Goal: Navigation & Orientation: Find specific page/section

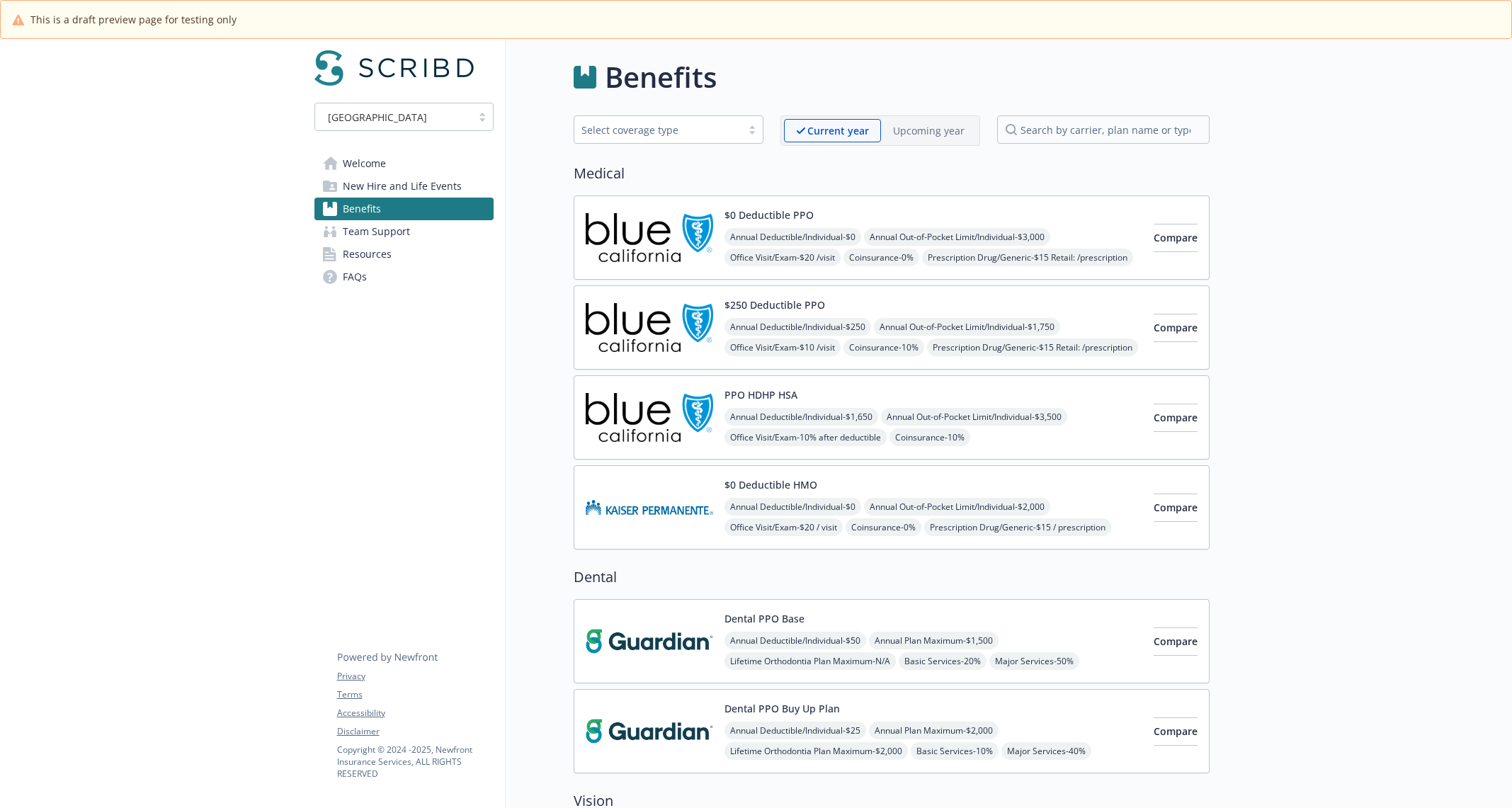
scroll to position [2067, 0]
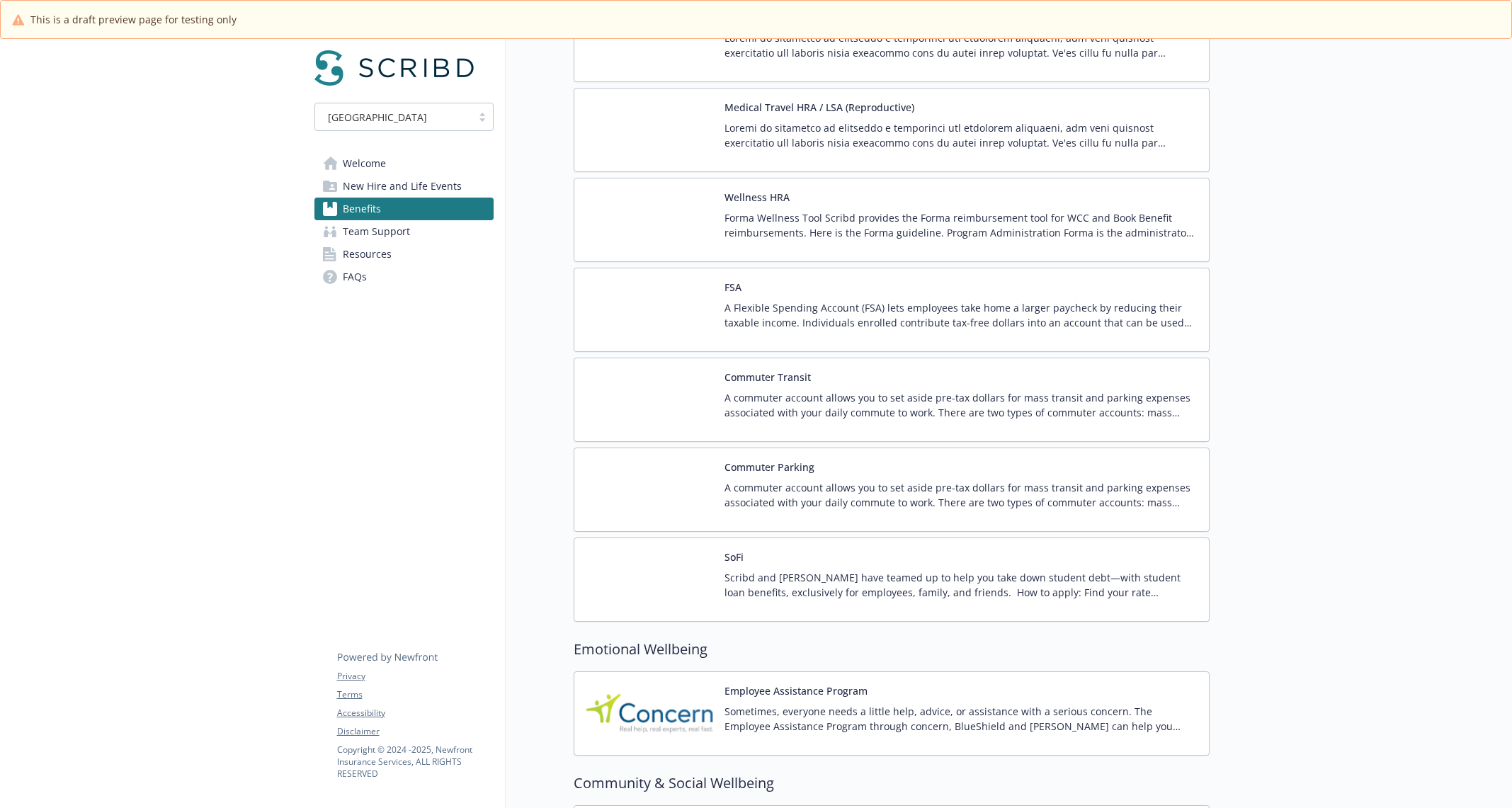
scroll to position [2067, 0]
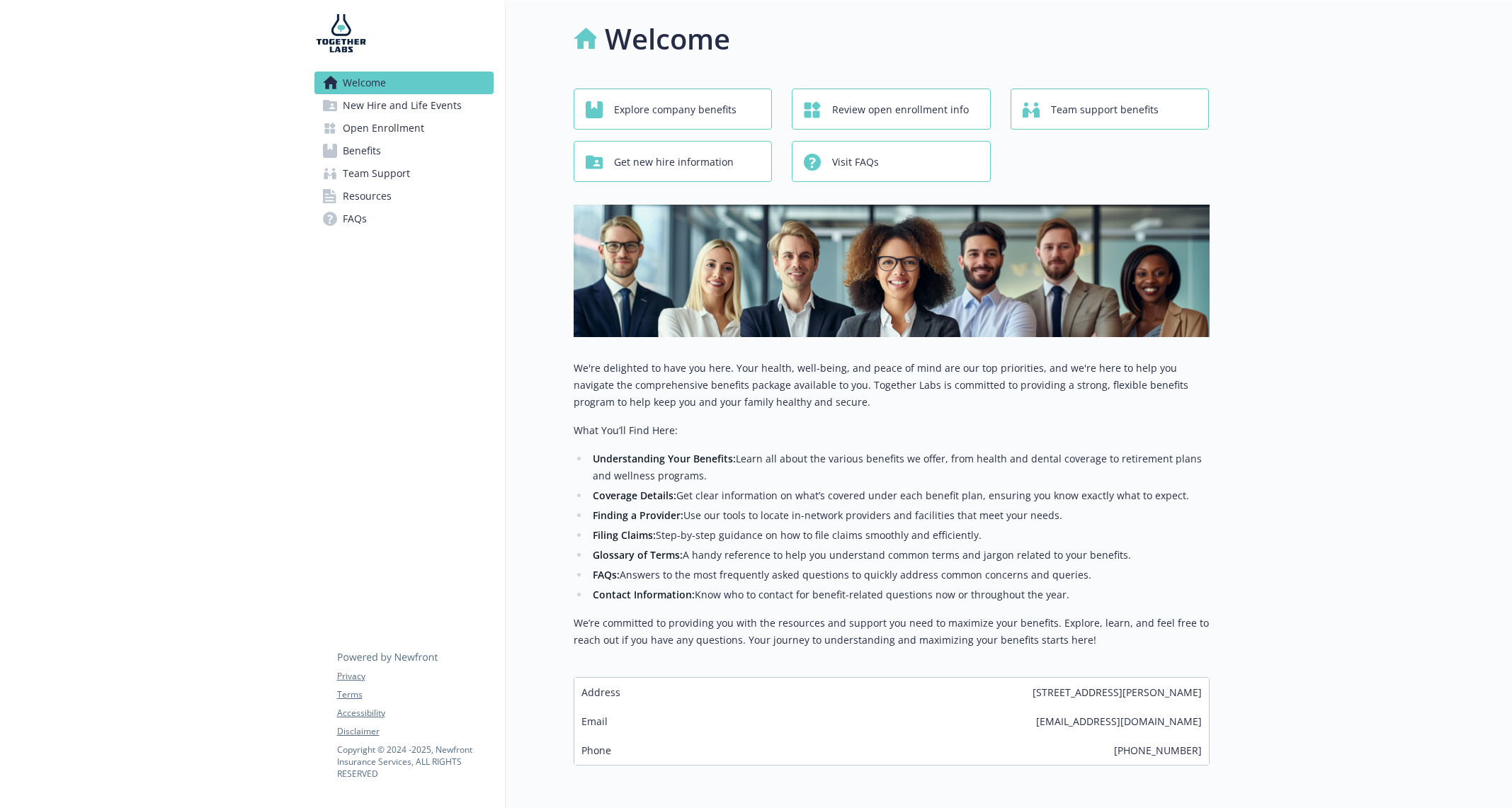
click at [416, 153] on link "Benefits" at bounding box center [403, 151] width 179 height 23
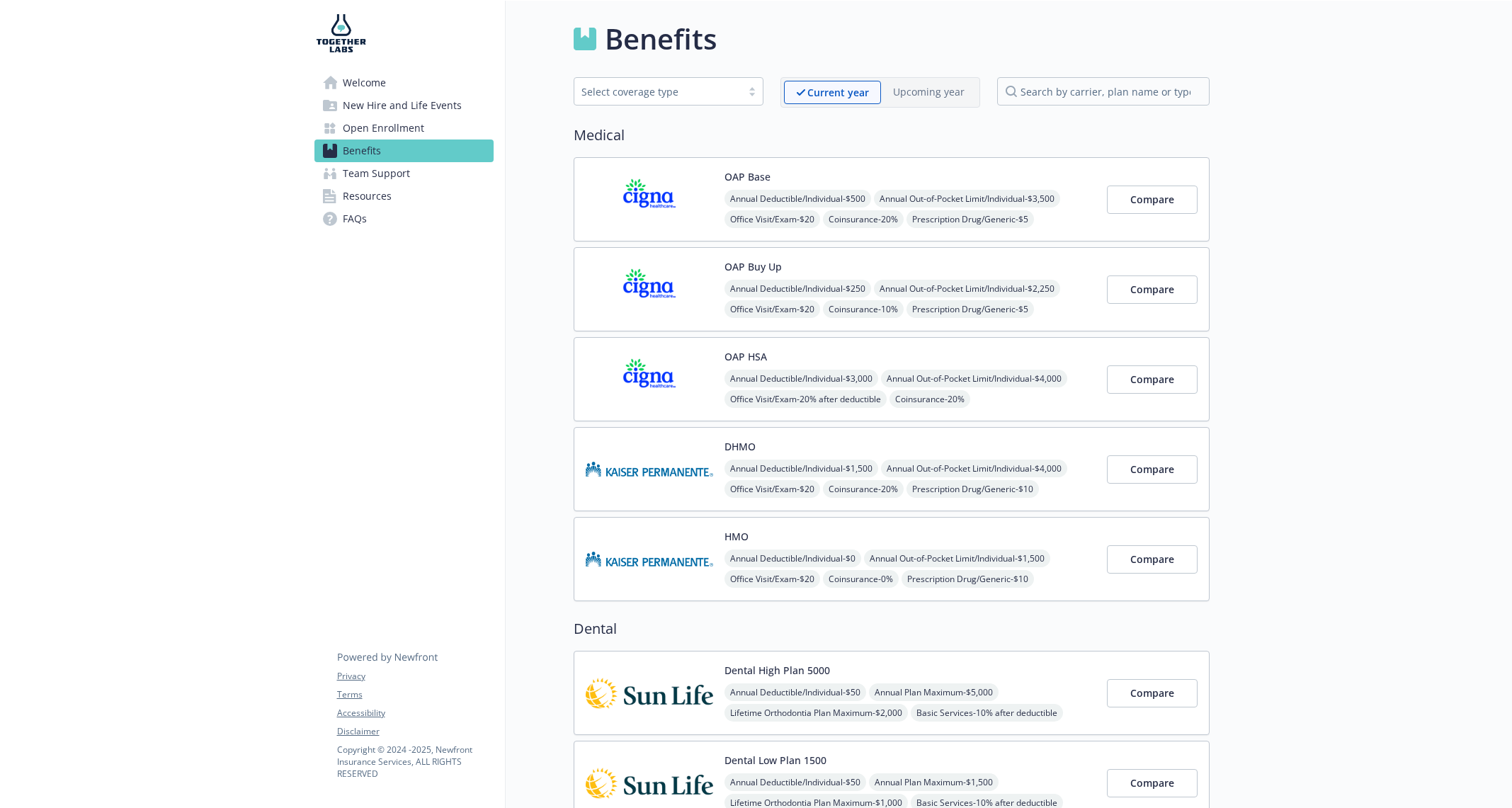
click at [676, 173] on img at bounding box center [649, 199] width 127 height 60
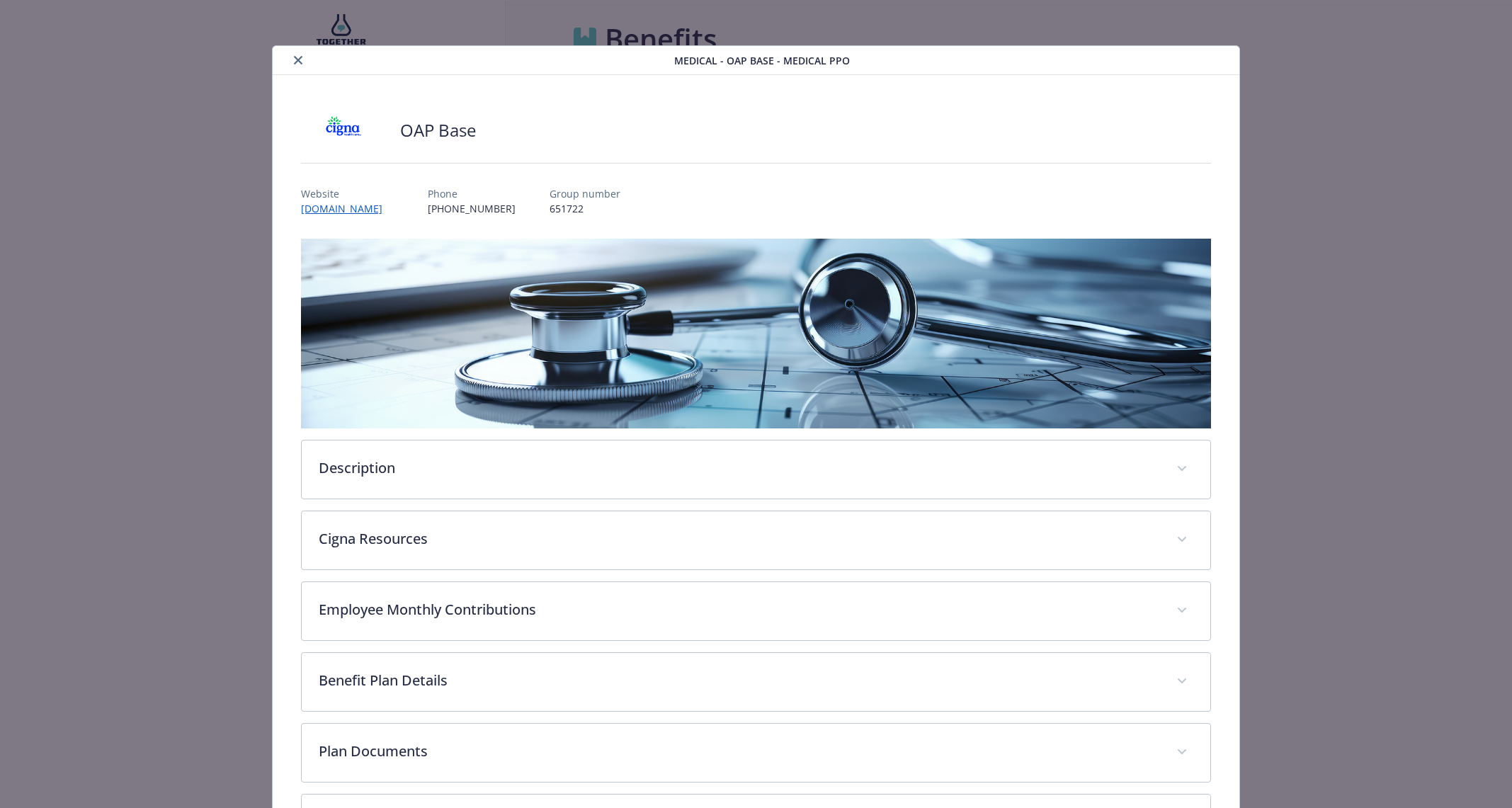
click at [539, 220] on div "OAP Base Website my.cigna.com Phone (866) 494-2111 Group number 651722 Descript…" at bounding box center [756, 517] width 909 height 815
click at [549, 206] on p "651722" at bounding box center [585, 208] width 71 height 15
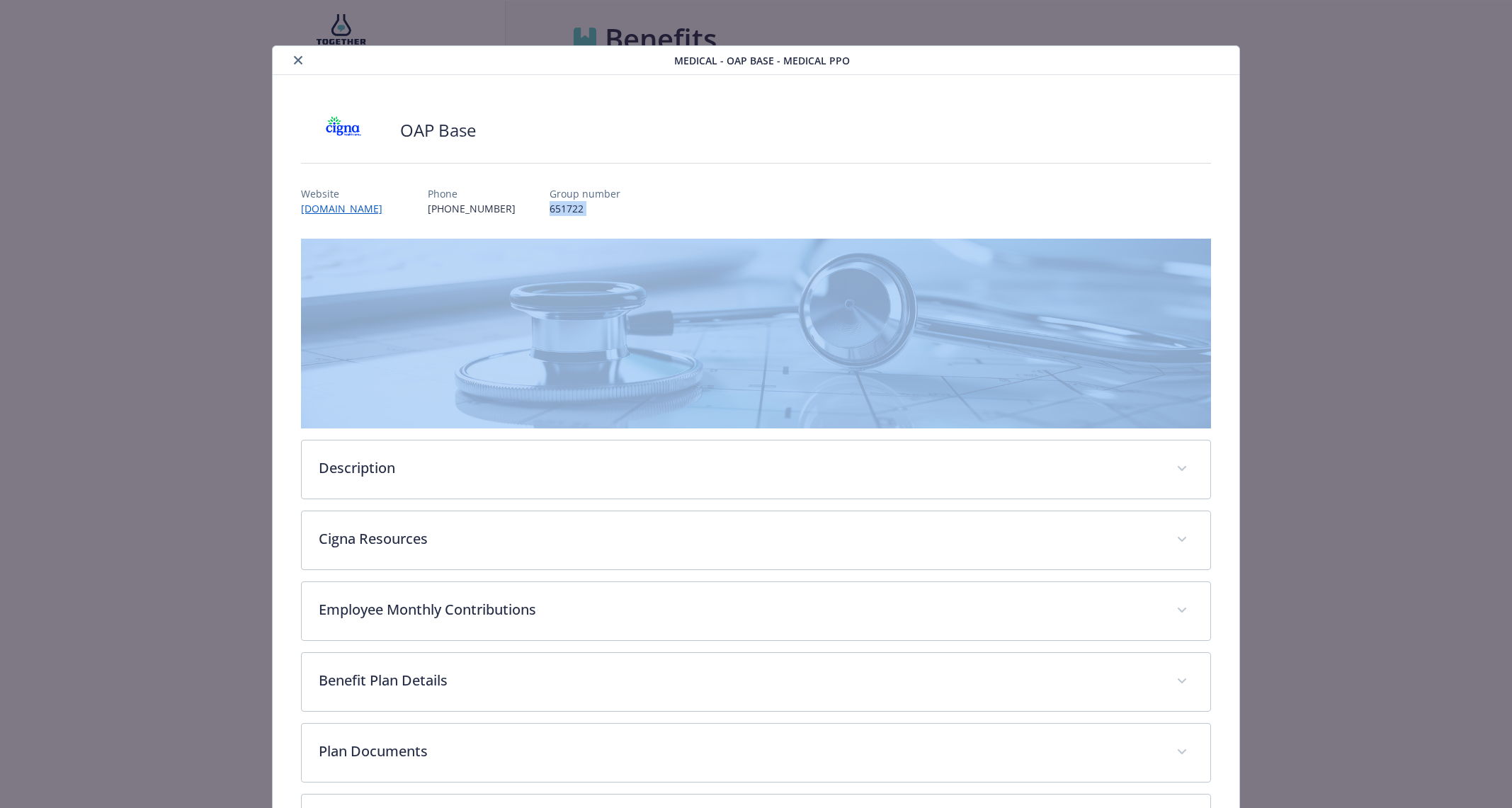
click at [549, 206] on p "651722" at bounding box center [585, 208] width 71 height 15
copy p "651722"
click at [292, 56] on button "close" at bounding box center [298, 60] width 17 height 17
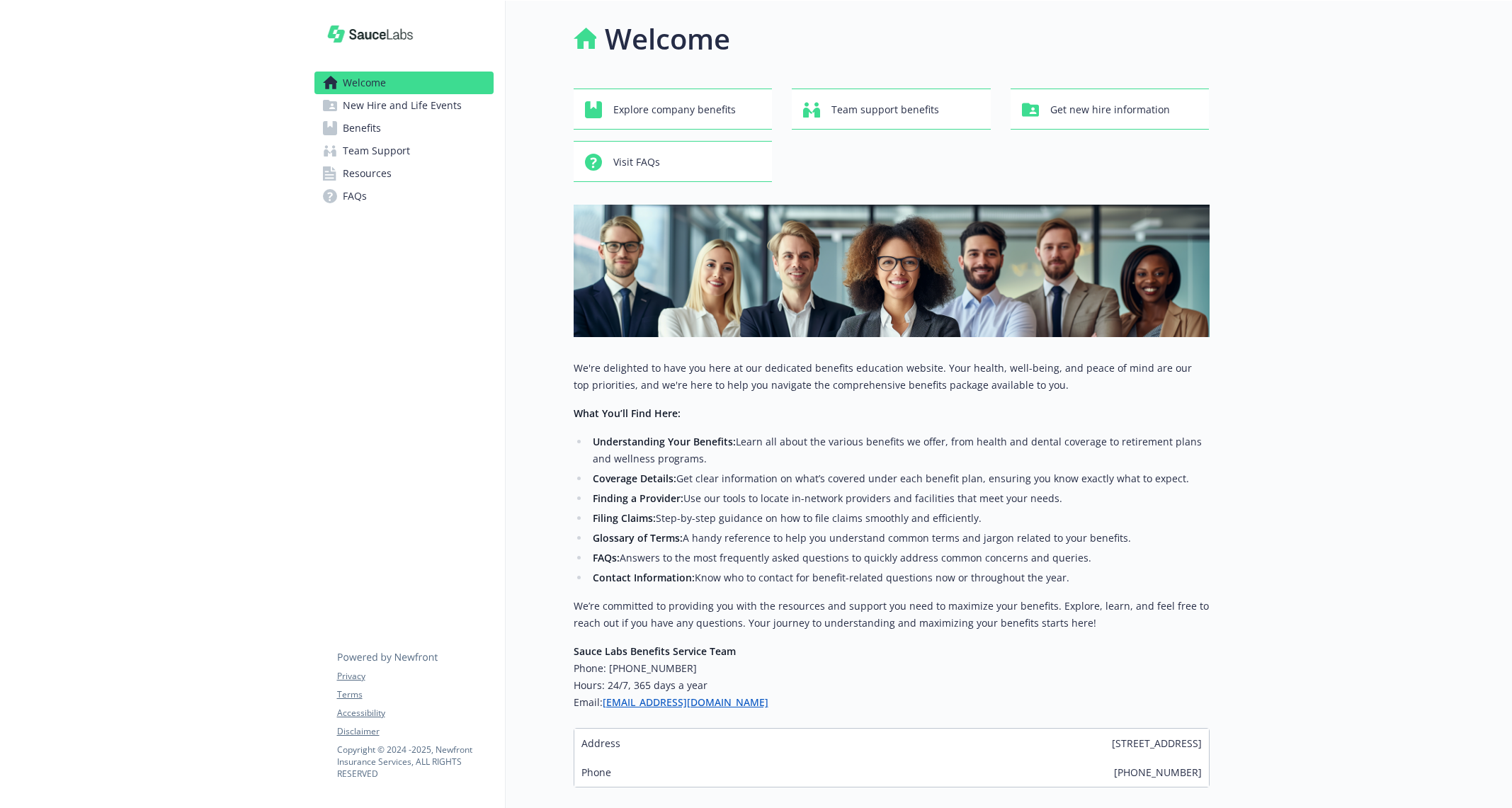
click at [411, 129] on link "Benefits" at bounding box center [403, 128] width 179 height 23
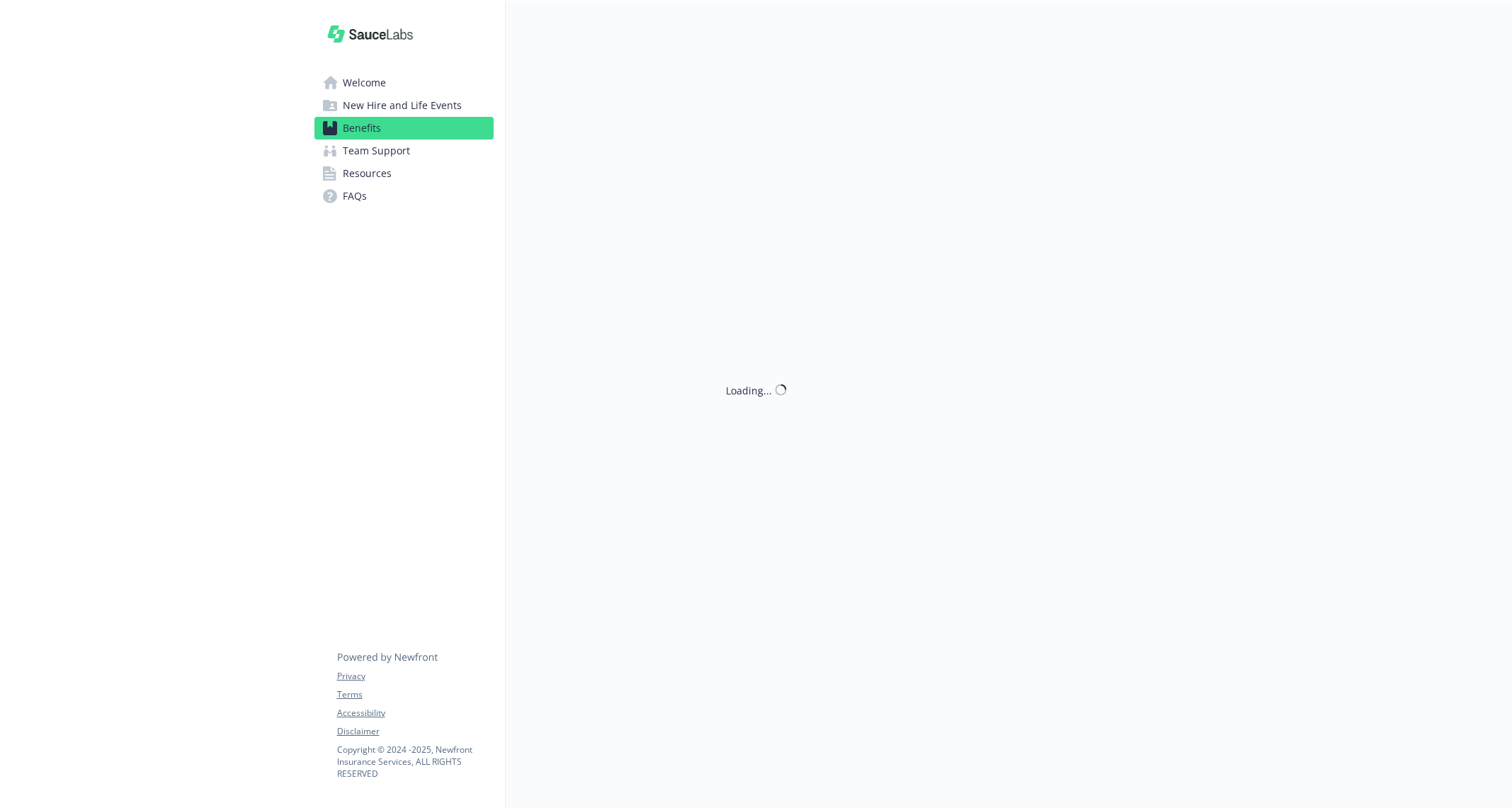
click at [381, 110] on span "New Hire and Life Events" at bounding box center [402, 105] width 119 height 23
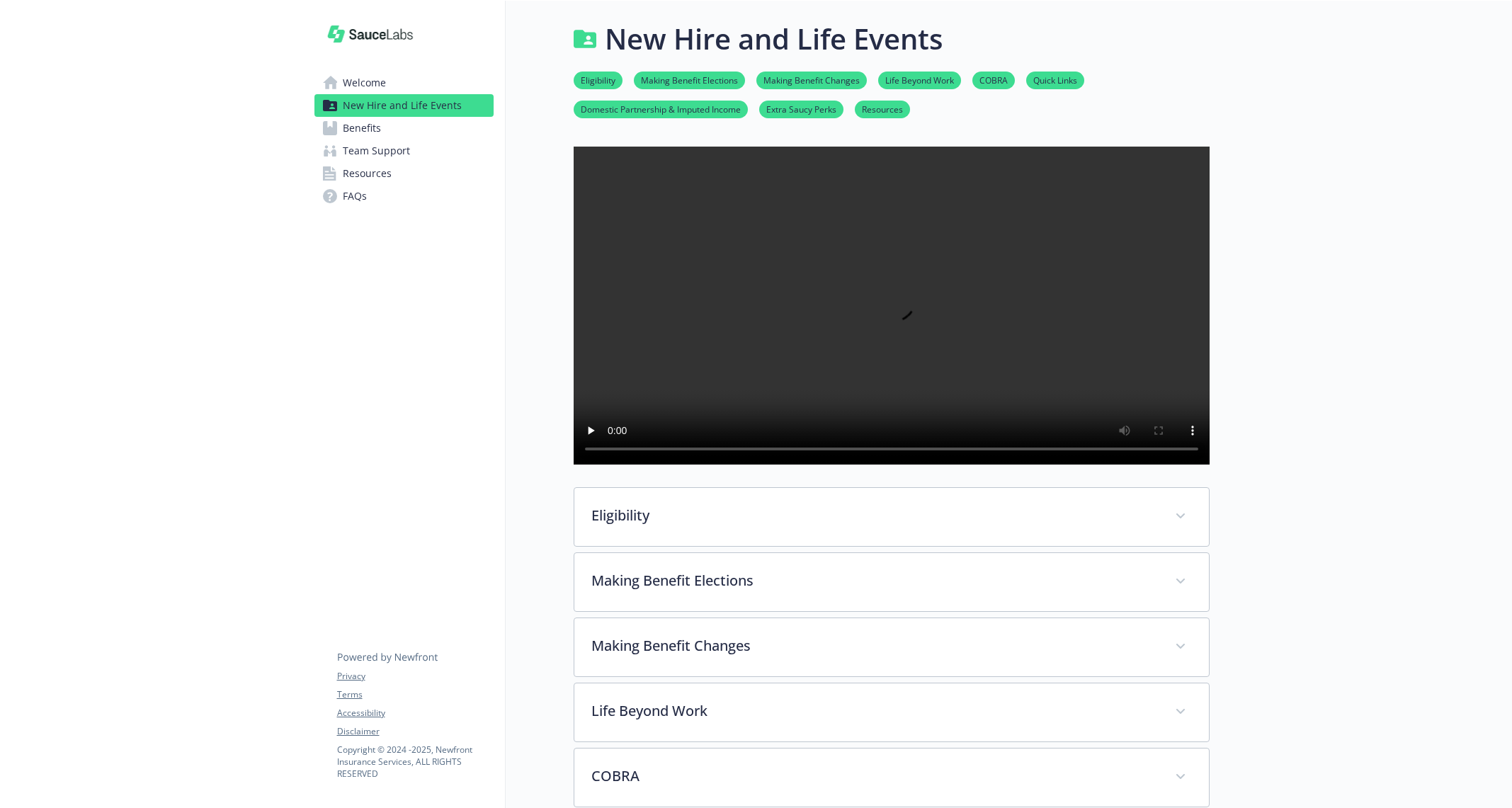
click at [417, 131] on link "Benefits" at bounding box center [403, 128] width 179 height 23
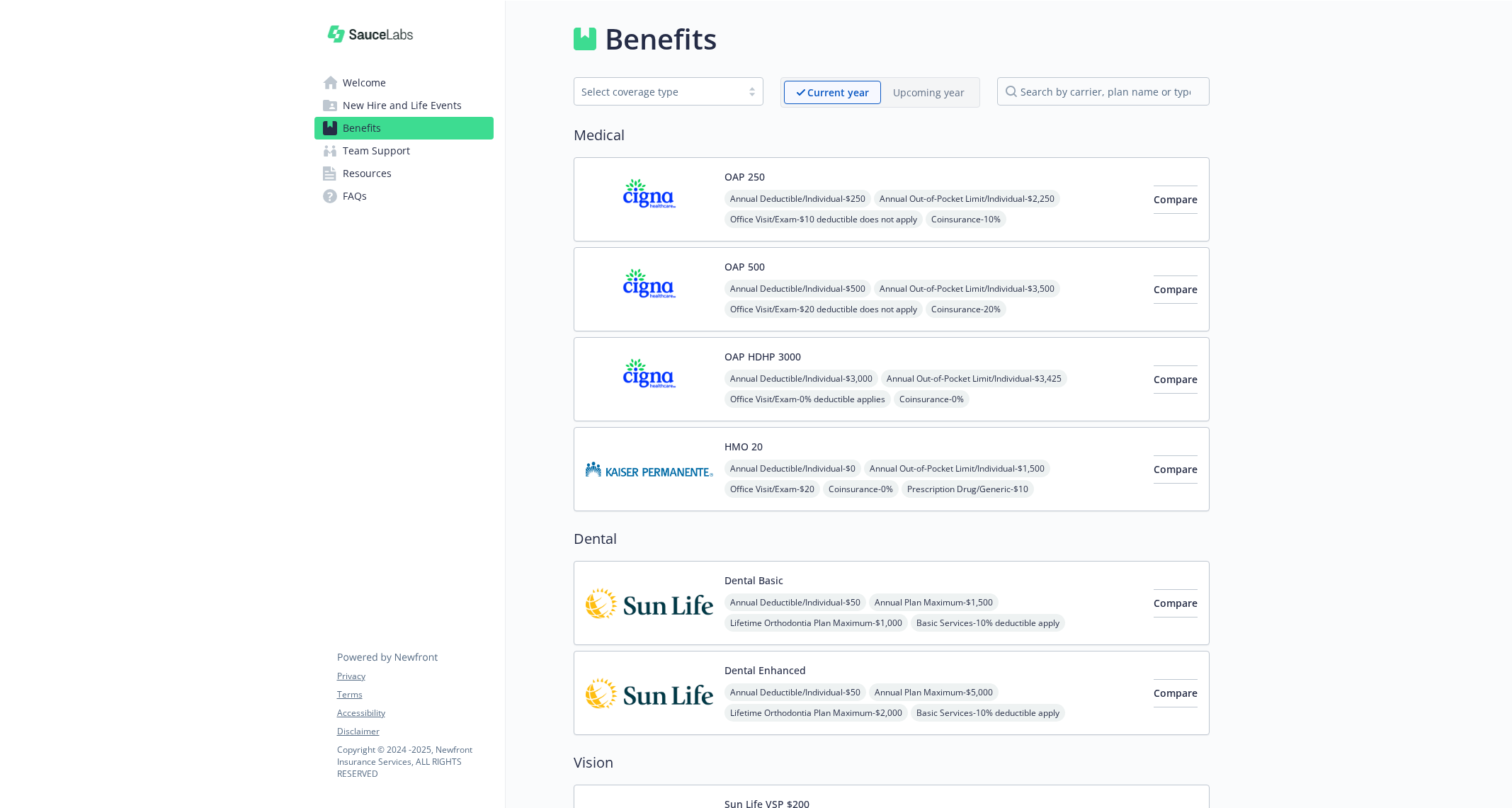
click at [418, 159] on link "Team Support" at bounding box center [403, 151] width 179 height 23
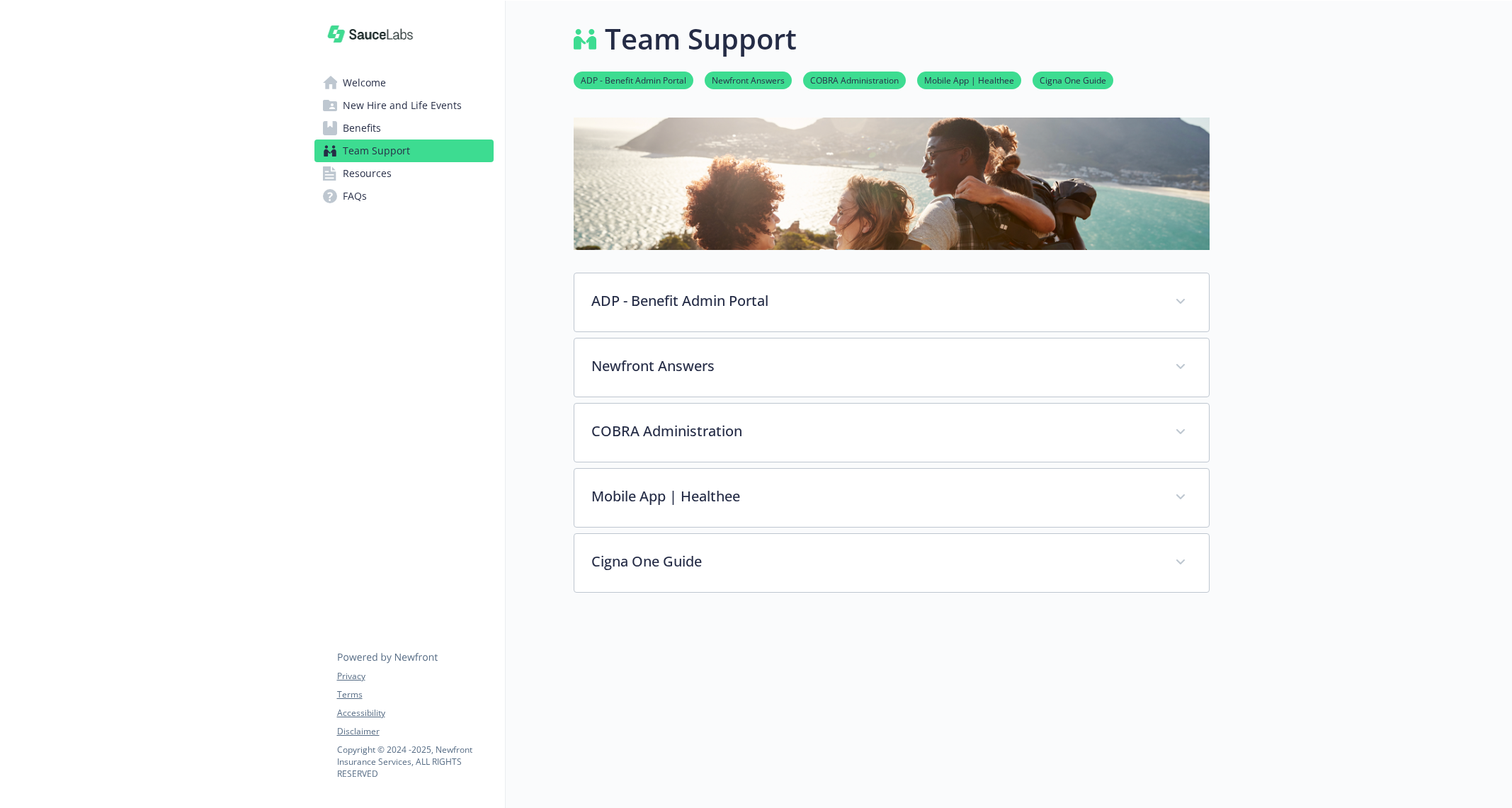
click at [417, 175] on link "Resources" at bounding box center [403, 174] width 179 height 23
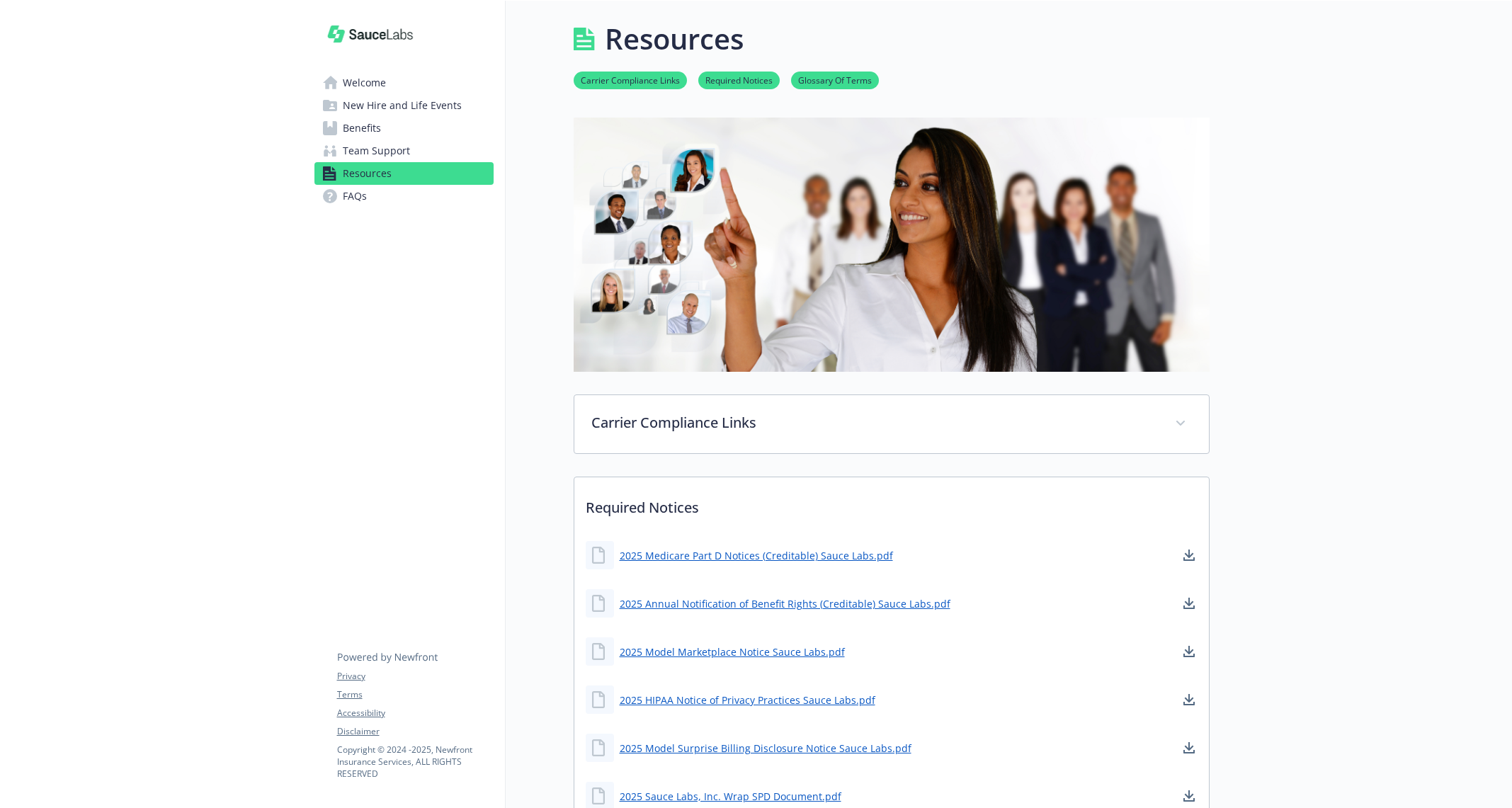
click at [420, 127] on link "Benefits" at bounding box center [403, 128] width 179 height 23
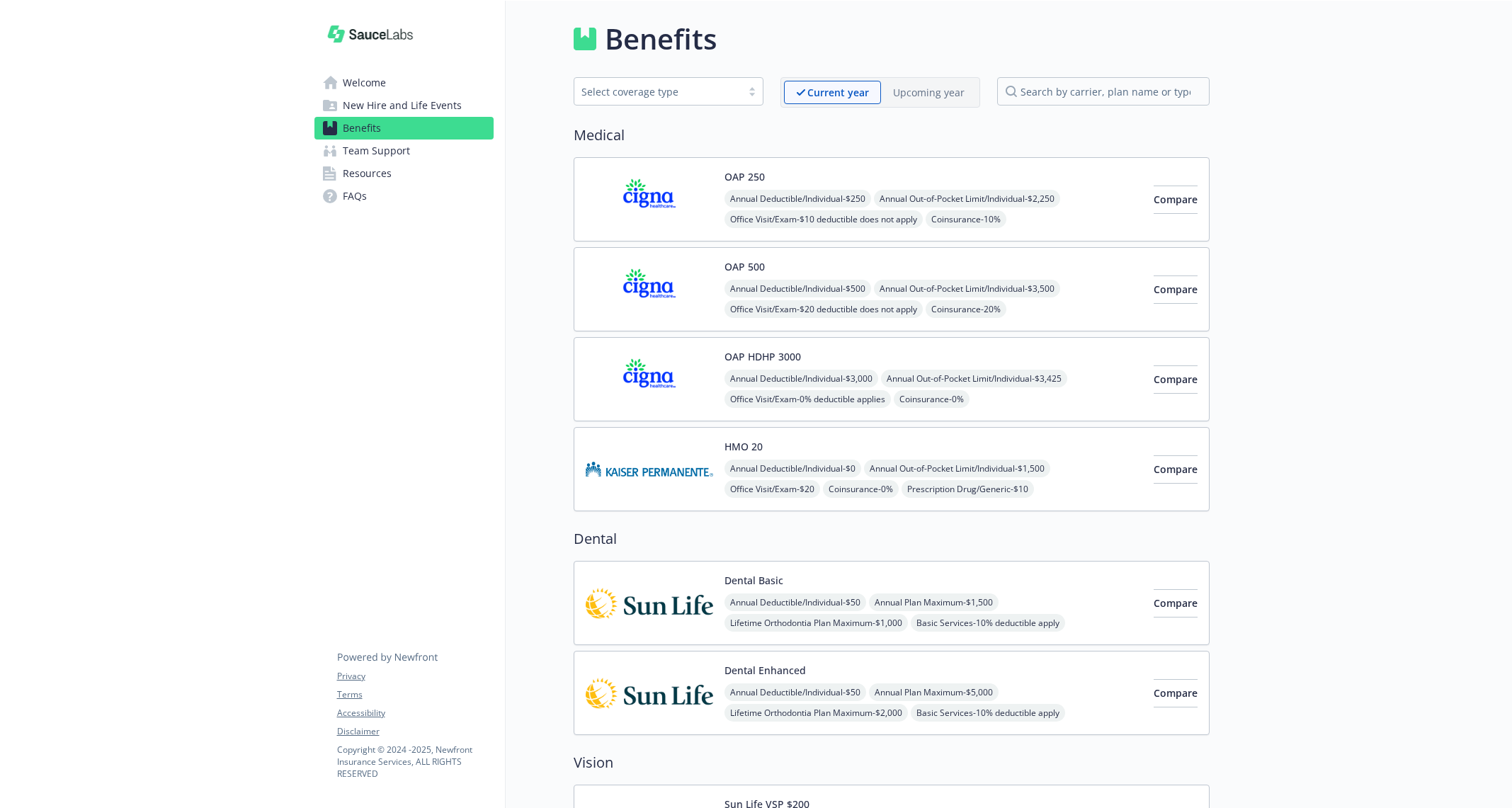
click at [427, 191] on link "FAQs" at bounding box center [403, 196] width 179 height 23
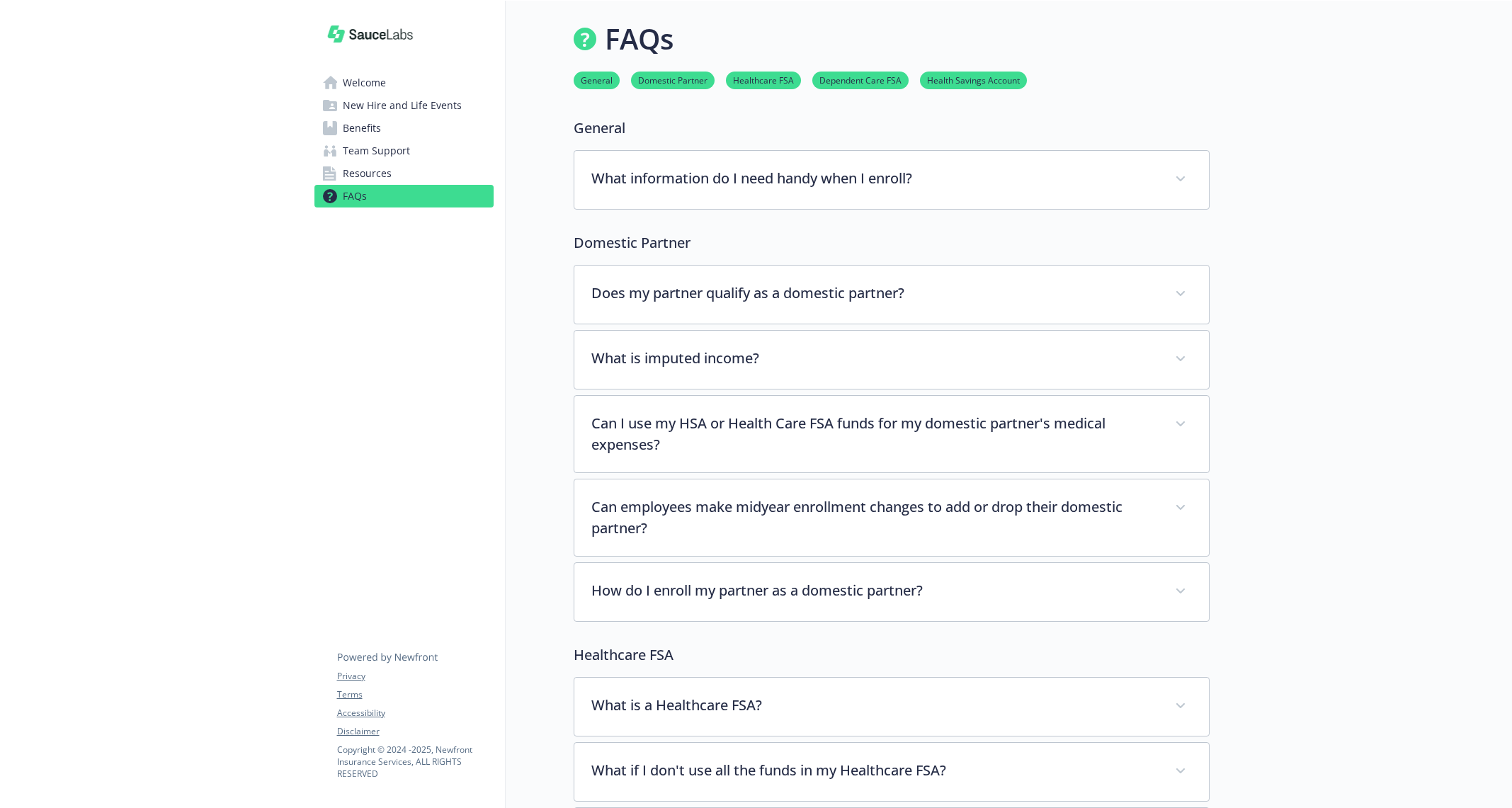
click at [427, 180] on link "Resources" at bounding box center [403, 174] width 179 height 23
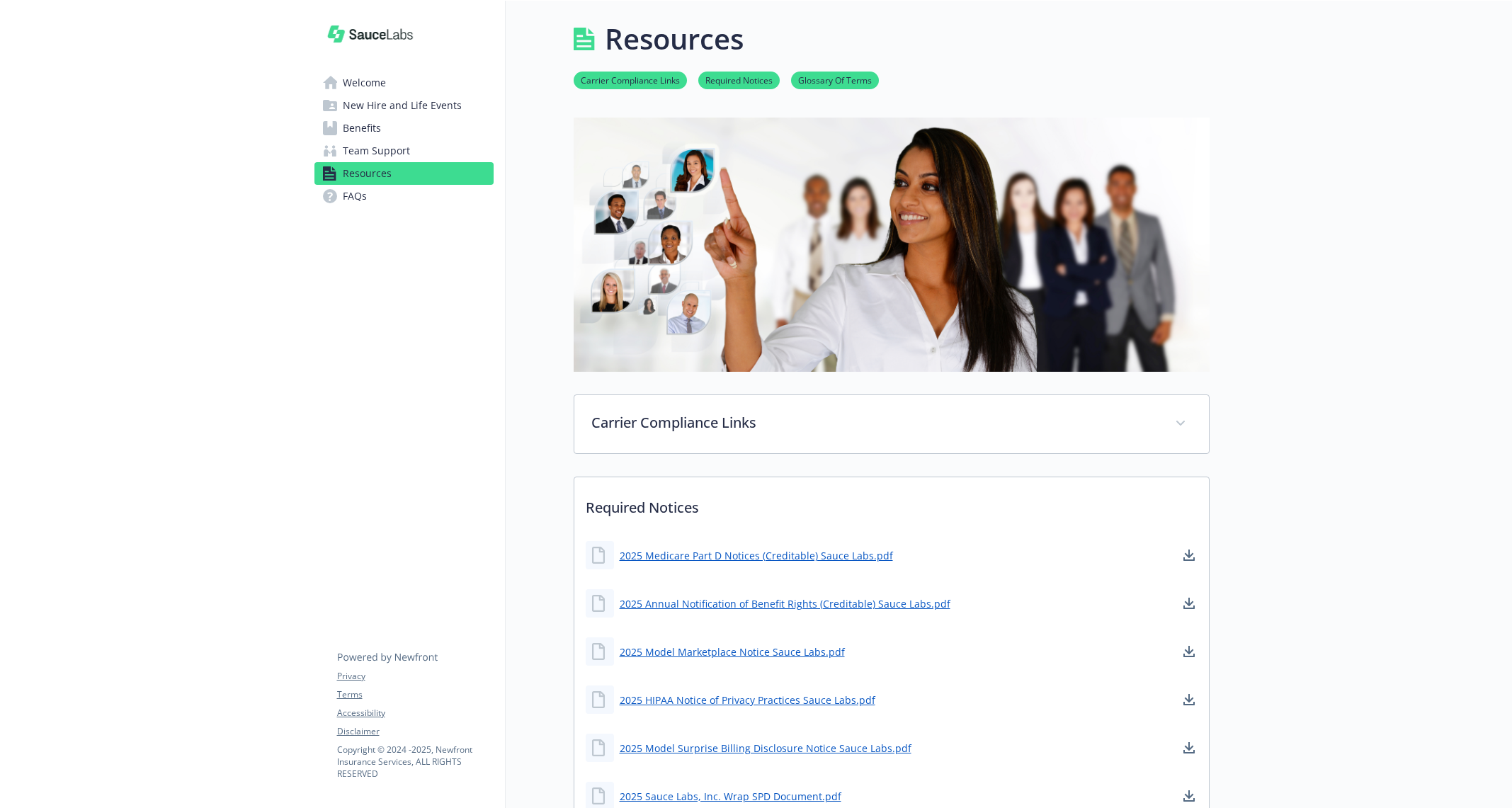
click at [432, 164] on link "Resources" at bounding box center [403, 174] width 179 height 23
click at [432, 157] on link "Team Support" at bounding box center [403, 151] width 179 height 23
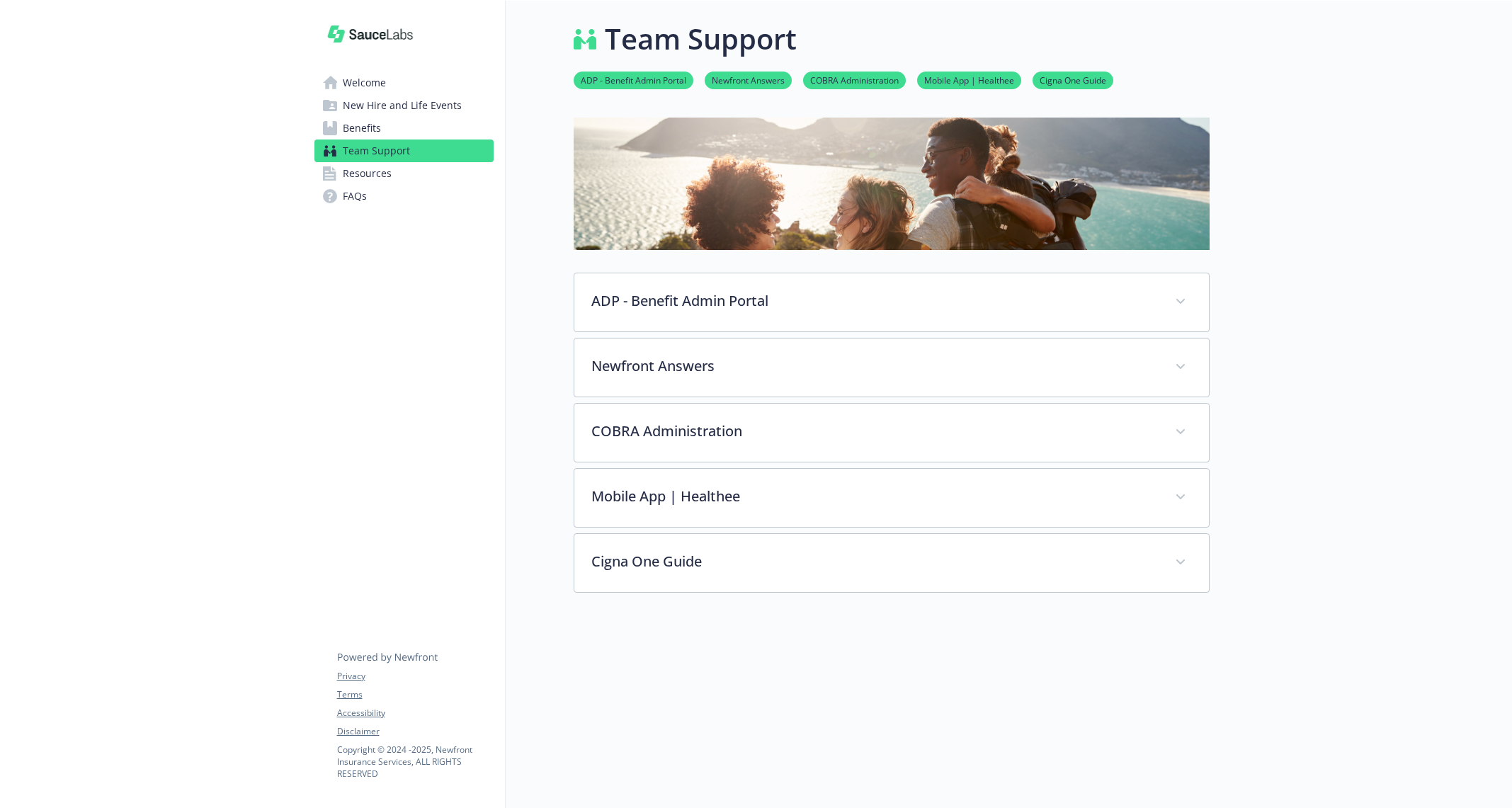
click at [434, 125] on link "Benefits" at bounding box center [403, 128] width 179 height 23
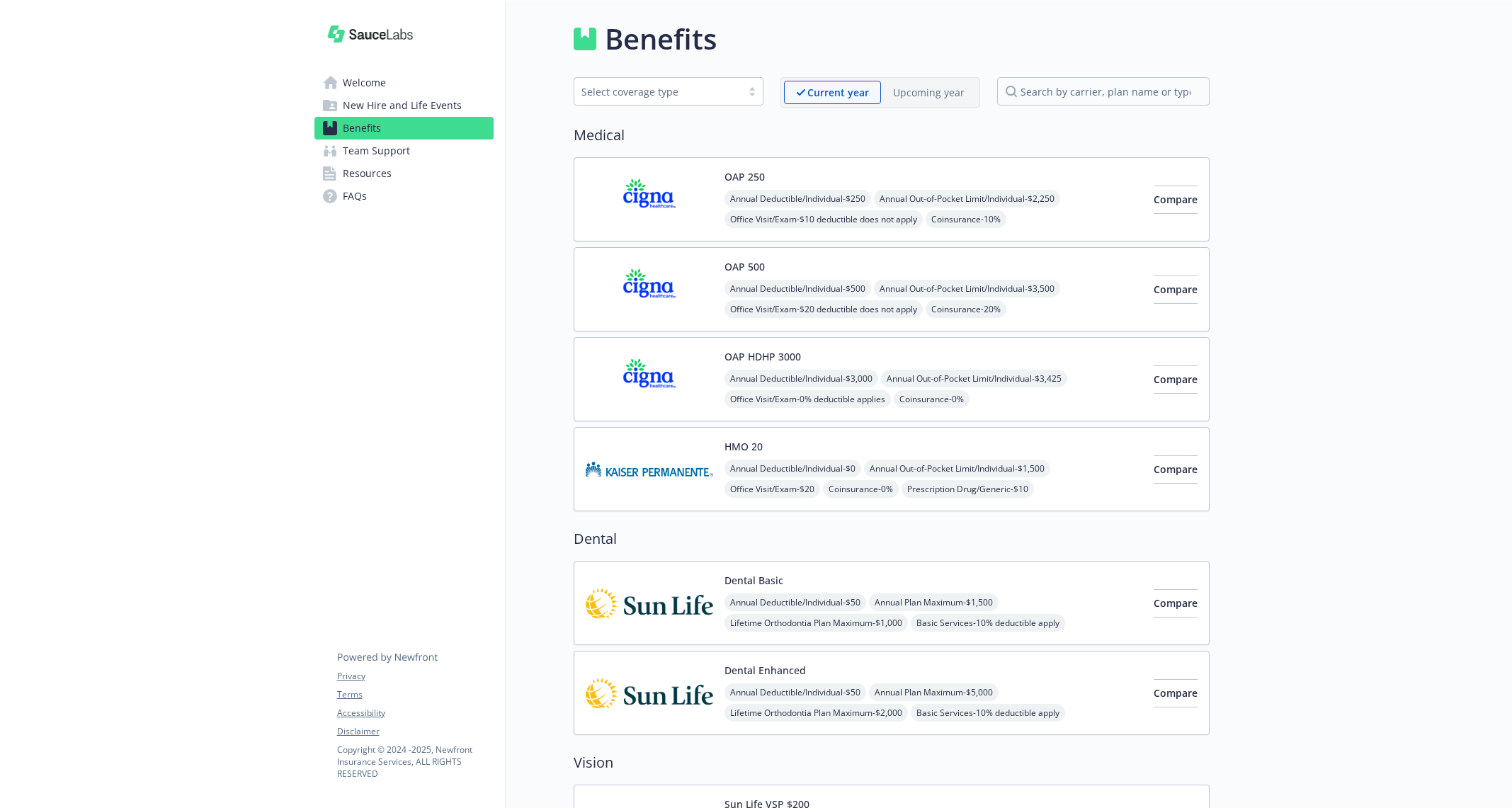
click at [434, 104] on span "New Hire and Life Events" at bounding box center [402, 105] width 119 height 23
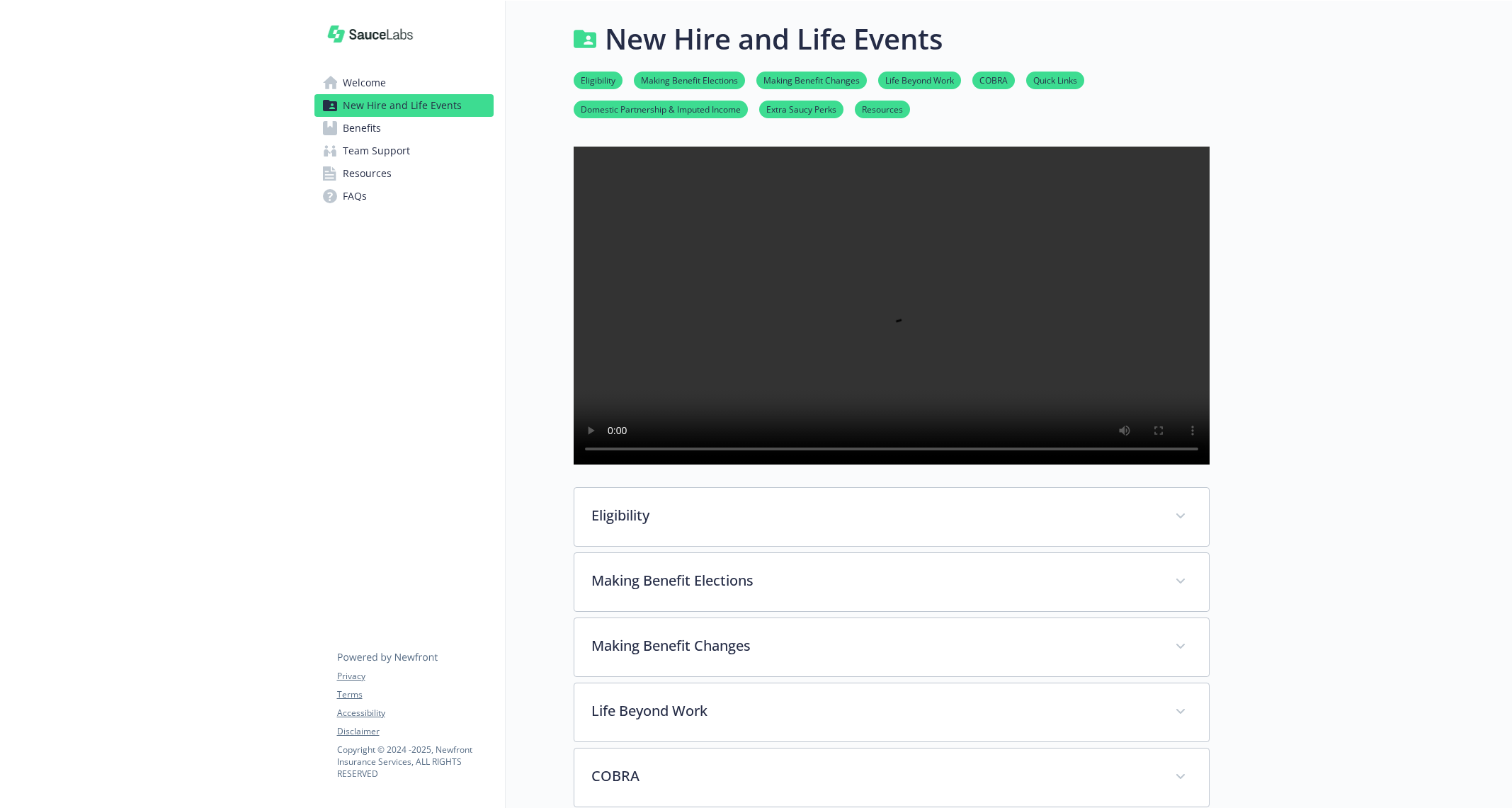
click at [425, 82] on link "Welcome" at bounding box center [403, 83] width 179 height 23
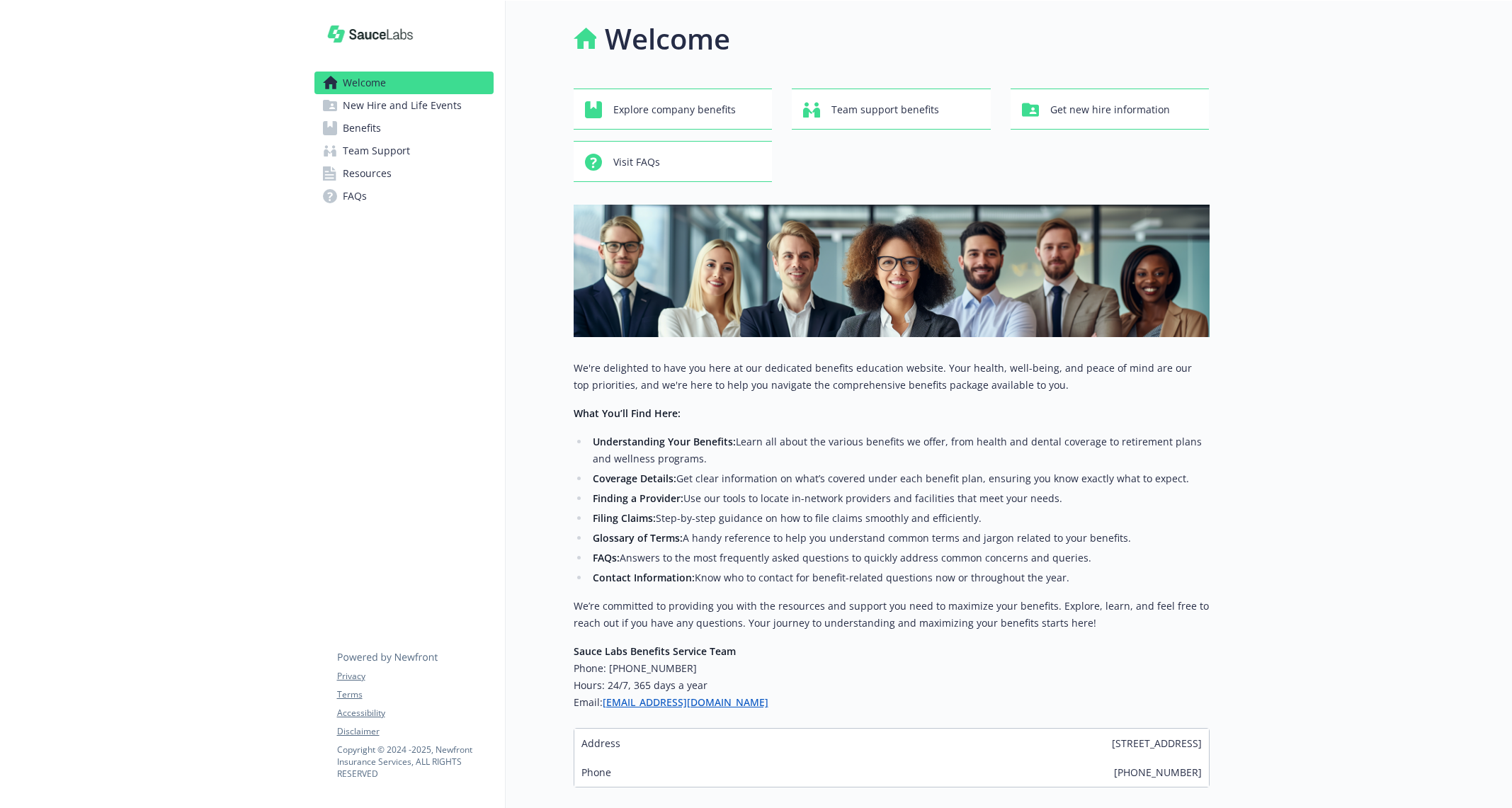
click at [429, 165] on link "Resources" at bounding box center [403, 174] width 179 height 23
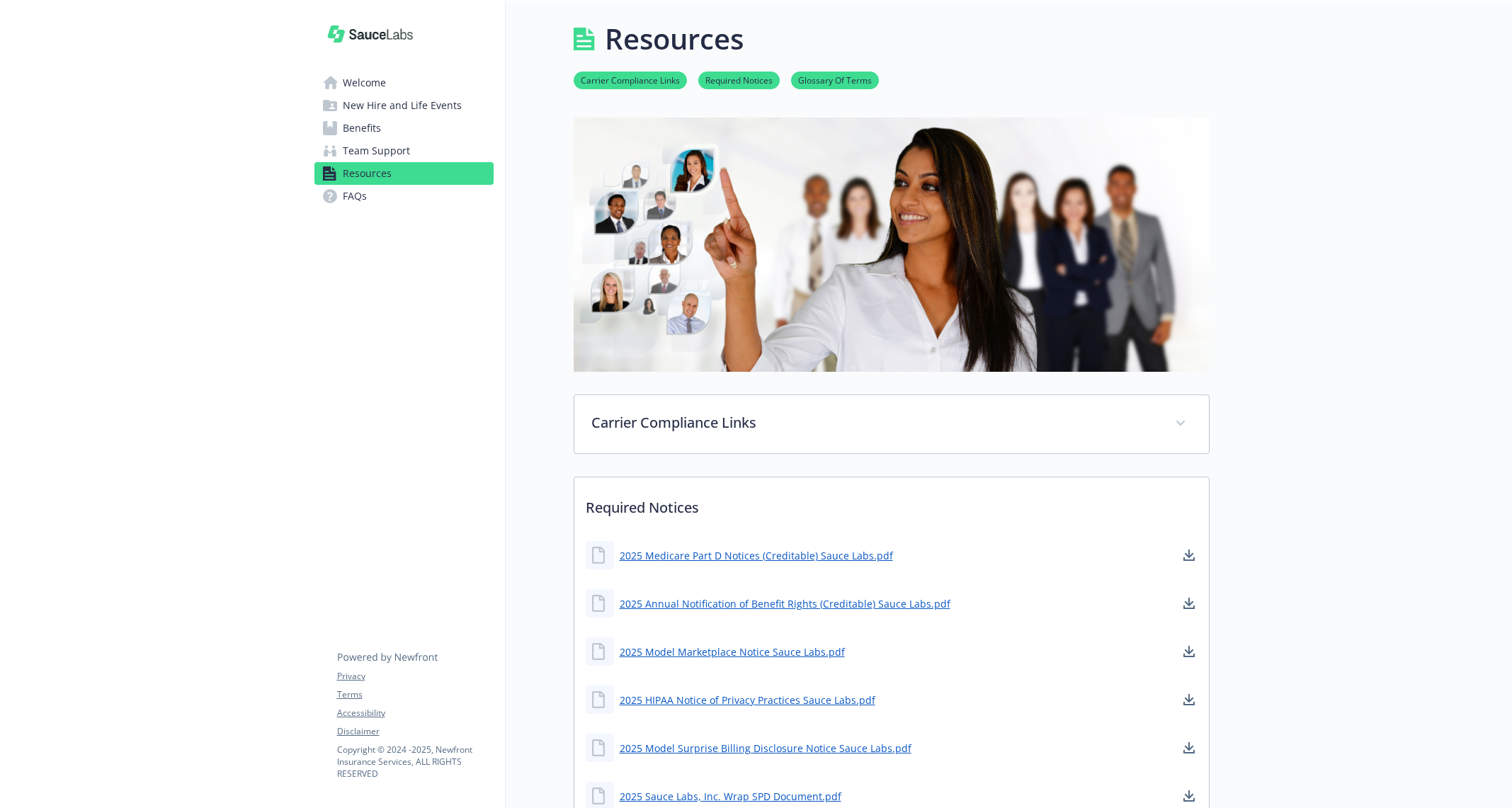
click at [421, 197] on link "FAQs" at bounding box center [403, 196] width 179 height 23
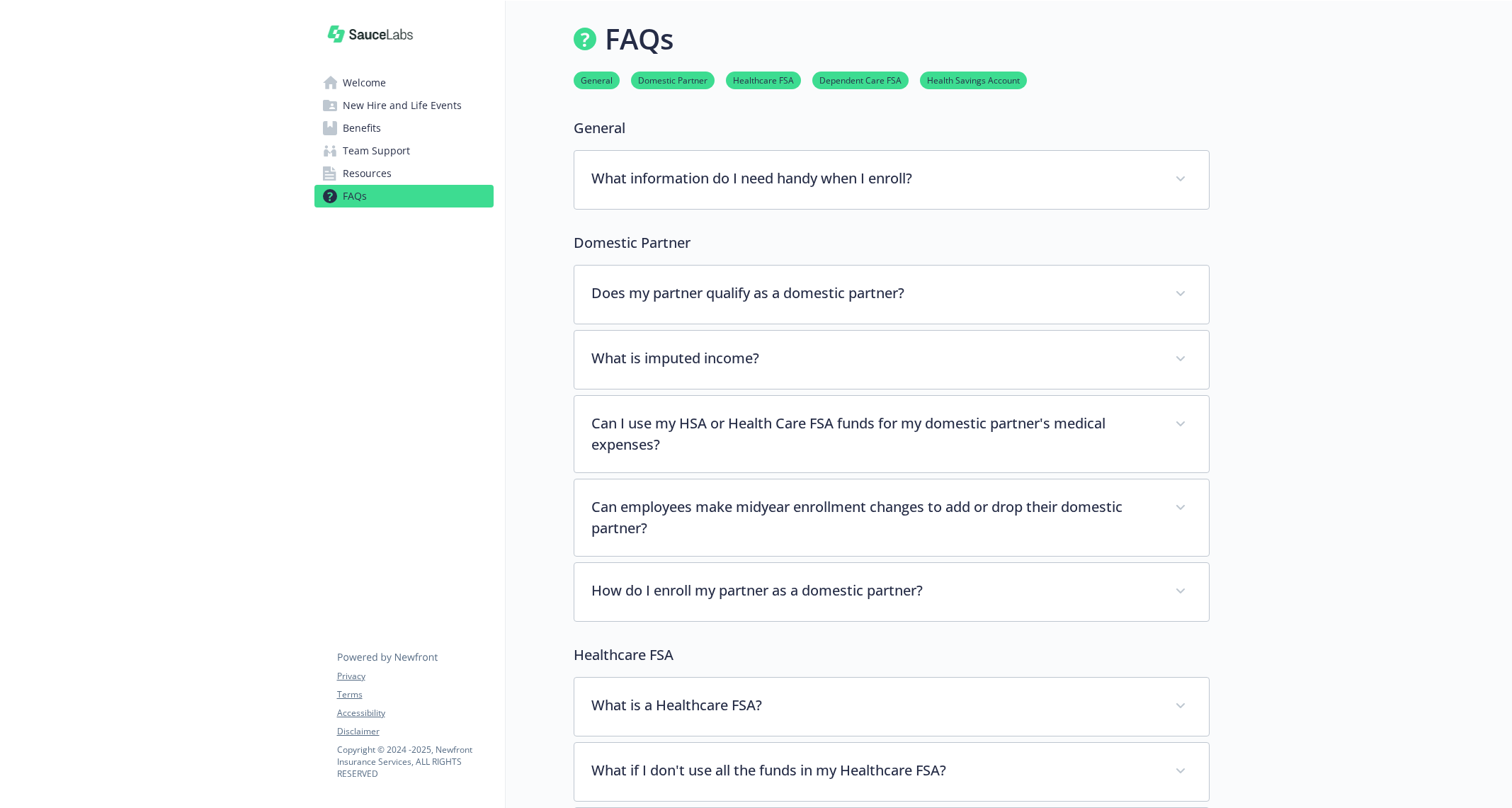
click at [425, 171] on link "Resources" at bounding box center [403, 174] width 179 height 23
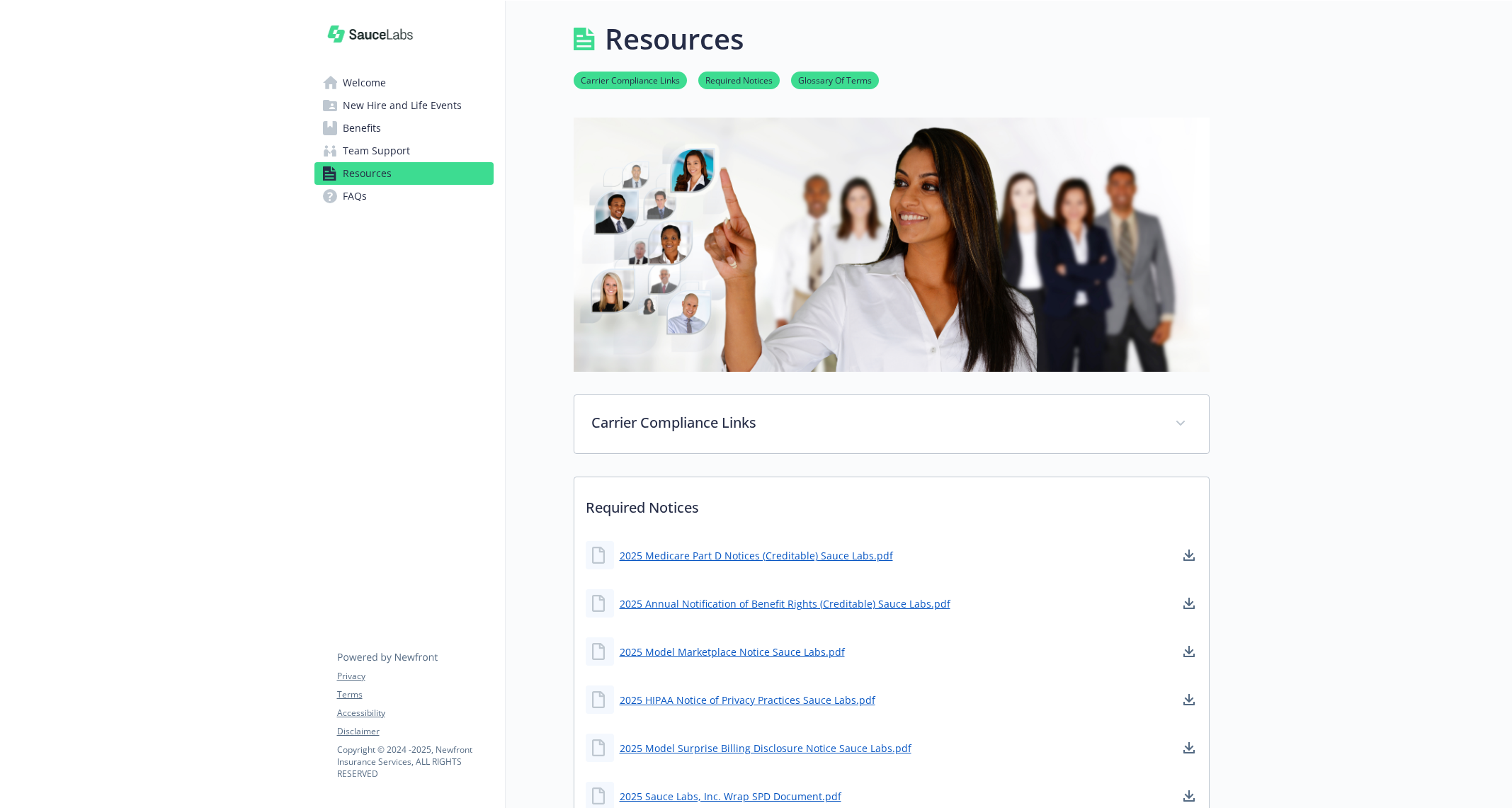
click at [426, 90] on link "Welcome" at bounding box center [403, 83] width 179 height 23
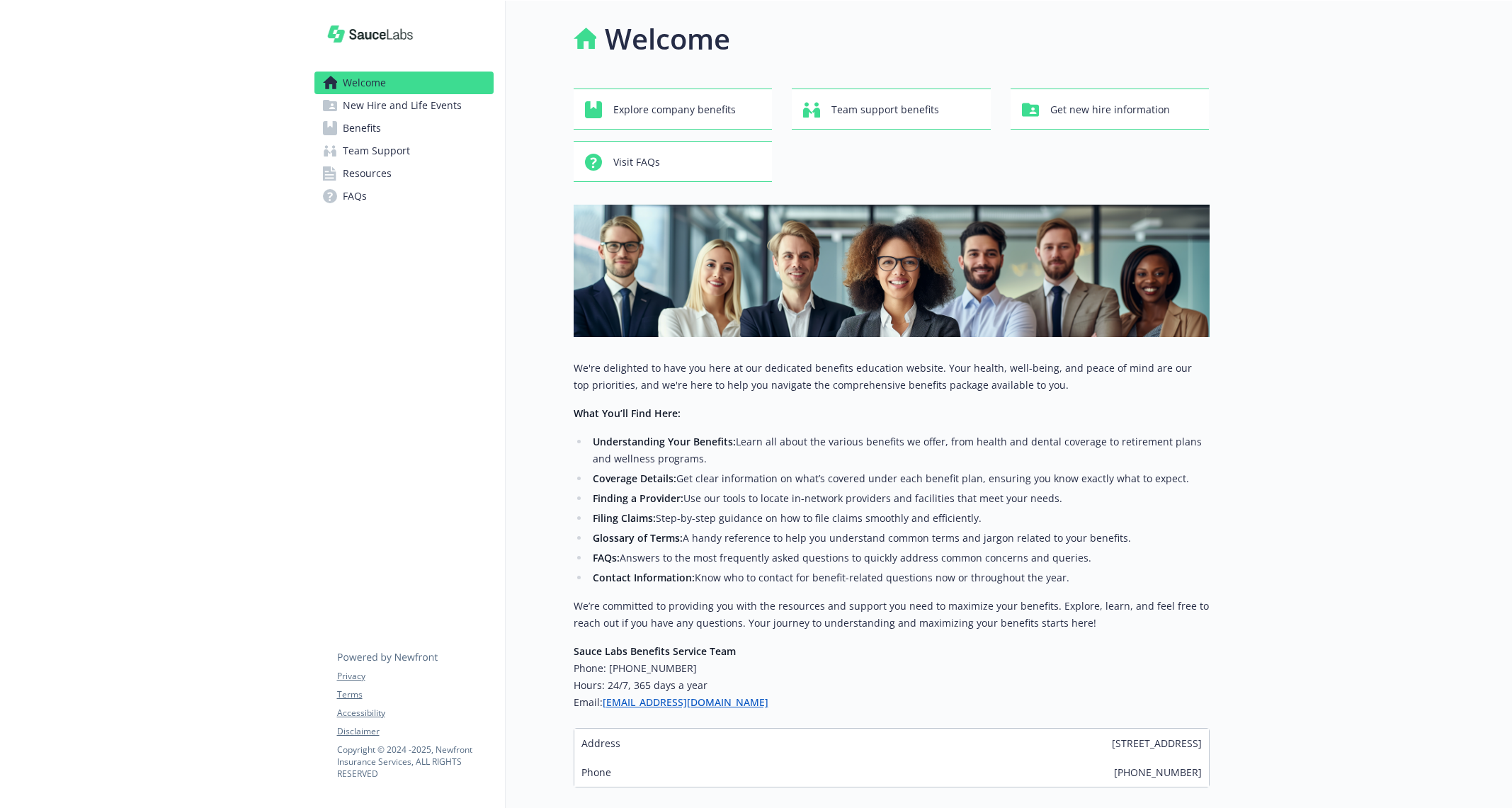
click at [426, 112] on span "New Hire and Life Events" at bounding box center [402, 105] width 119 height 23
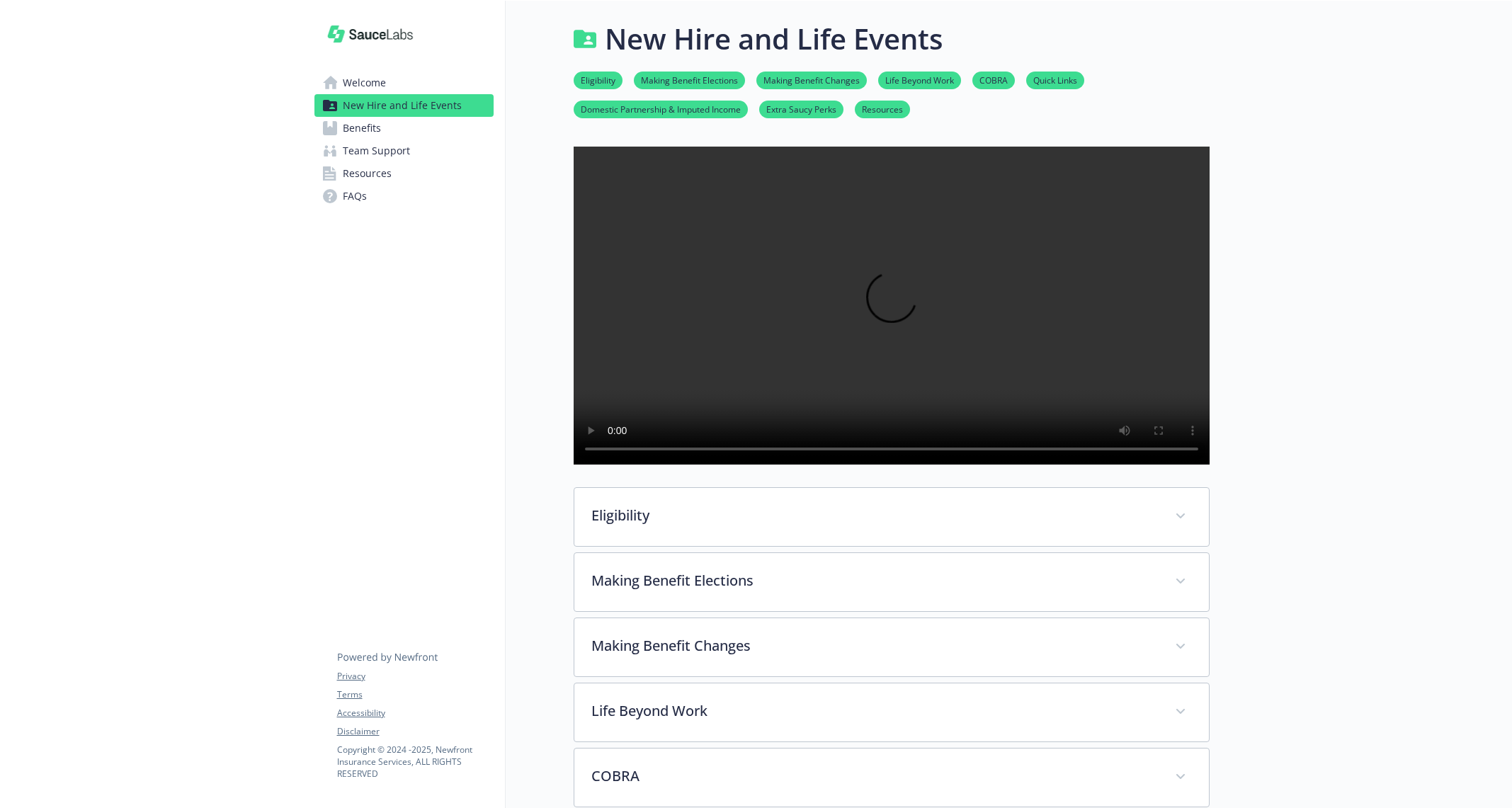
click at [426, 125] on link "Benefits" at bounding box center [403, 128] width 179 height 23
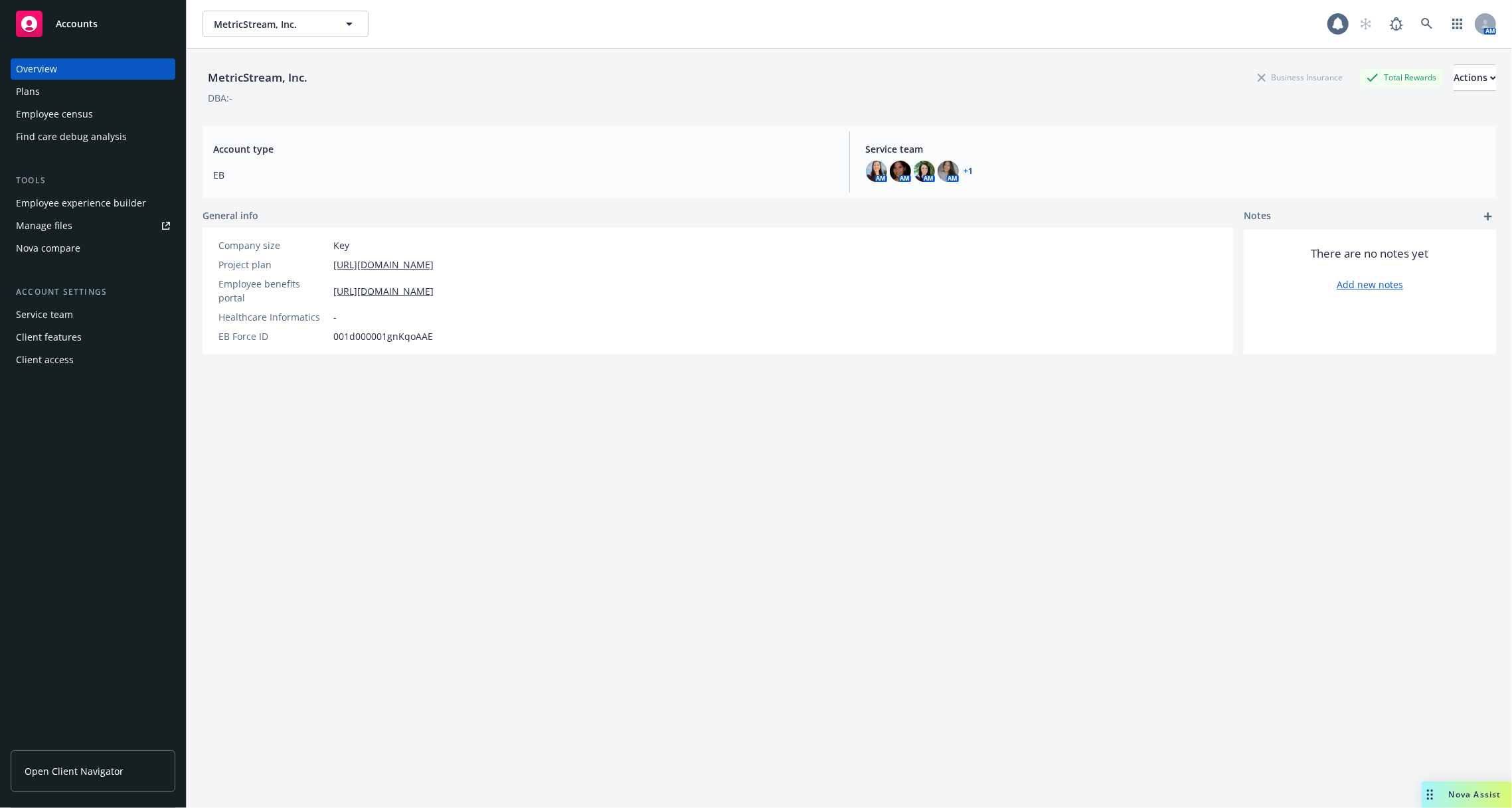
click at [121, 199] on div "Employee experience builder" at bounding box center [81, 204] width 130 height 21
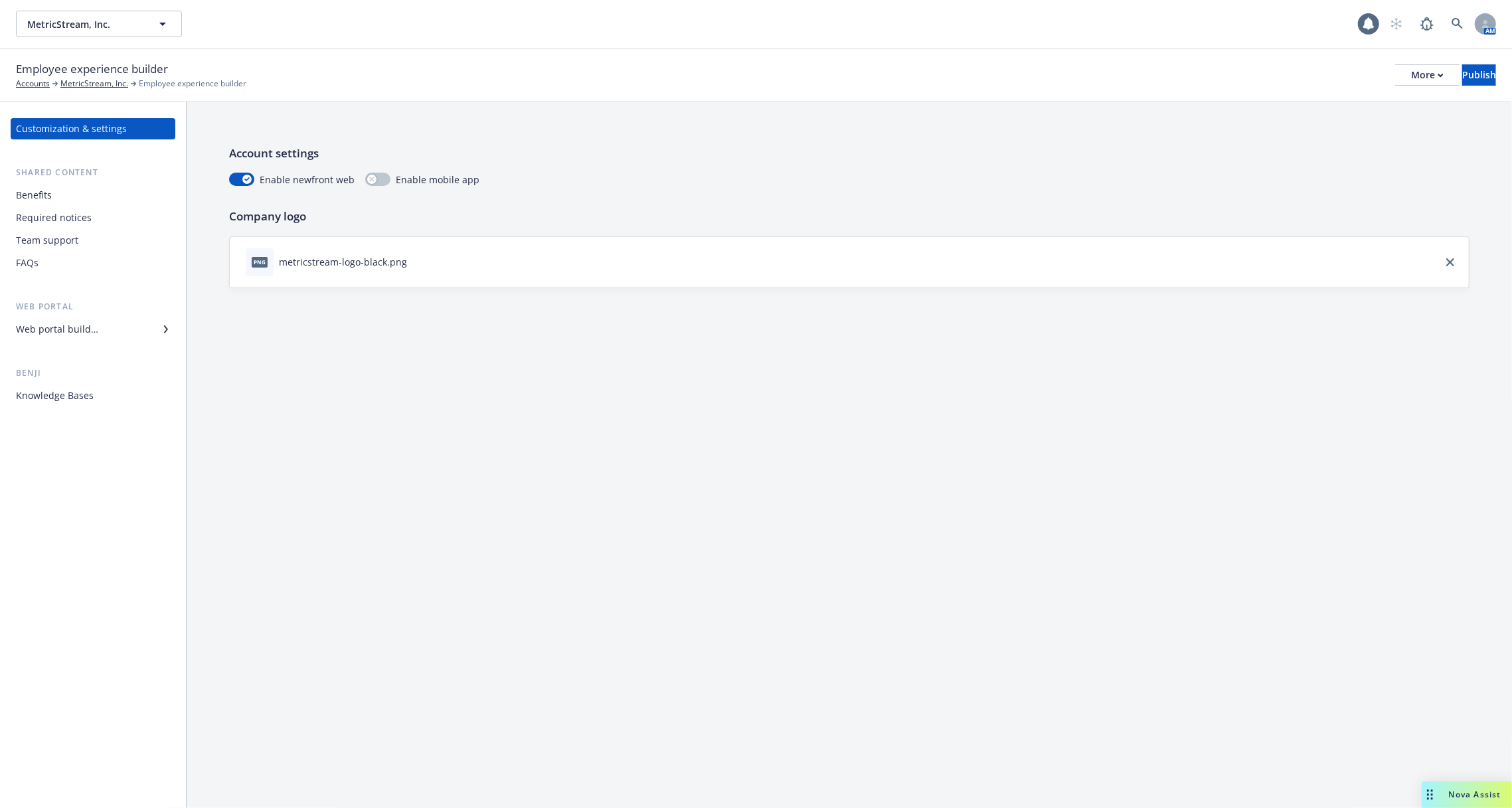
click at [107, 221] on div "Required notices" at bounding box center [93, 218] width 154 height 21
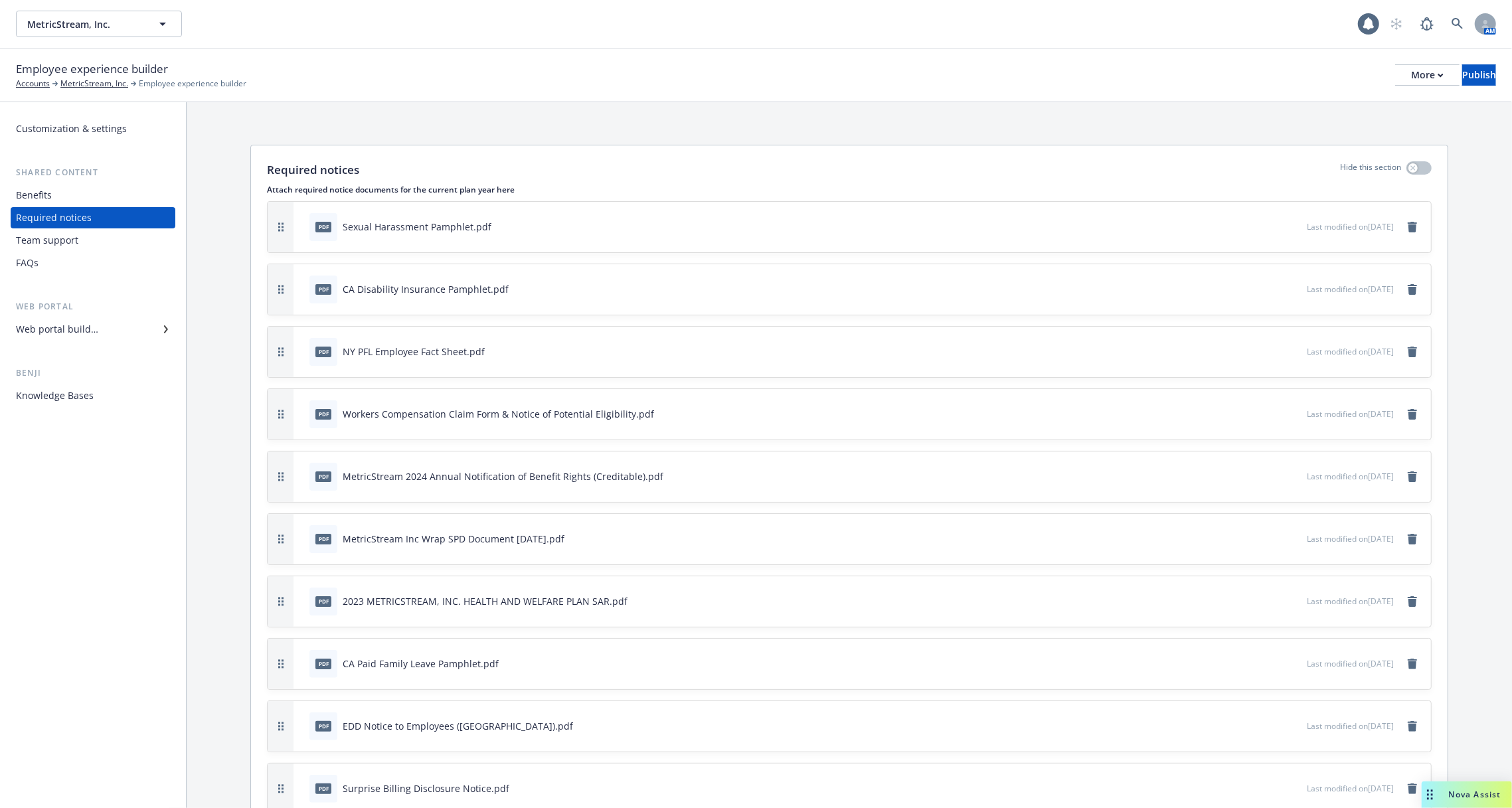
click at [93, 337] on div "Web portal builder" at bounding box center [57, 329] width 83 height 21
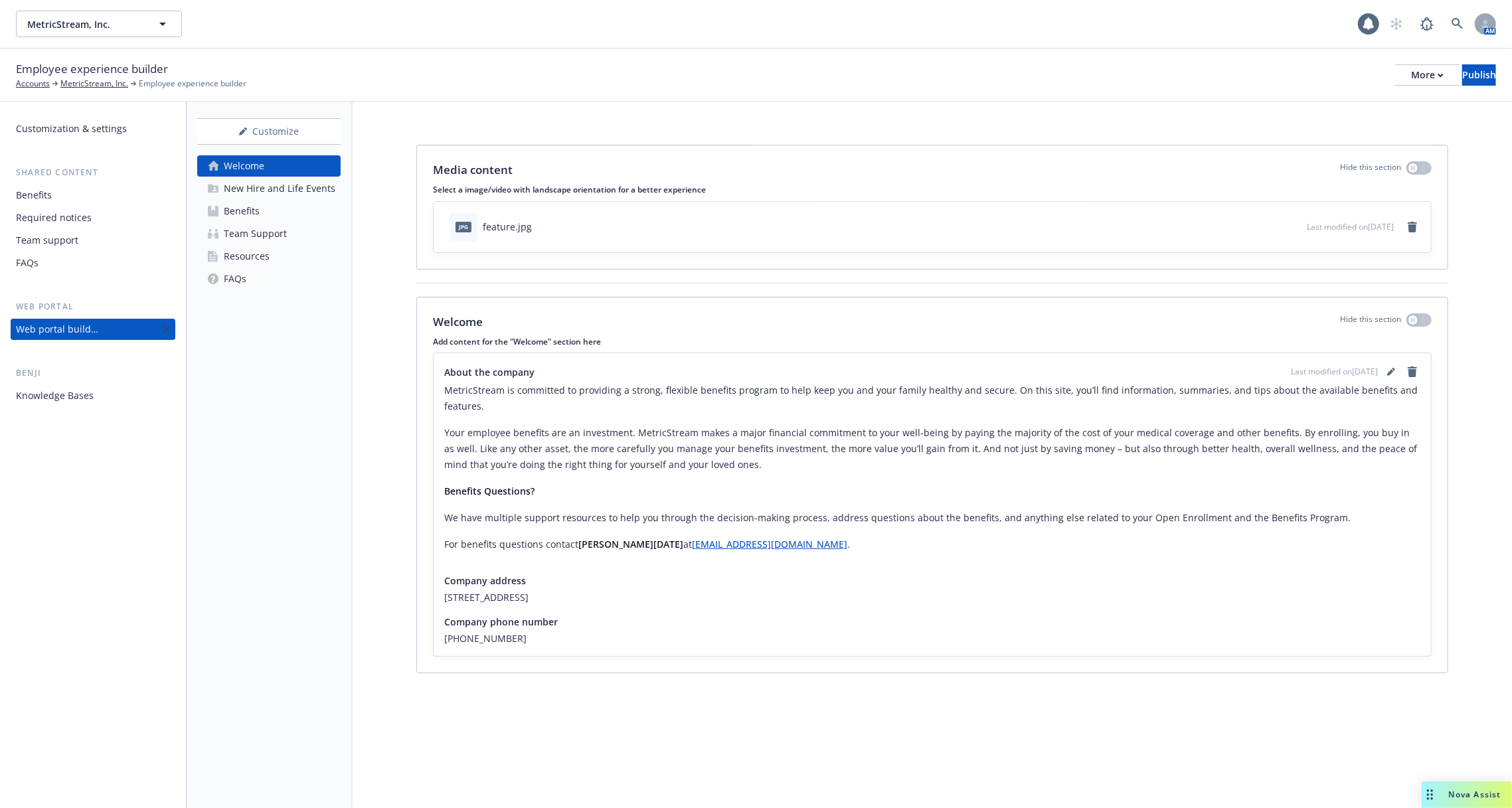
click at [103, 331] on div "Web portal builder" at bounding box center [93, 329] width 154 height 21
click at [266, 186] on div "New Hire and Life Events" at bounding box center [279, 188] width 112 height 21
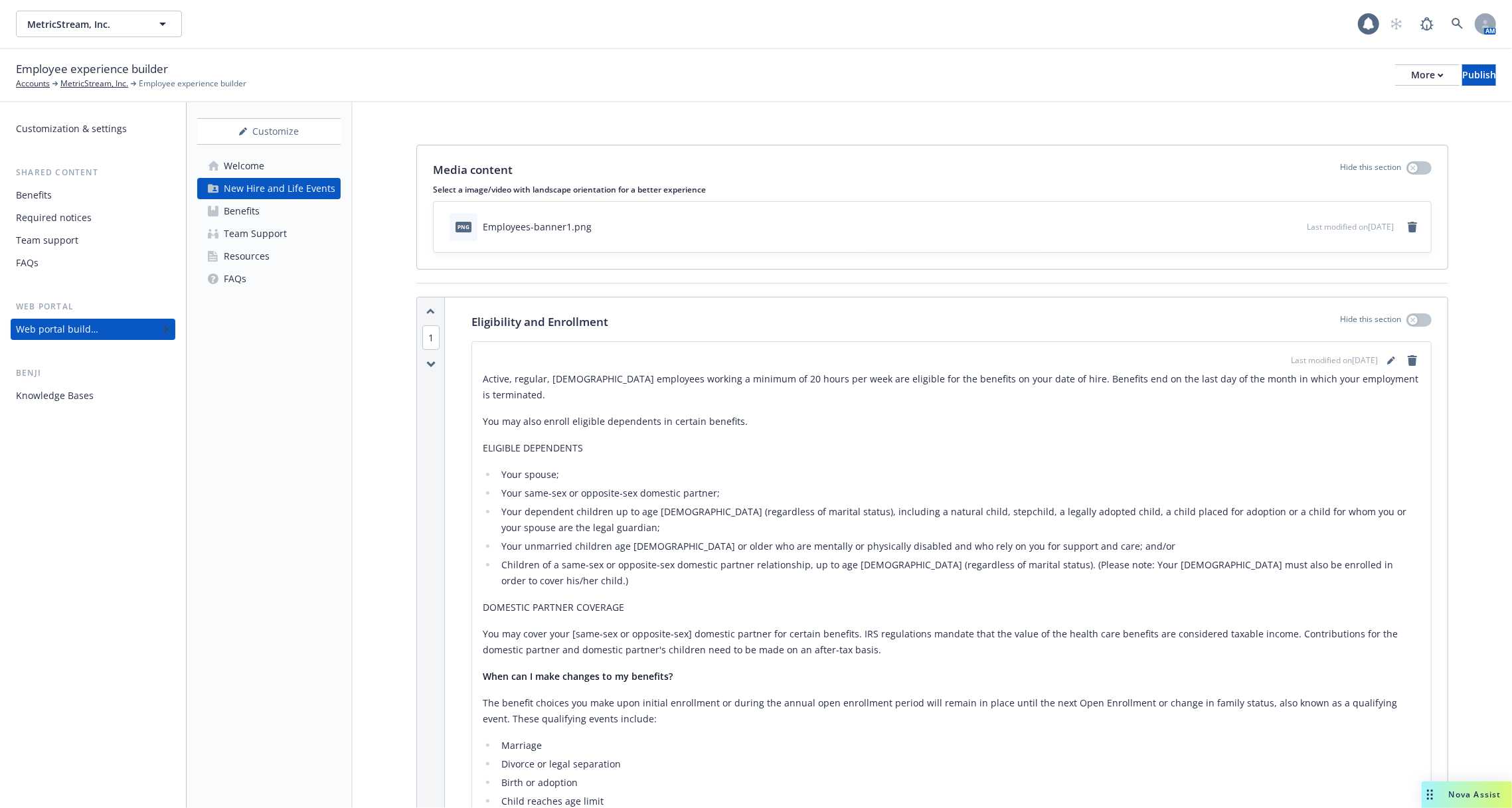
click at [105, 207] on div "Required notices" at bounding box center [93, 218] width 154 height 21
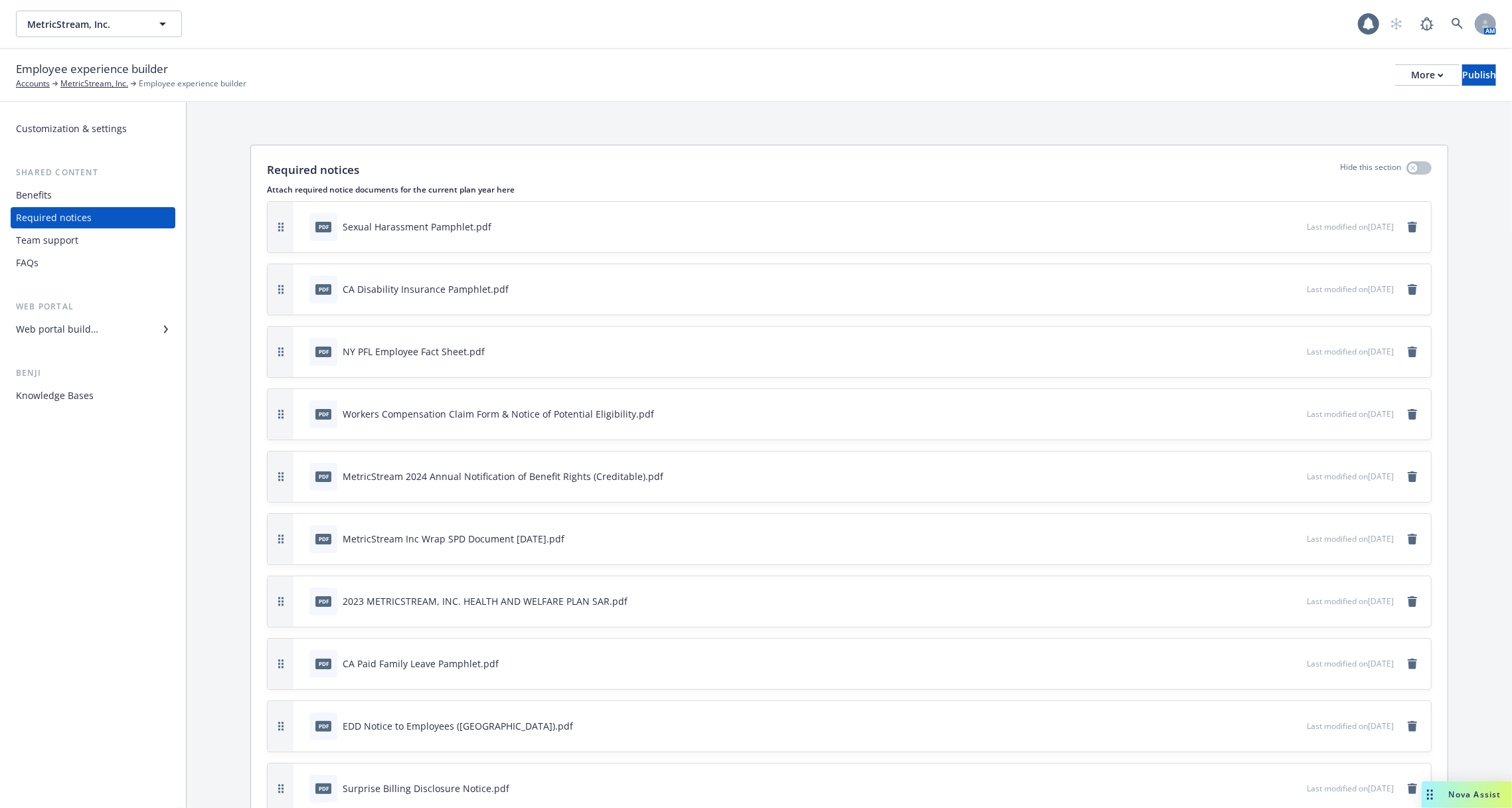
click at [90, 328] on div "Web portal builder" at bounding box center [57, 329] width 83 height 21
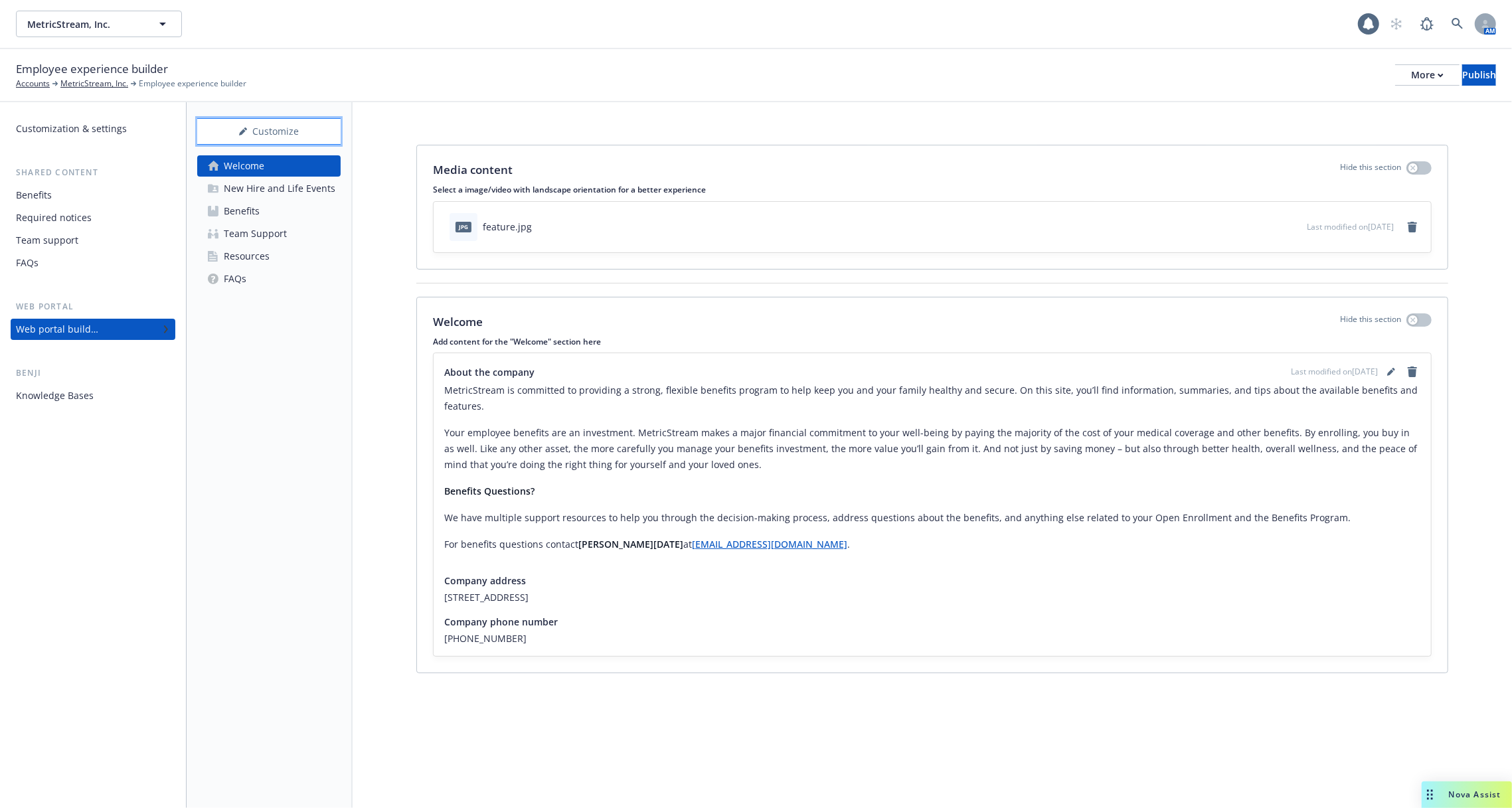
click at [249, 131] on div "Customize" at bounding box center [269, 131] width 143 height 25
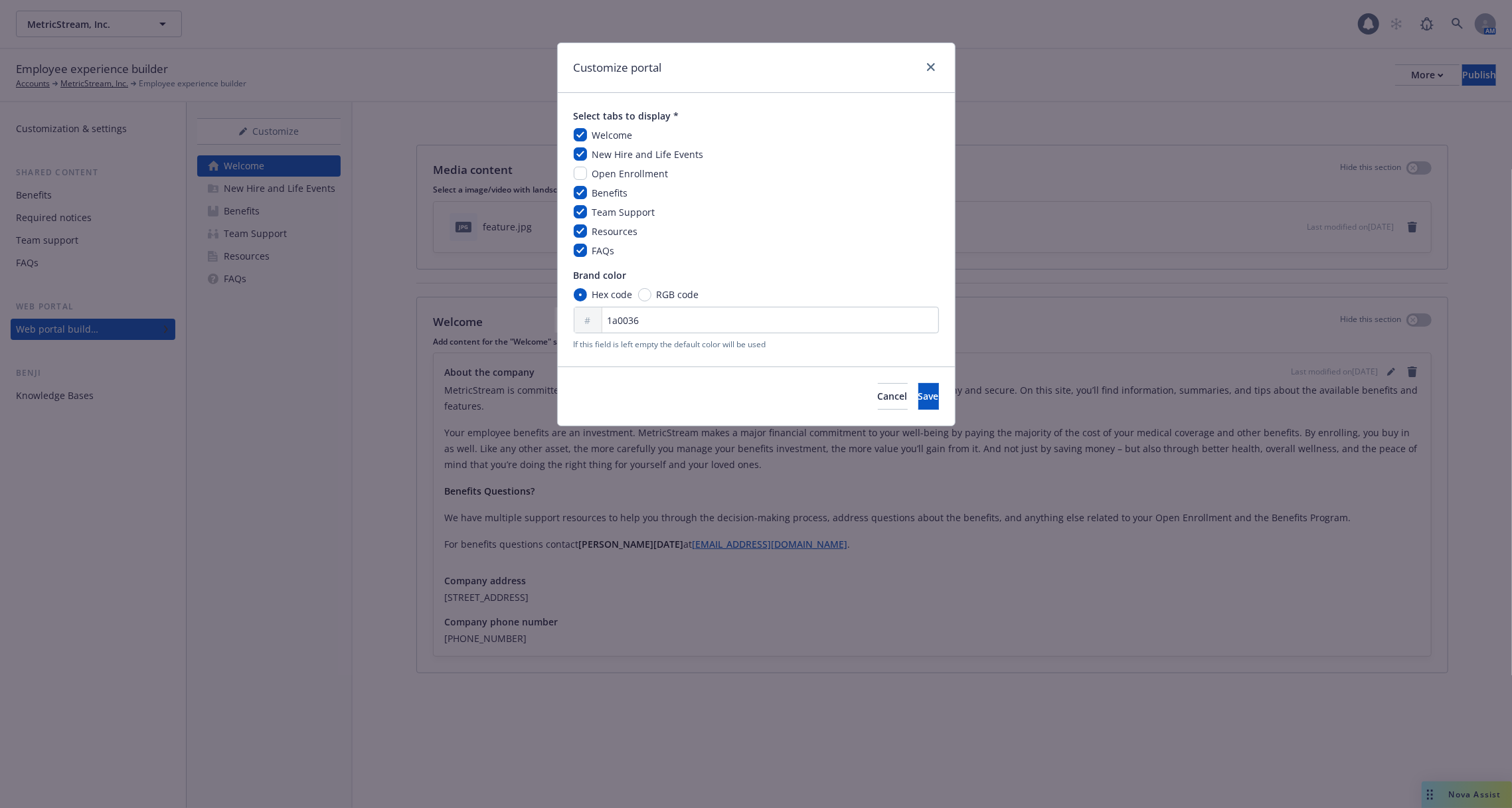
click at [600, 172] on span "Open Enrollment" at bounding box center [631, 174] width 77 height 12
click at [580, 171] on input "checkbox" at bounding box center [580, 173] width 13 height 13
checkbox input "true"
click at [919, 401] on button "Save" at bounding box center [929, 396] width 21 height 27
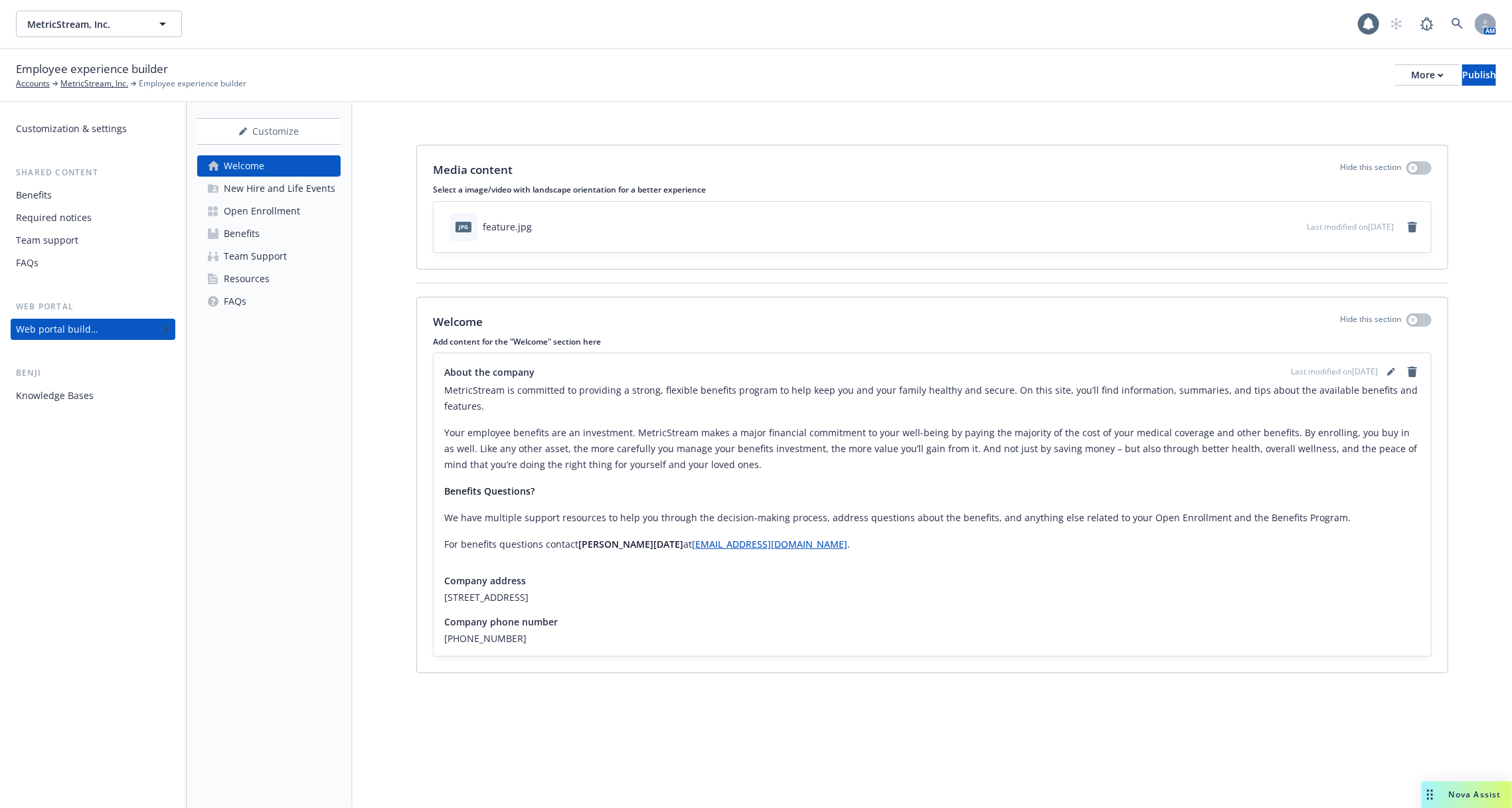
click at [283, 206] on div "Open Enrollment" at bounding box center [262, 211] width 77 height 21
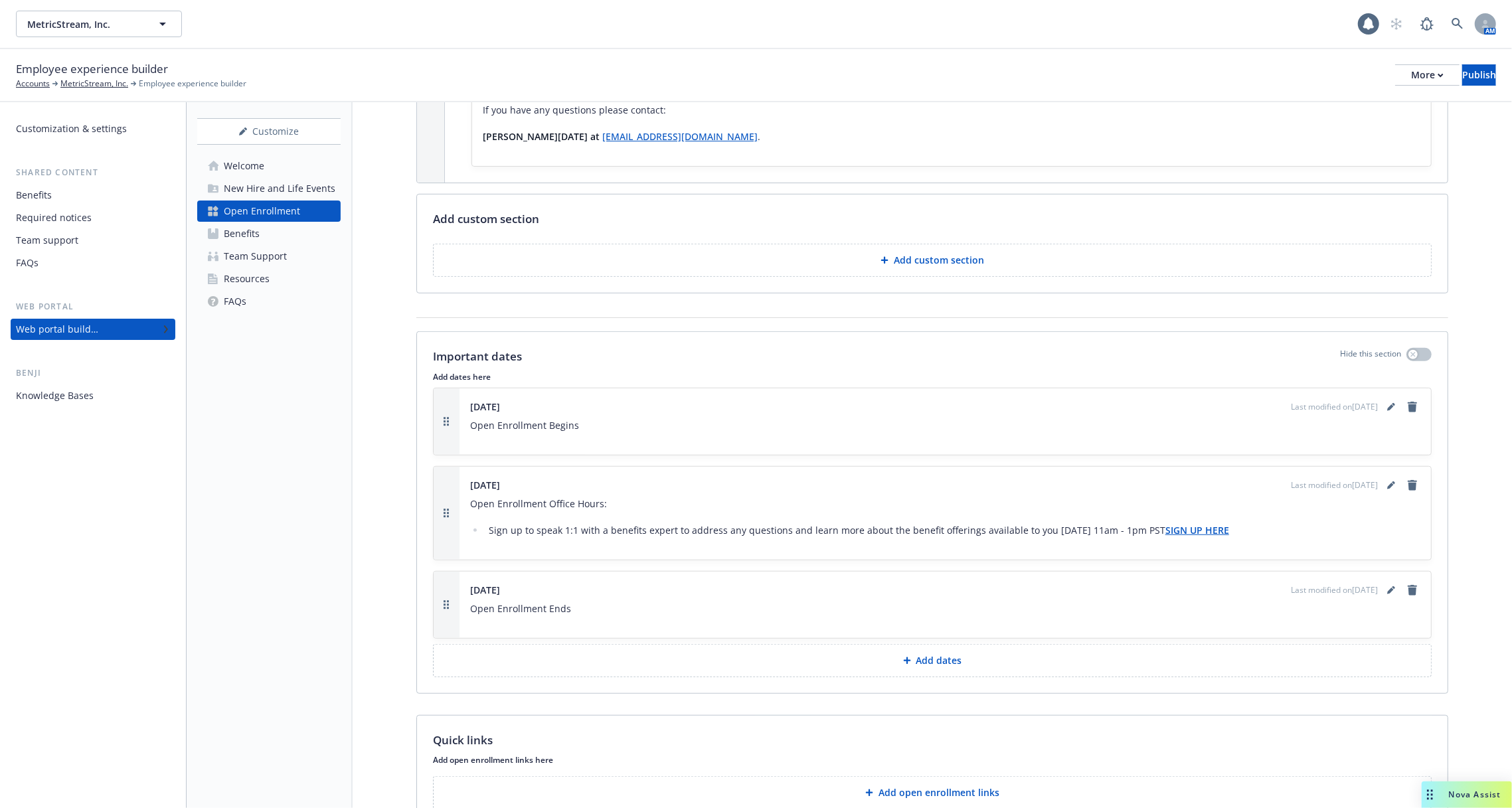
scroll to position [852, 0]
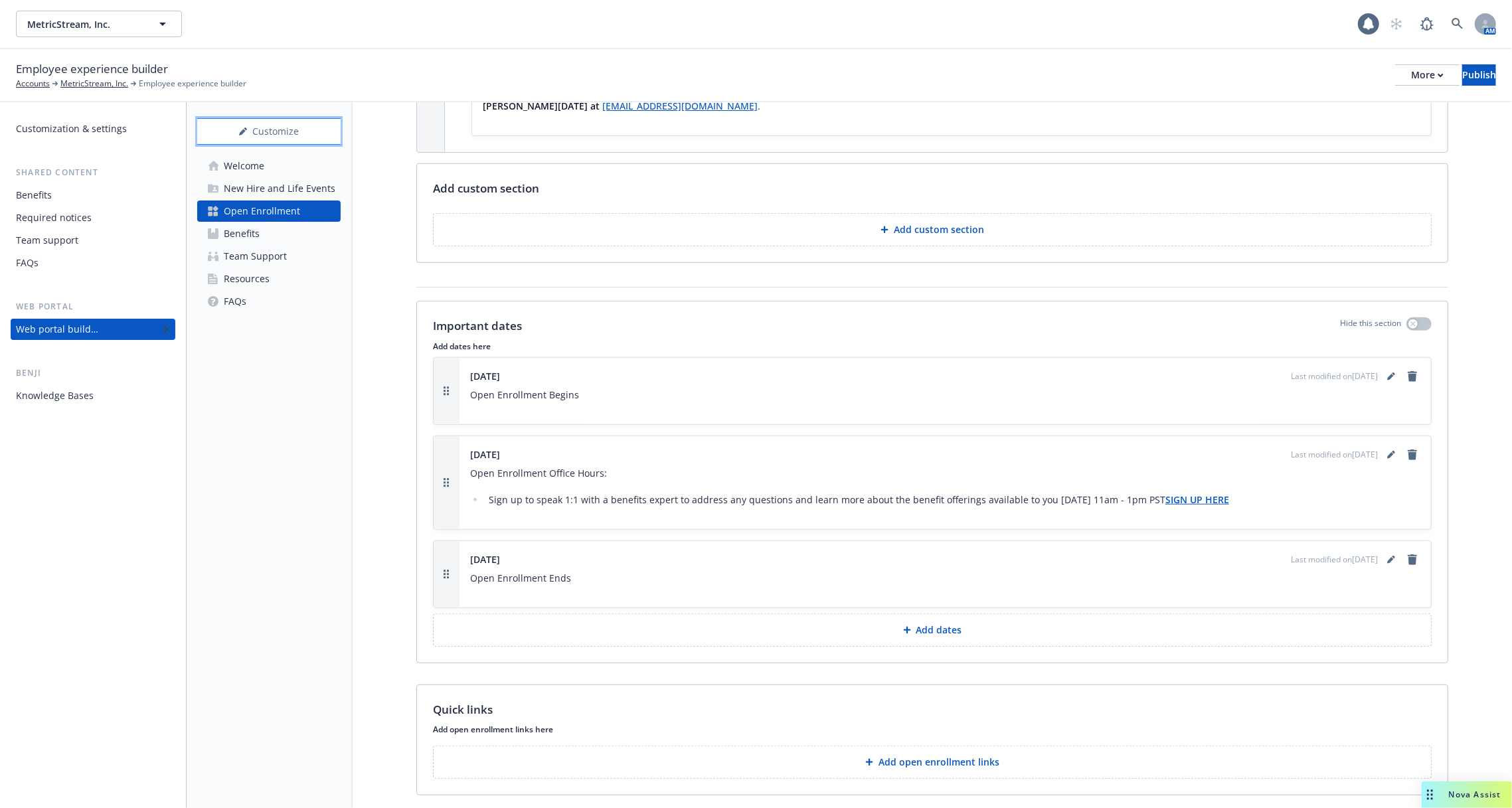
click at [288, 135] on div "Customize" at bounding box center [269, 131] width 143 height 25
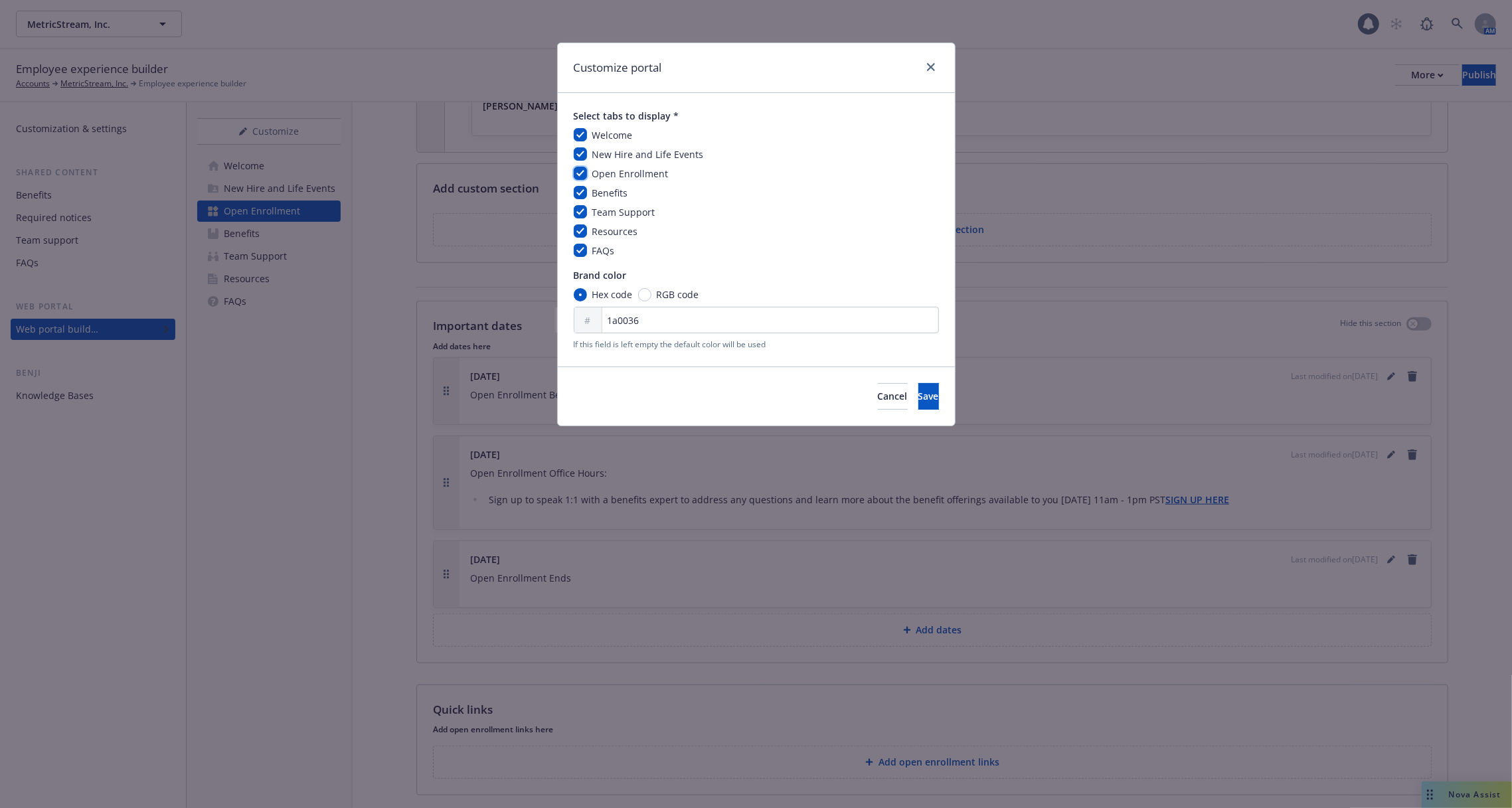
click at [576, 168] on input "checkbox" at bounding box center [580, 173] width 13 height 13
checkbox input "false"
click at [919, 399] on button "Save" at bounding box center [929, 396] width 21 height 27
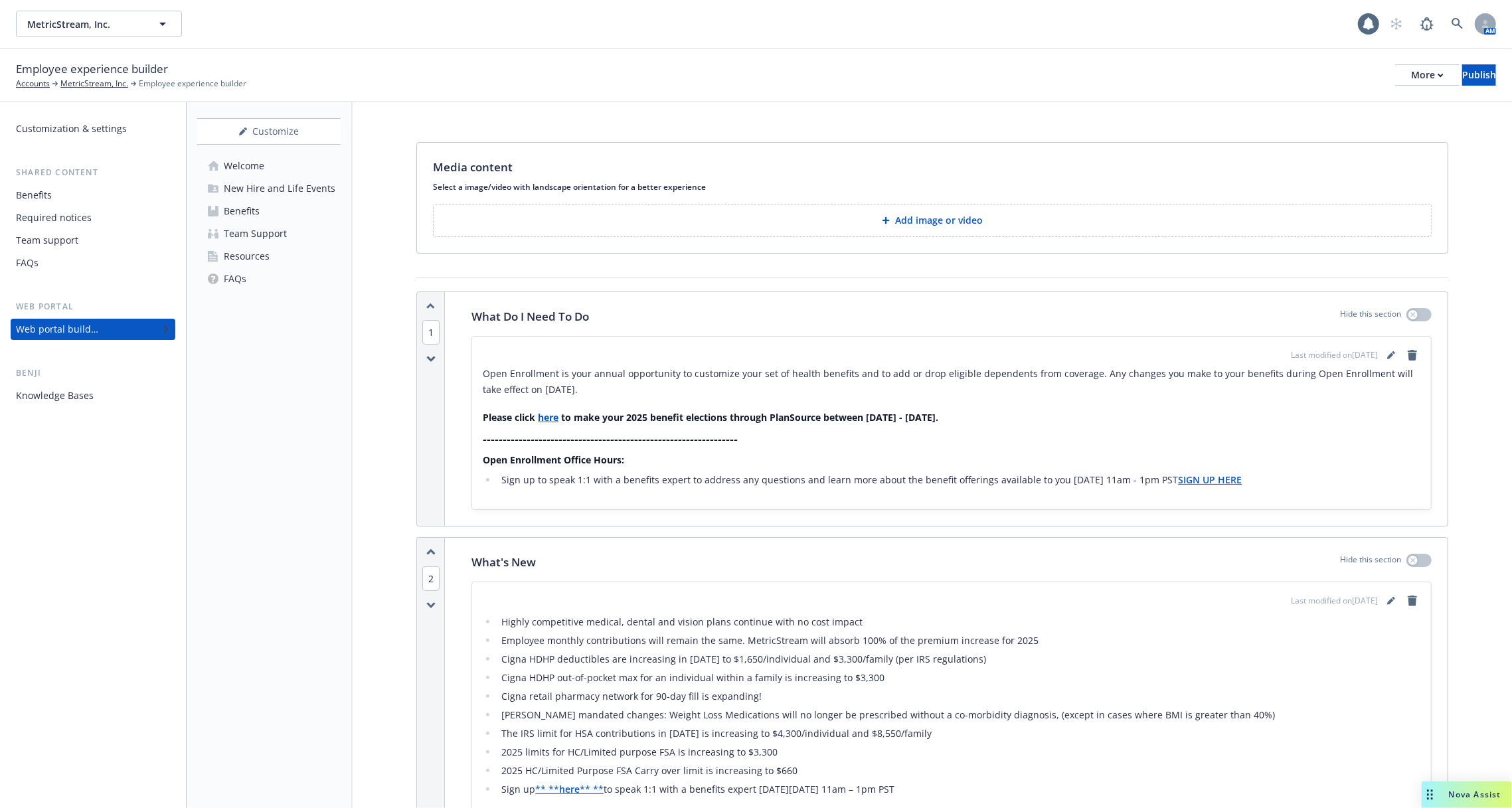
scroll to position [0, 0]
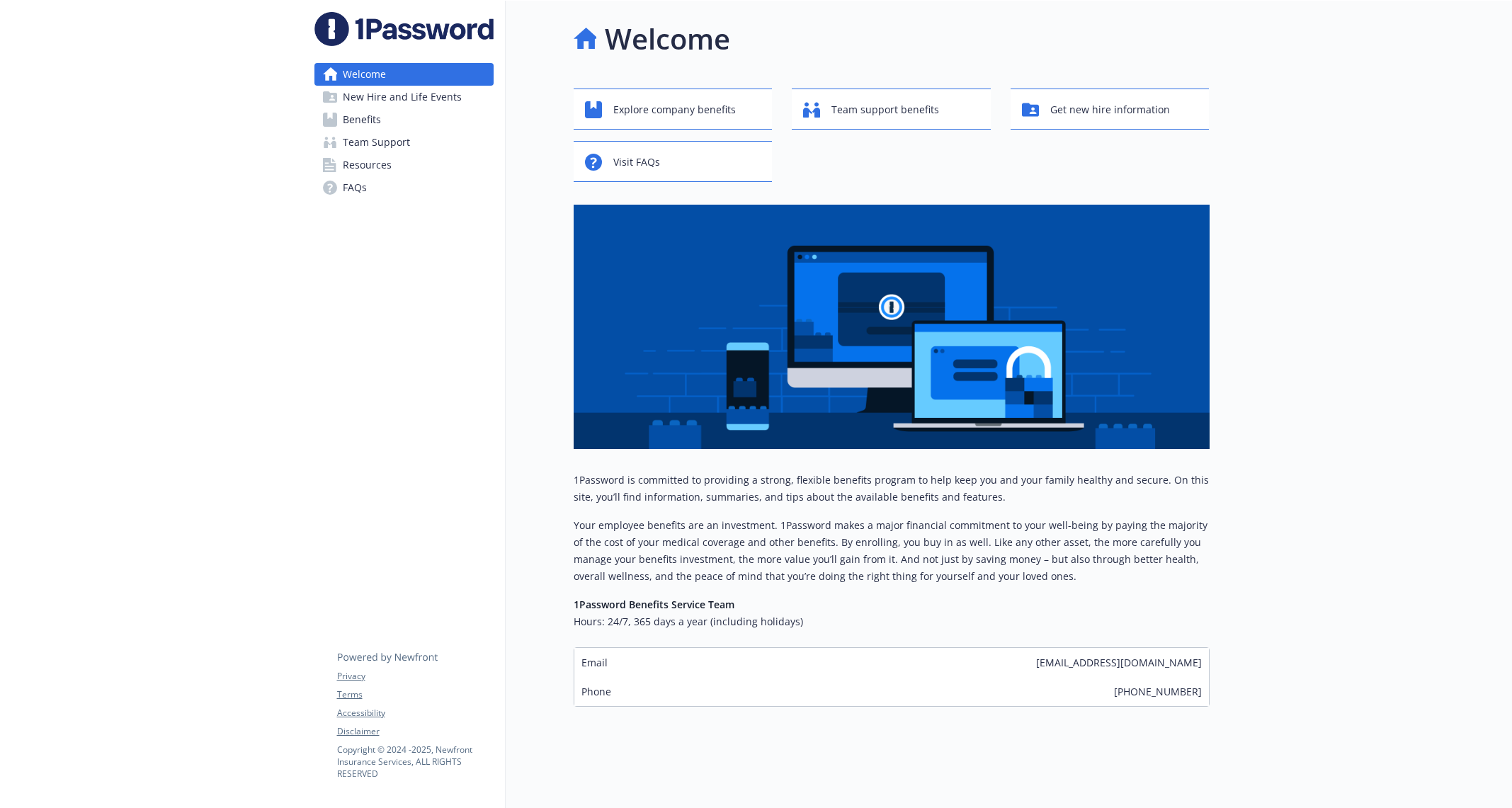
click at [429, 121] on link "Benefits" at bounding box center [403, 120] width 179 height 23
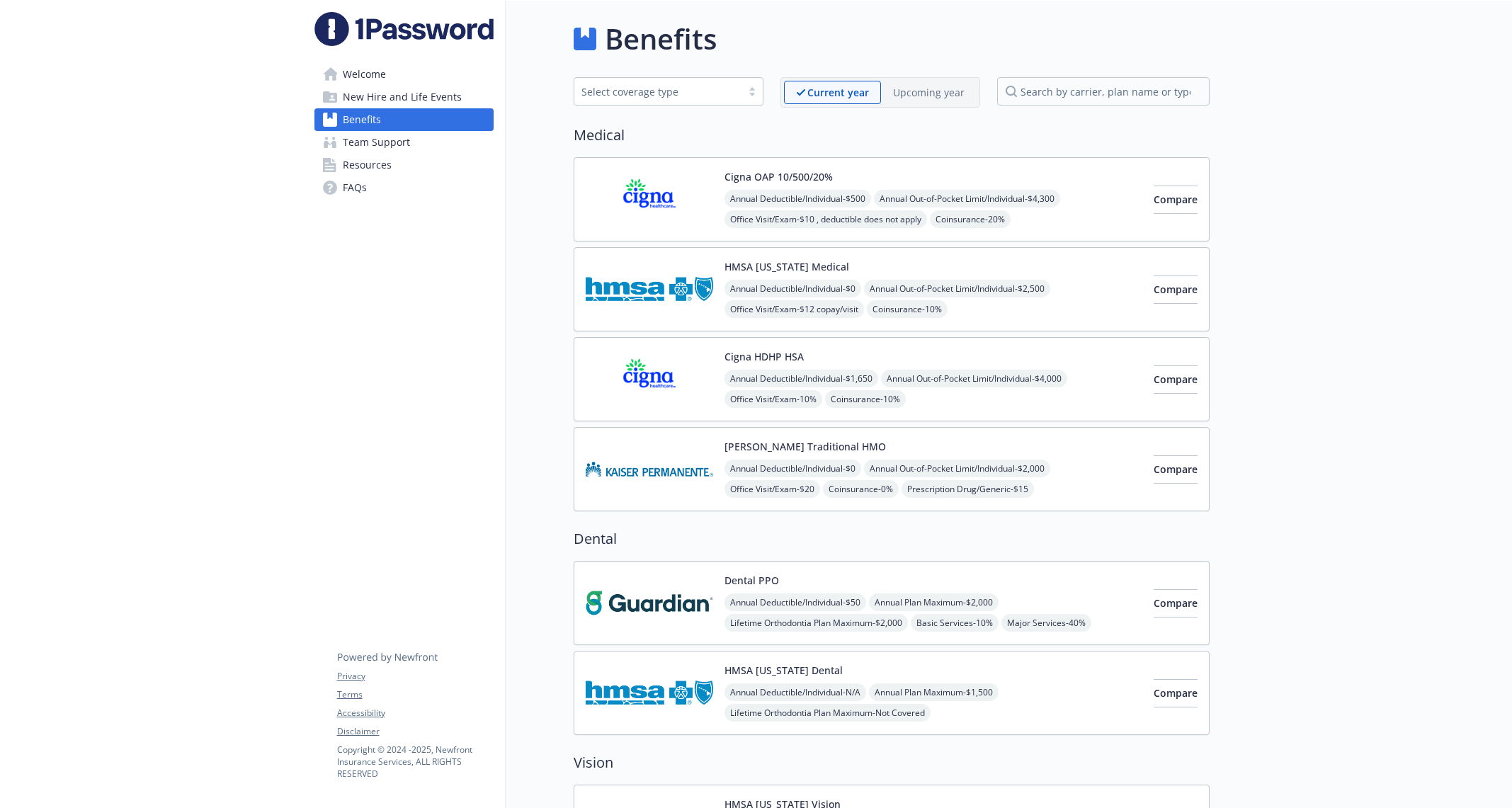
click at [944, 93] on p "Upcoming year" at bounding box center [929, 92] width 72 height 15
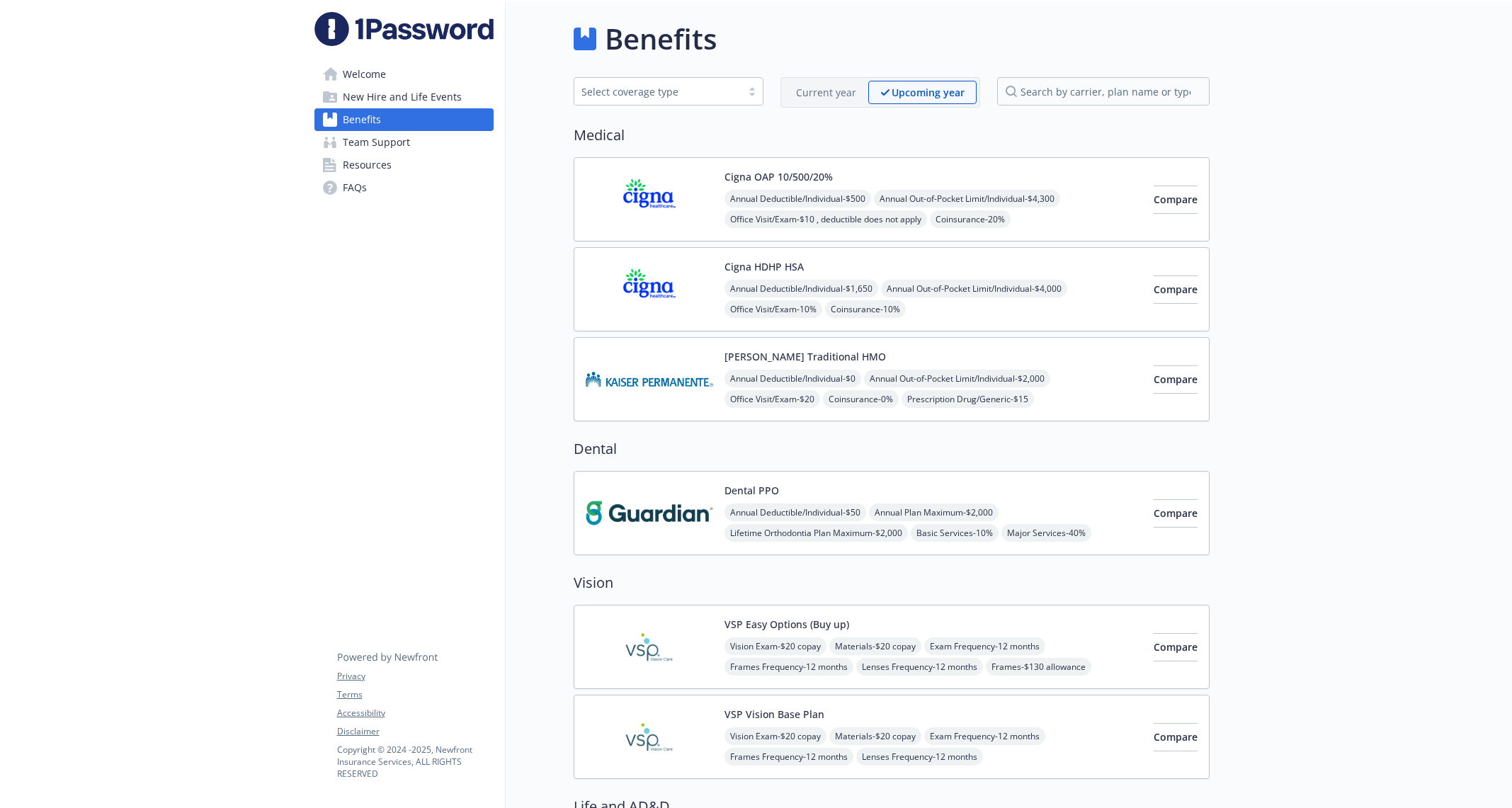
click at [844, 99] on div "Current year" at bounding box center [825, 92] width 84 height 24
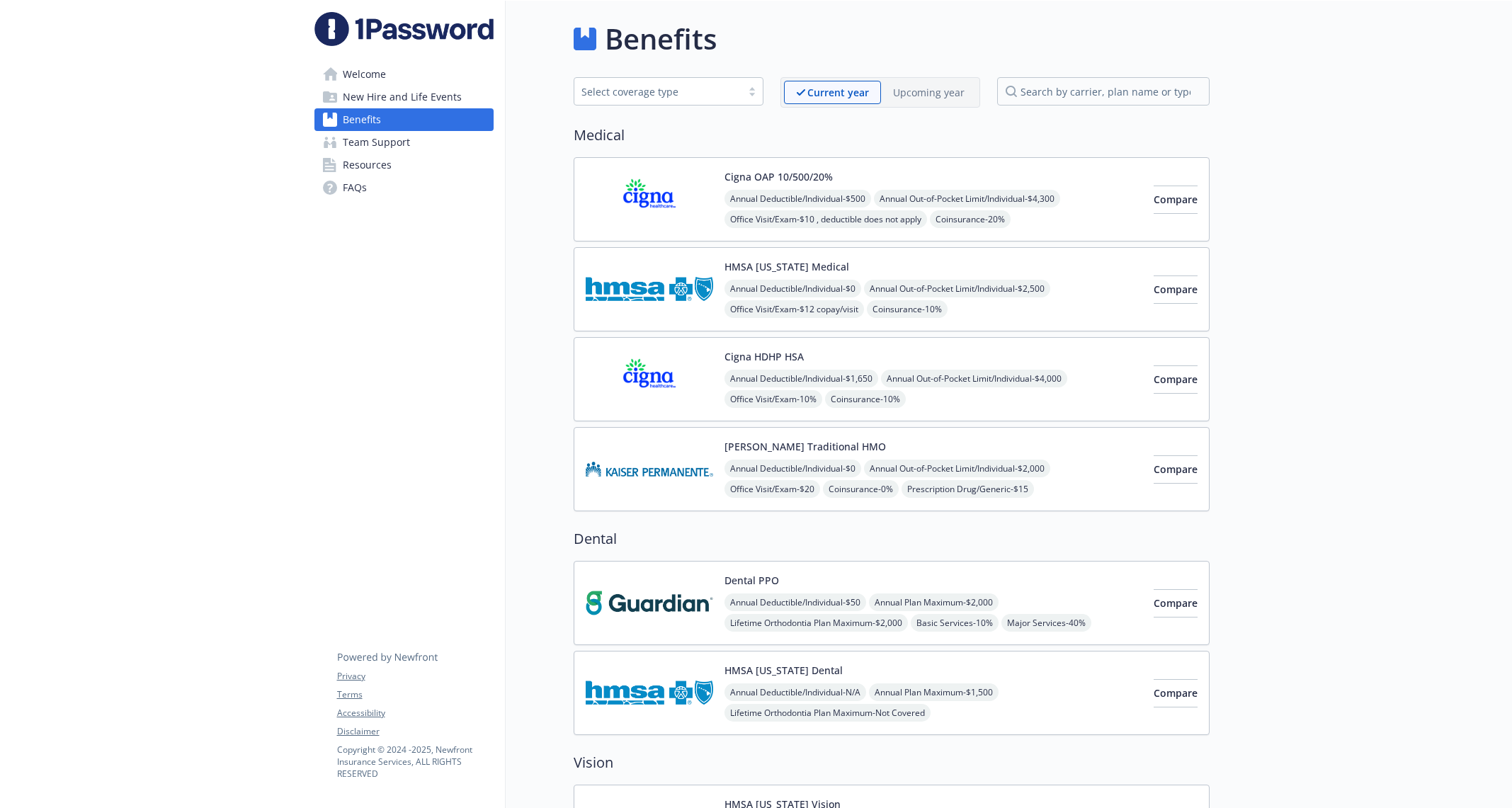
click at [916, 95] on p "Upcoming year" at bounding box center [929, 92] width 72 height 15
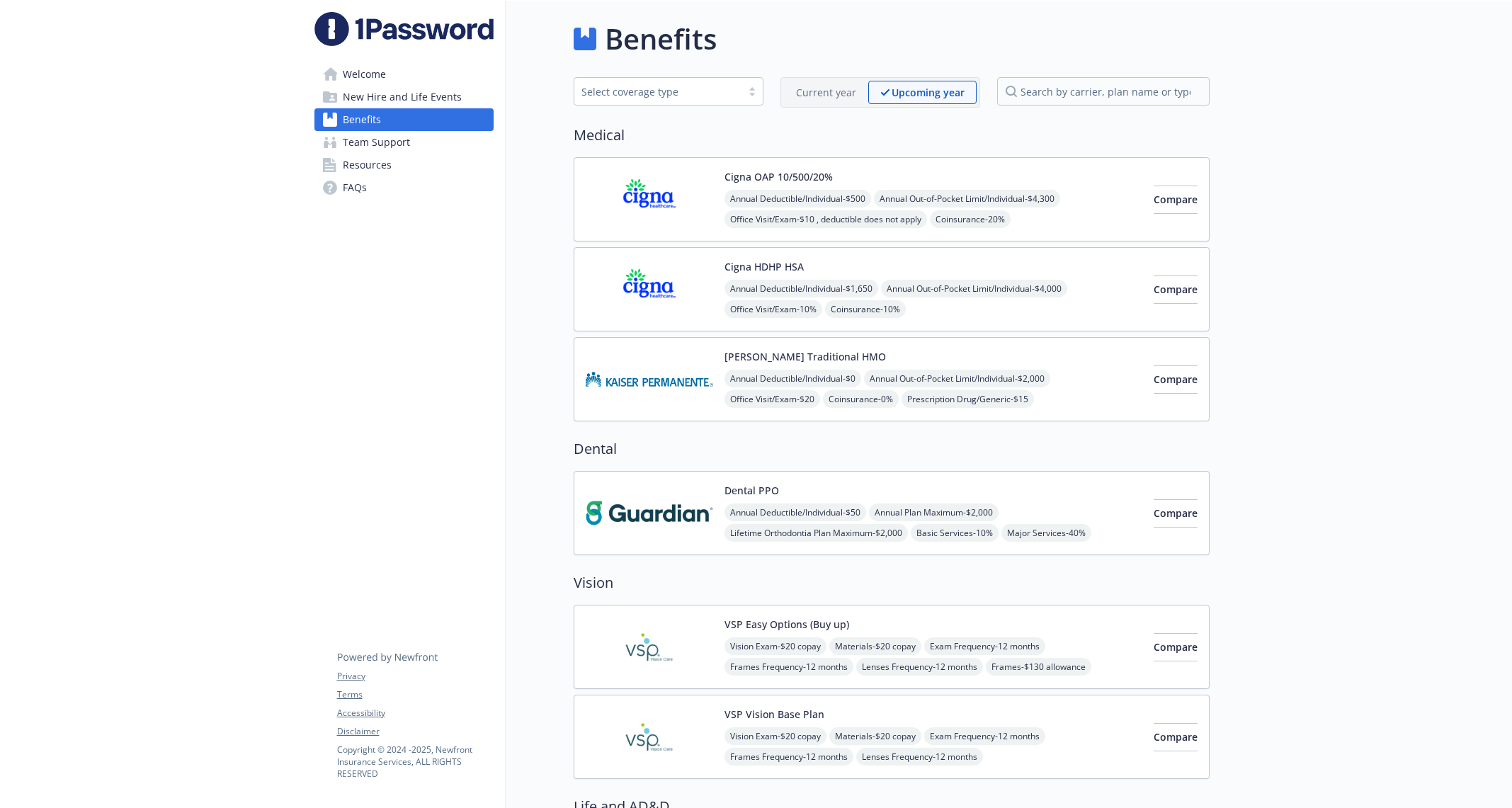
click at [826, 88] on p "Current year" at bounding box center [826, 92] width 60 height 15
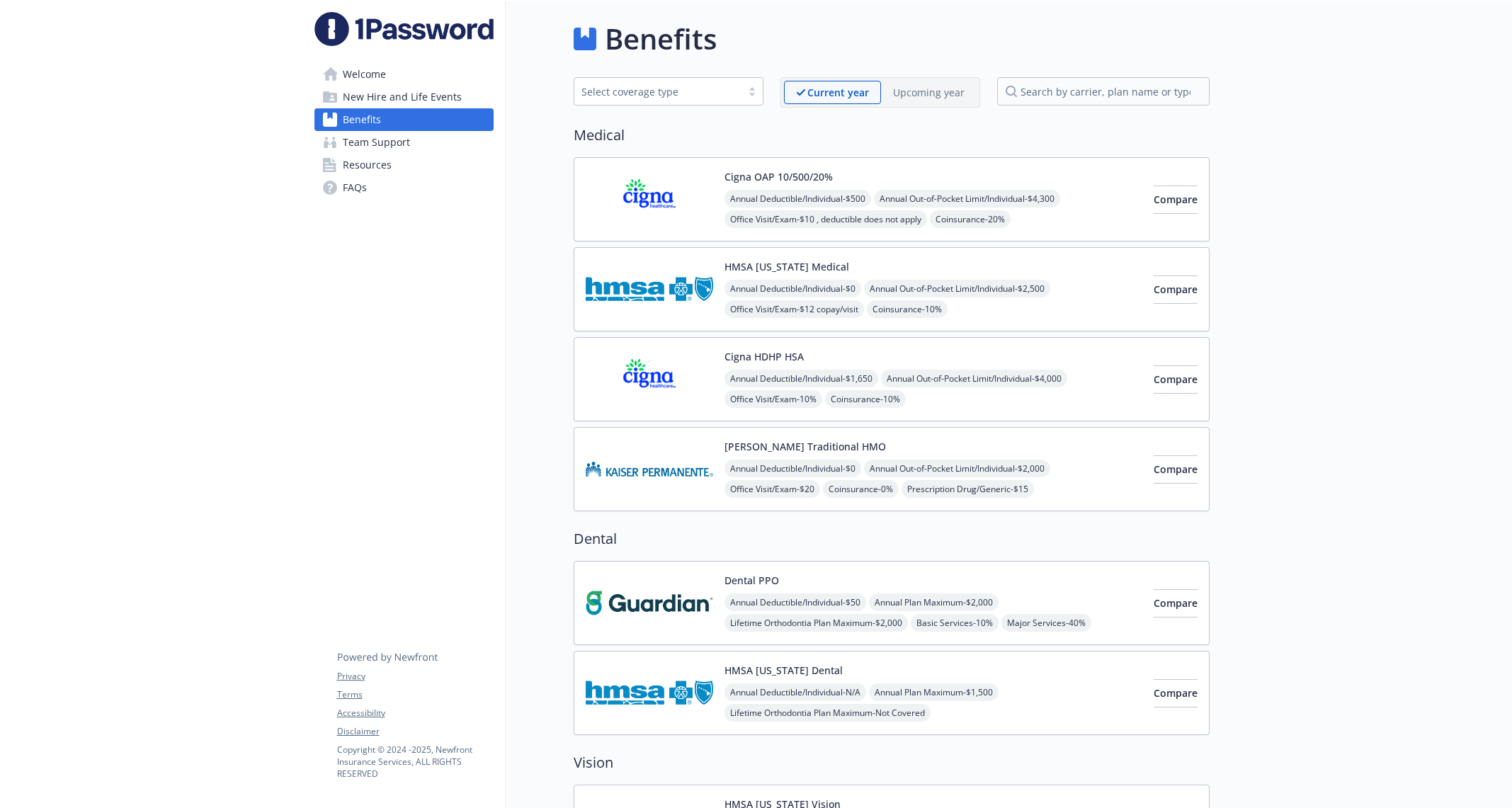
click at [891, 93] on div "Upcoming year" at bounding box center [928, 92] width 96 height 24
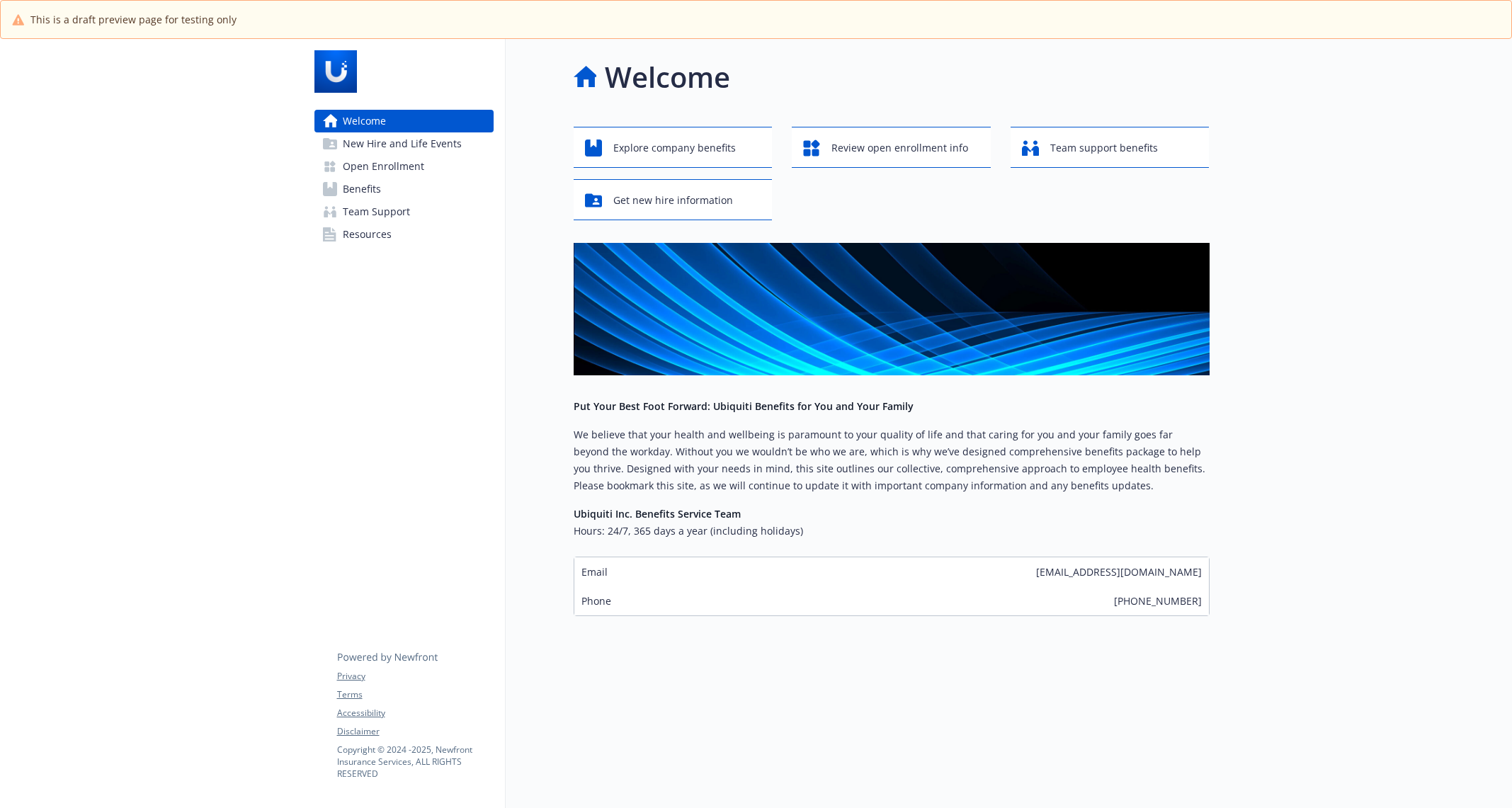
click at [429, 155] on link "Open Enrollment" at bounding box center [403, 166] width 179 height 23
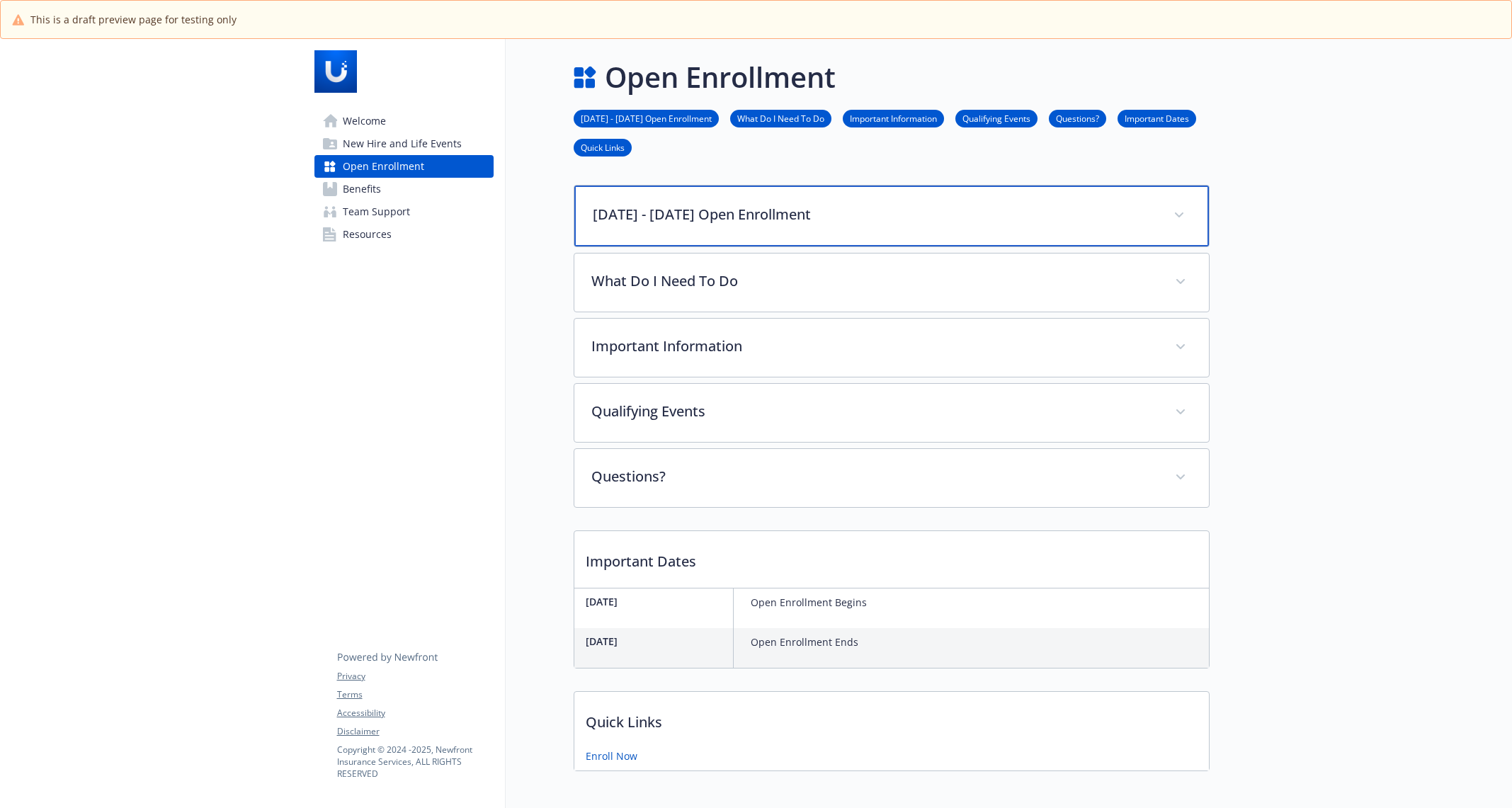
click at [643, 220] on p "[DATE] - [DATE] Open Enrollment" at bounding box center [874, 215] width 563 height 21
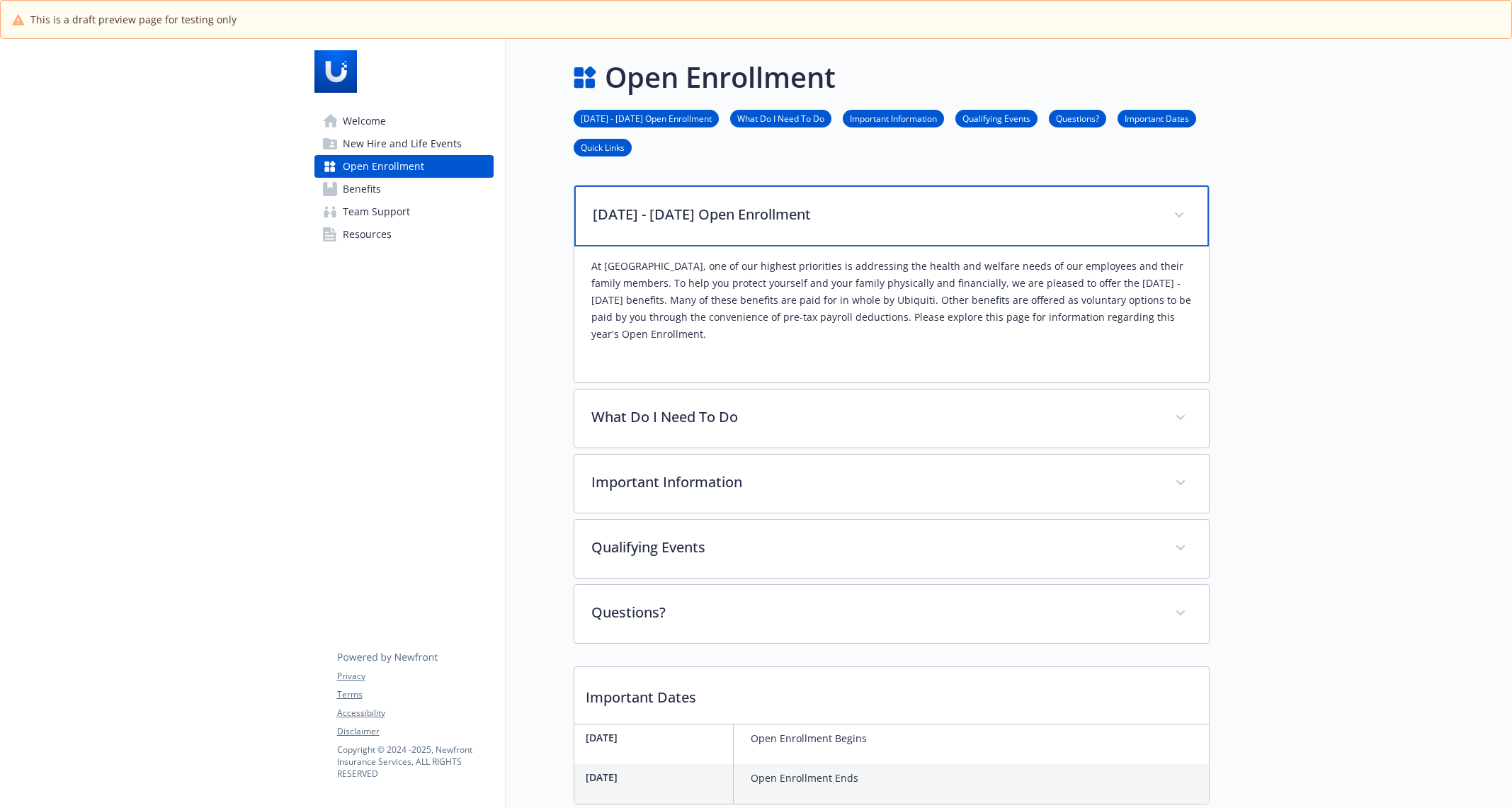
click at [643, 220] on p "[DATE] - [DATE] Open Enrollment" at bounding box center [874, 215] width 563 height 21
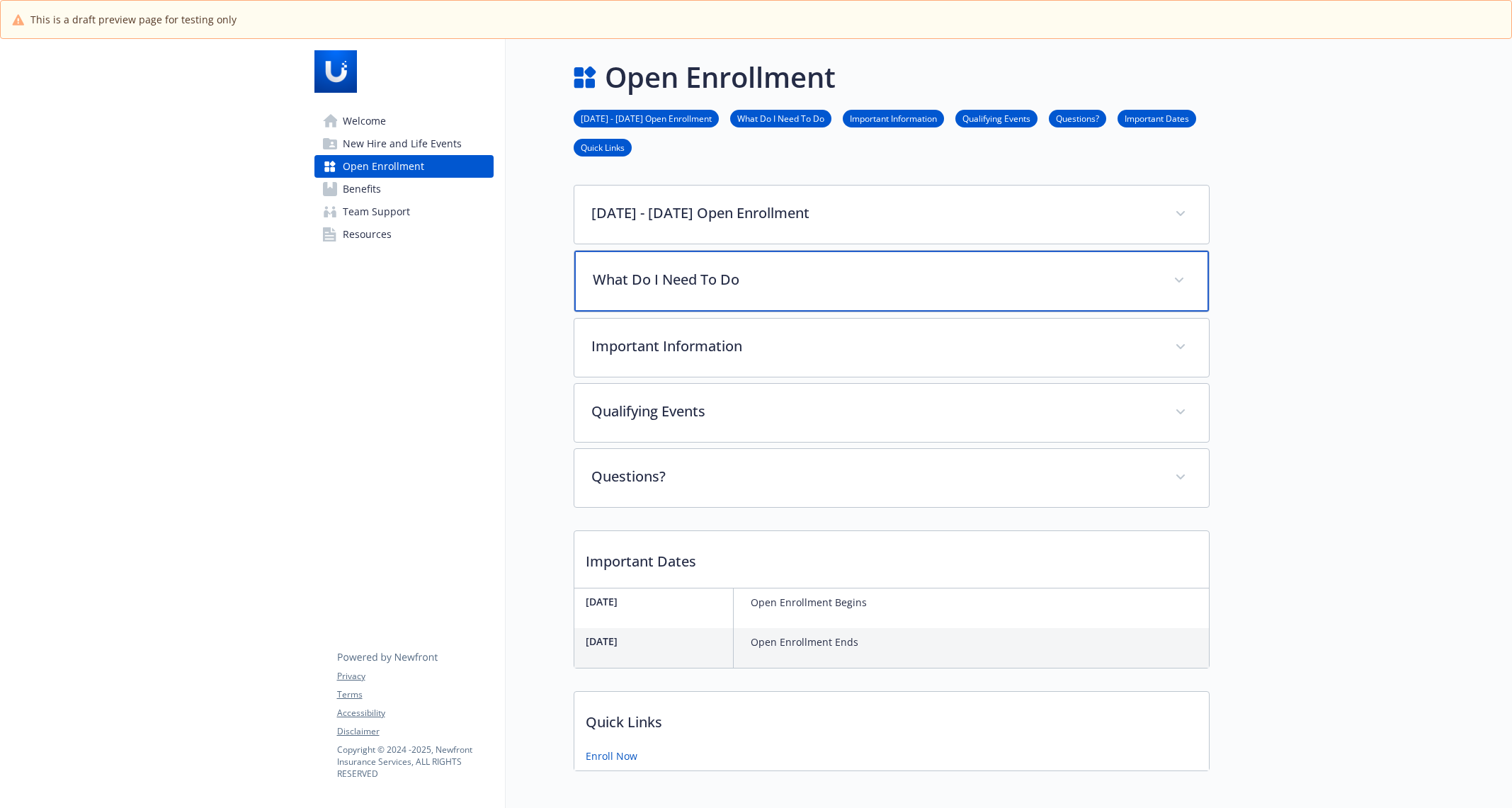
click at [656, 285] on p "What Do I Need To Do" at bounding box center [874, 280] width 563 height 21
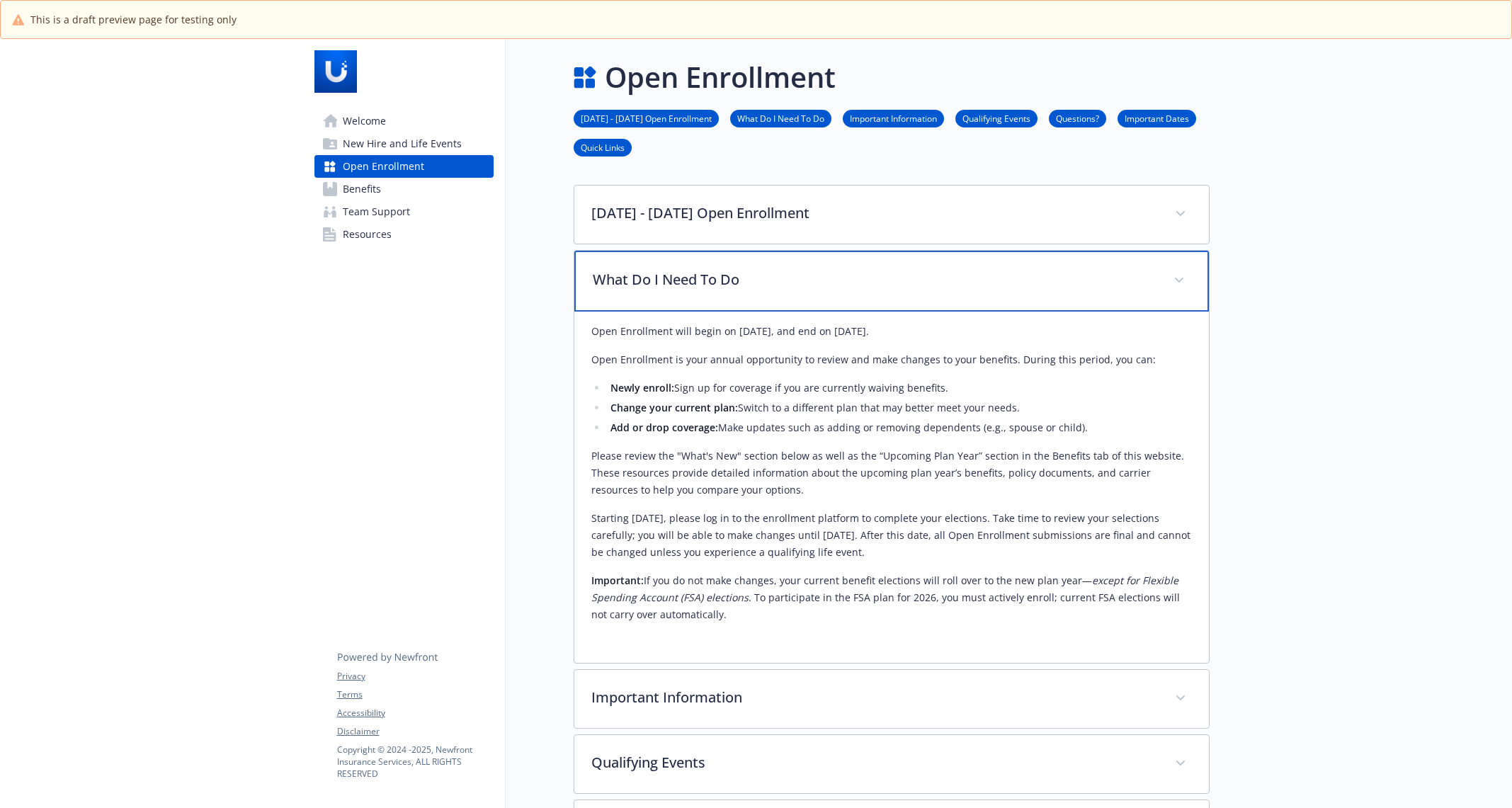
click at [656, 285] on p "What Do I Need To Do" at bounding box center [874, 280] width 563 height 21
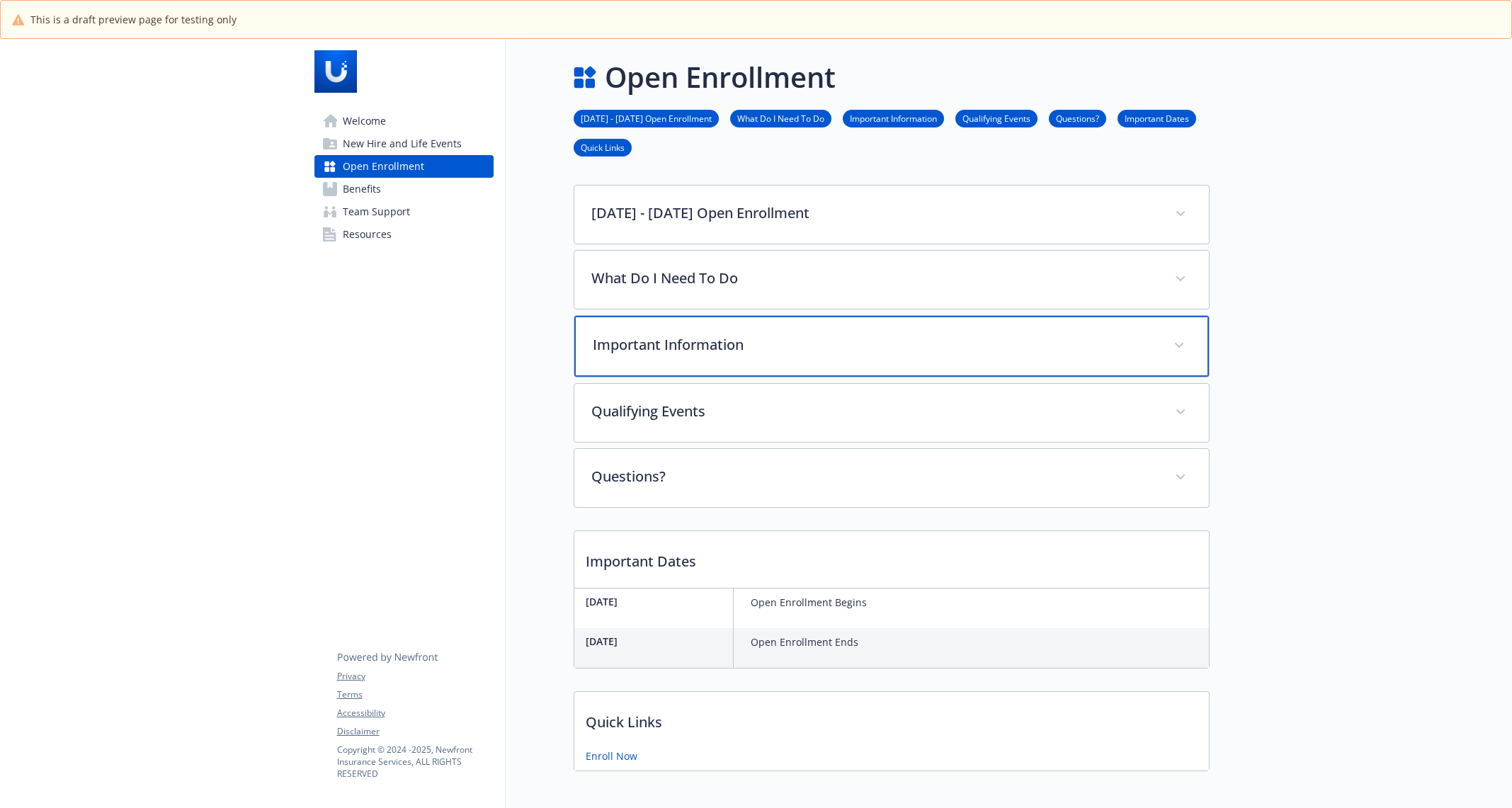
click at [674, 367] on div "Important Information" at bounding box center [891, 346] width 634 height 61
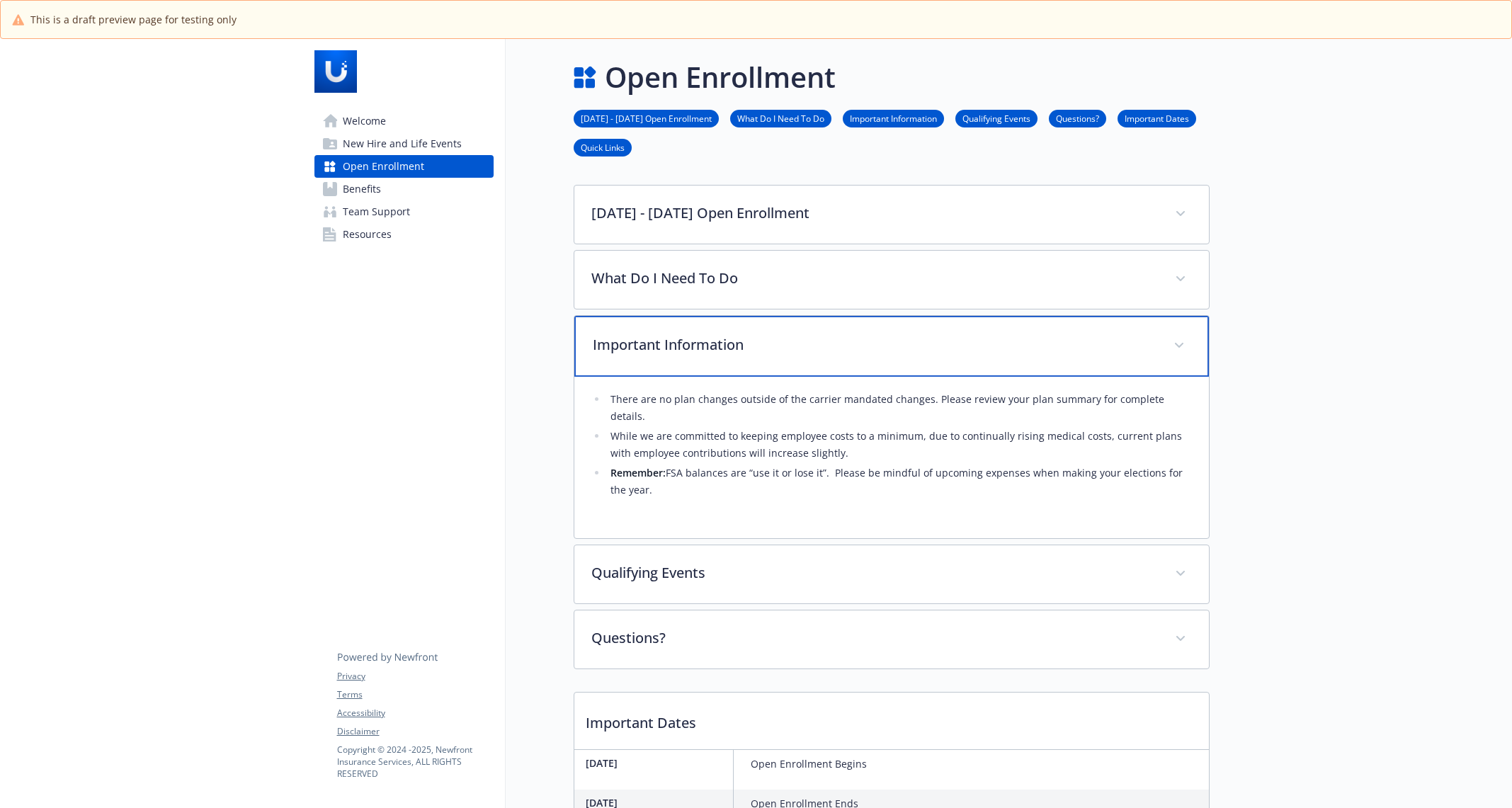
click at [667, 354] on div "Important Information" at bounding box center [891, 346] width 634 height 61
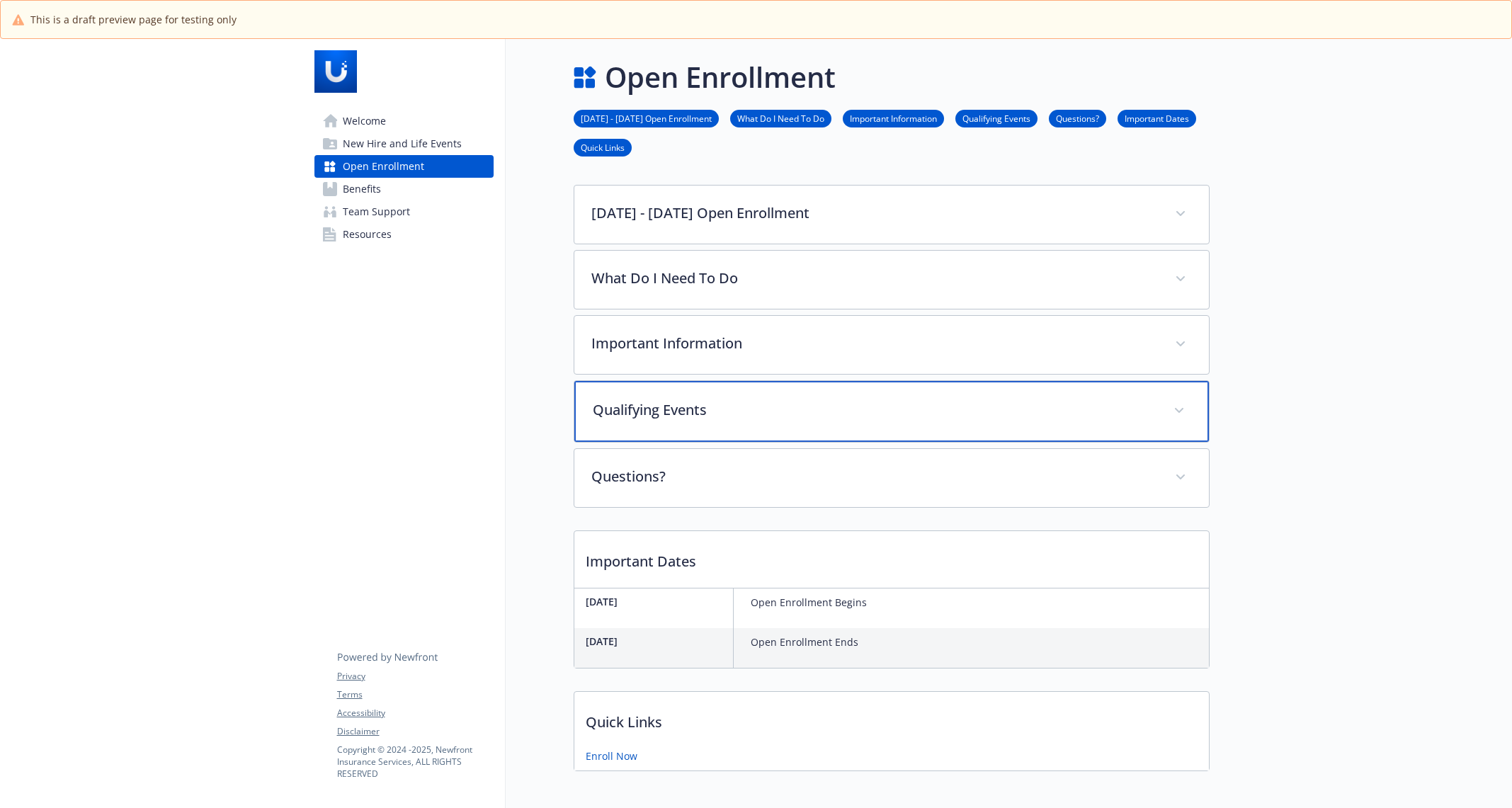
click at [674, 402] on p "Qualifying Events" at bounding box center [874, 410] width 563 height 21
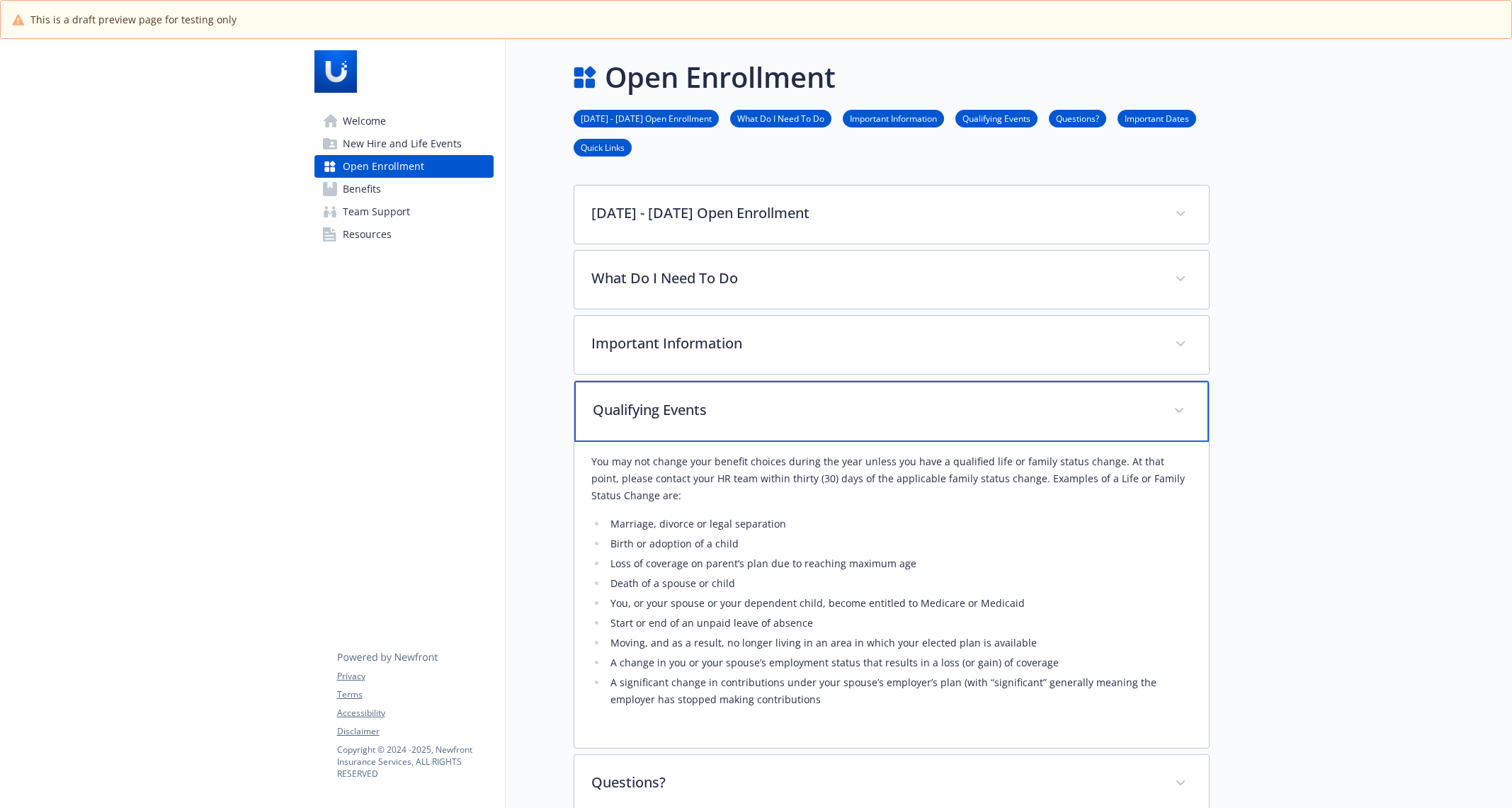
click at [674, 402] on p "Qualifying Events" at bounding box center [874, 410] width 563 height 21
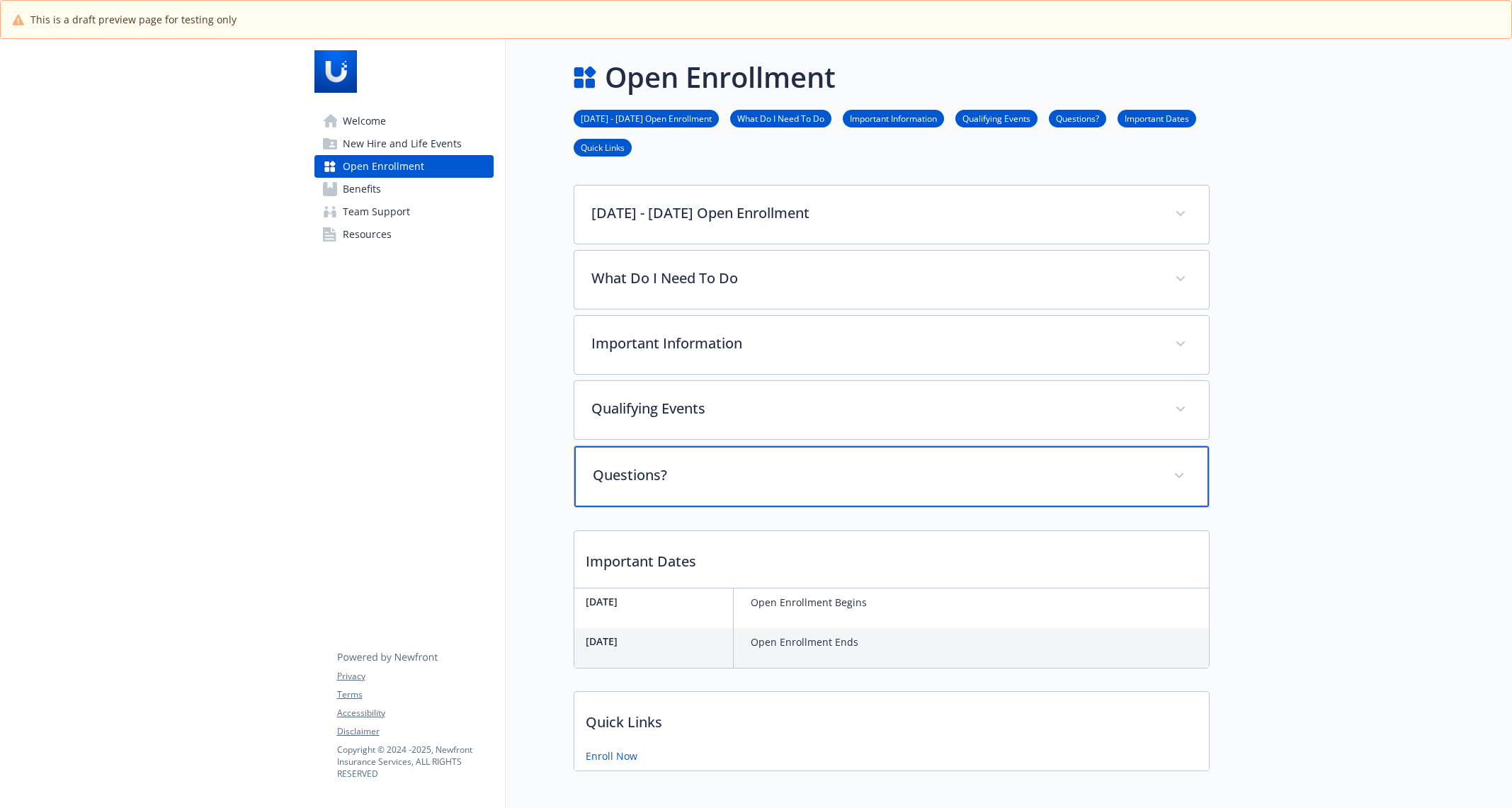
click at [683, 461] on div "Questions?" at bounding box center [891, 476] width 634 height 61
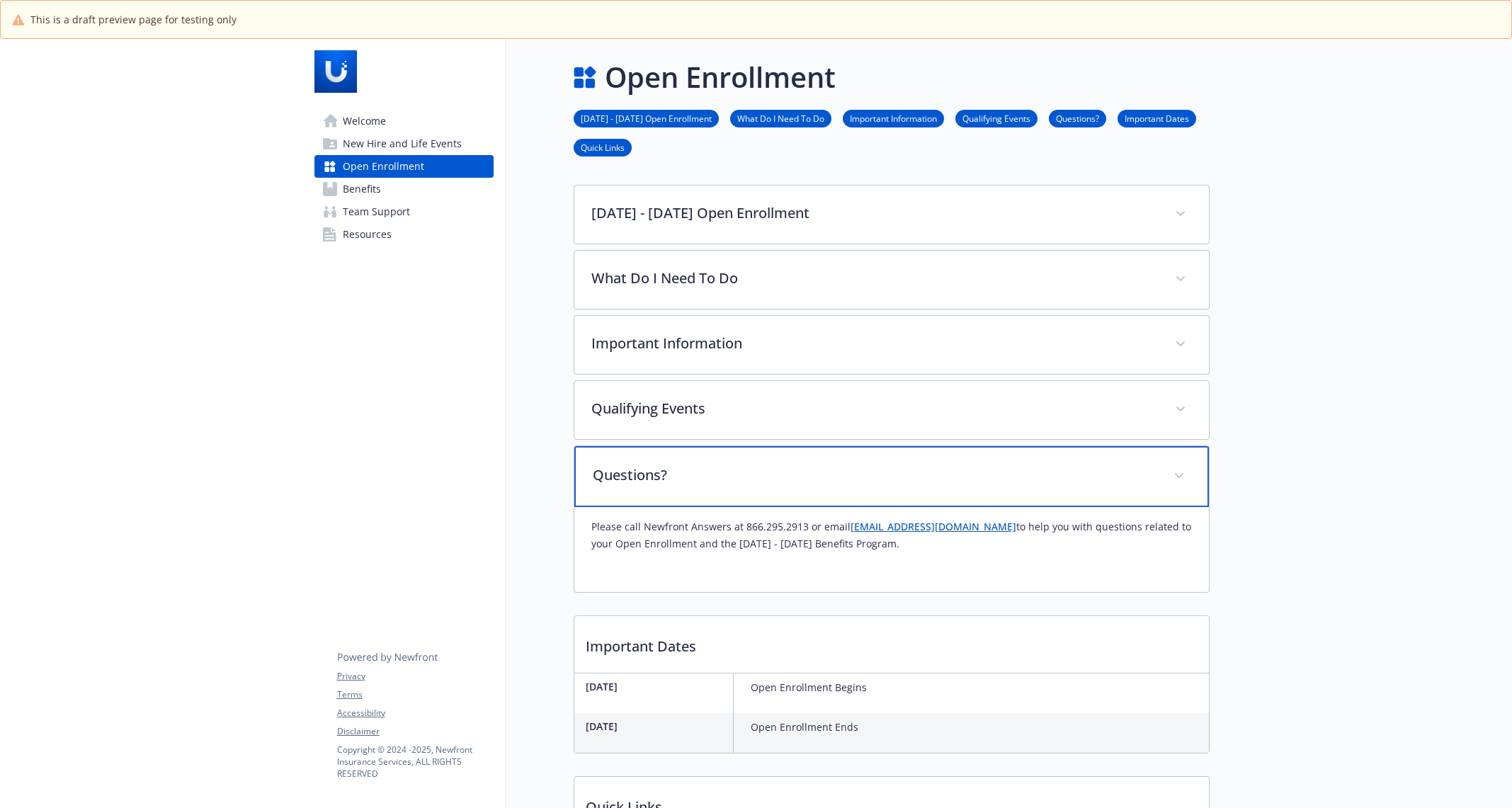
click at [683, 464] on p "Questions?" at bounding box center [874, 475] width 563 height 21
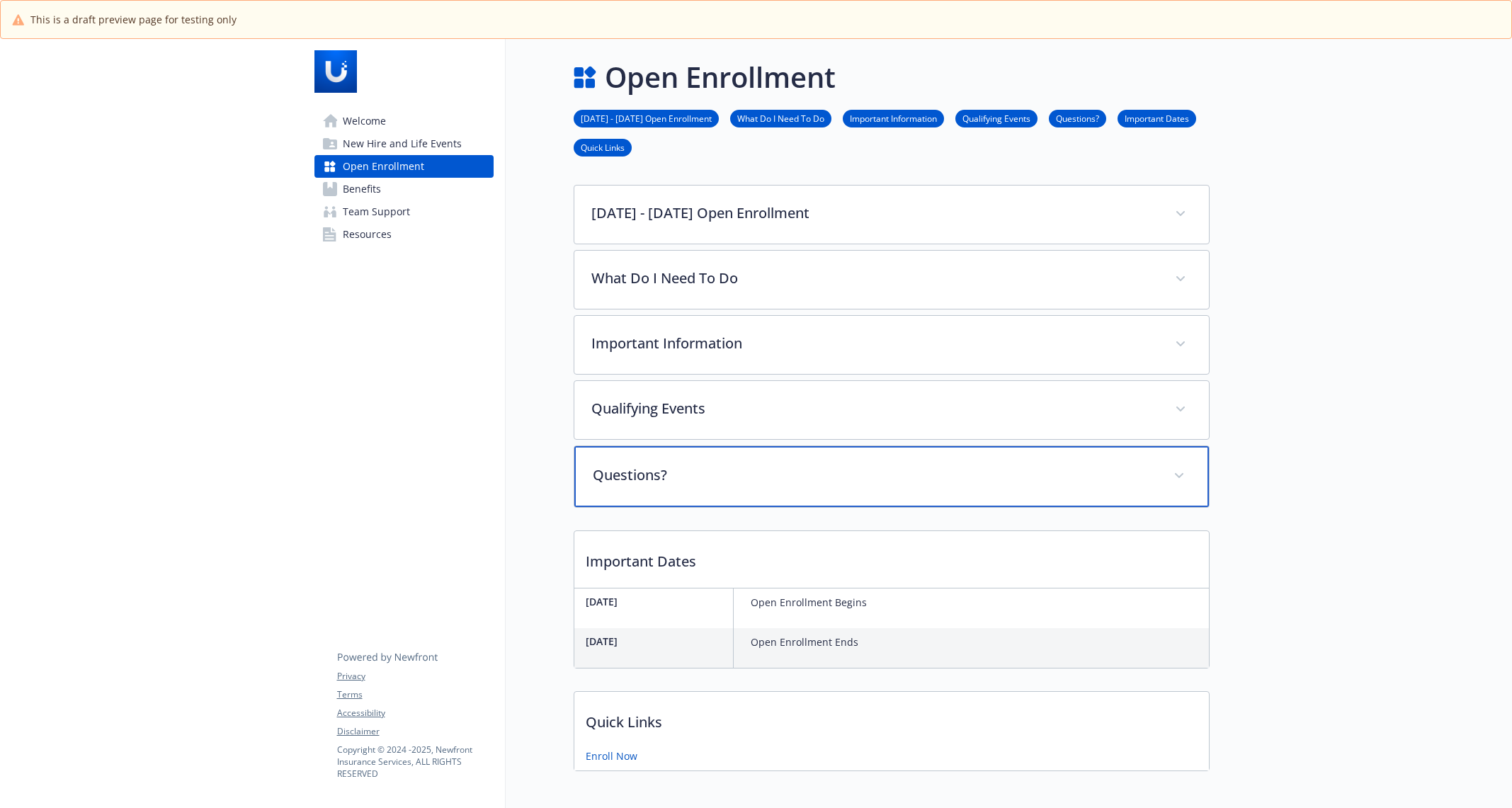
scroll to position [60, 0]
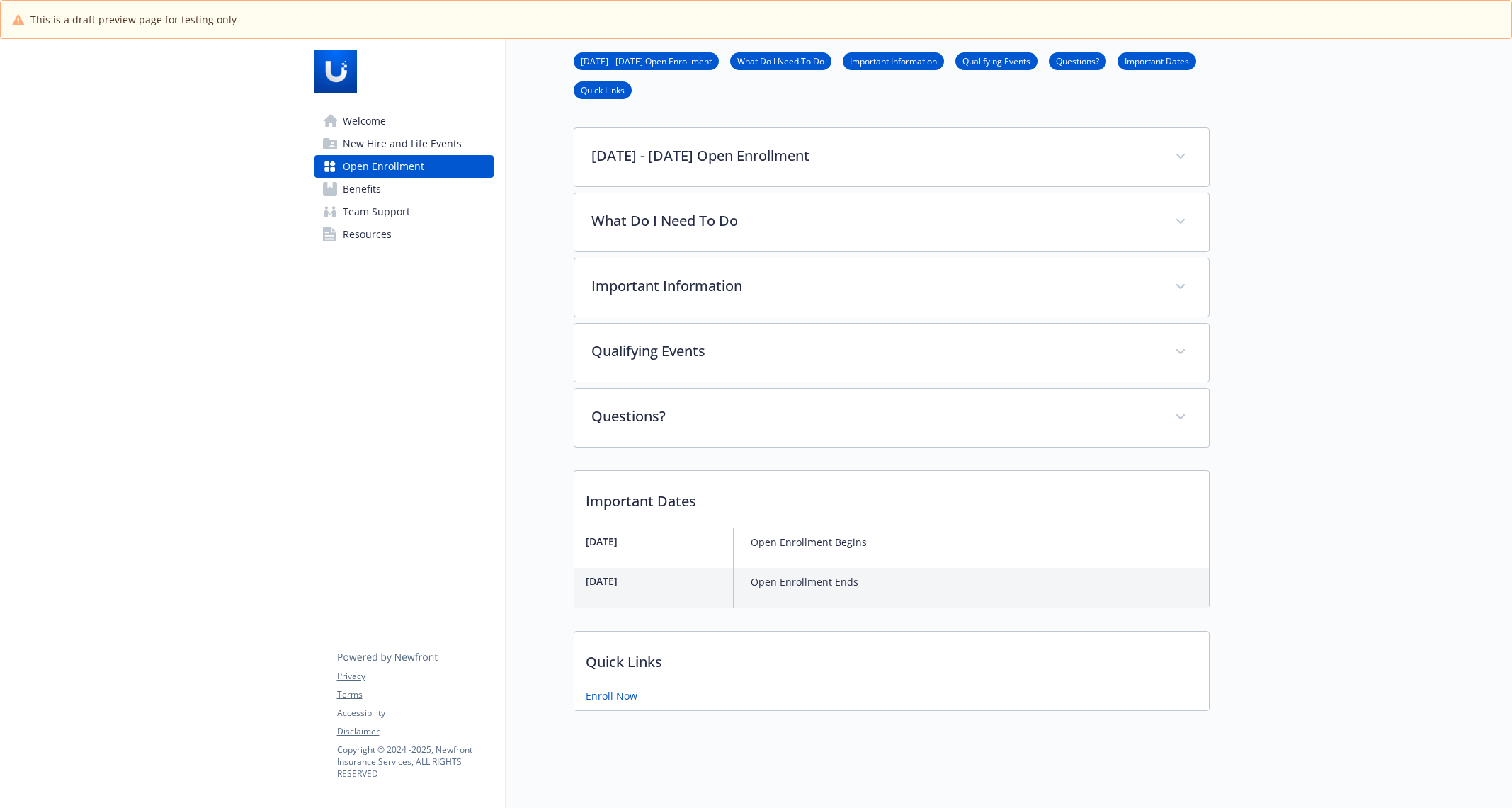
click at [389, 168] on span "Open Enrollment" at bounding box center [384, 166] width 82 height 23
click at [391, 185] on link "Benefits" at bounding box center [403, 189] width 179 height 23
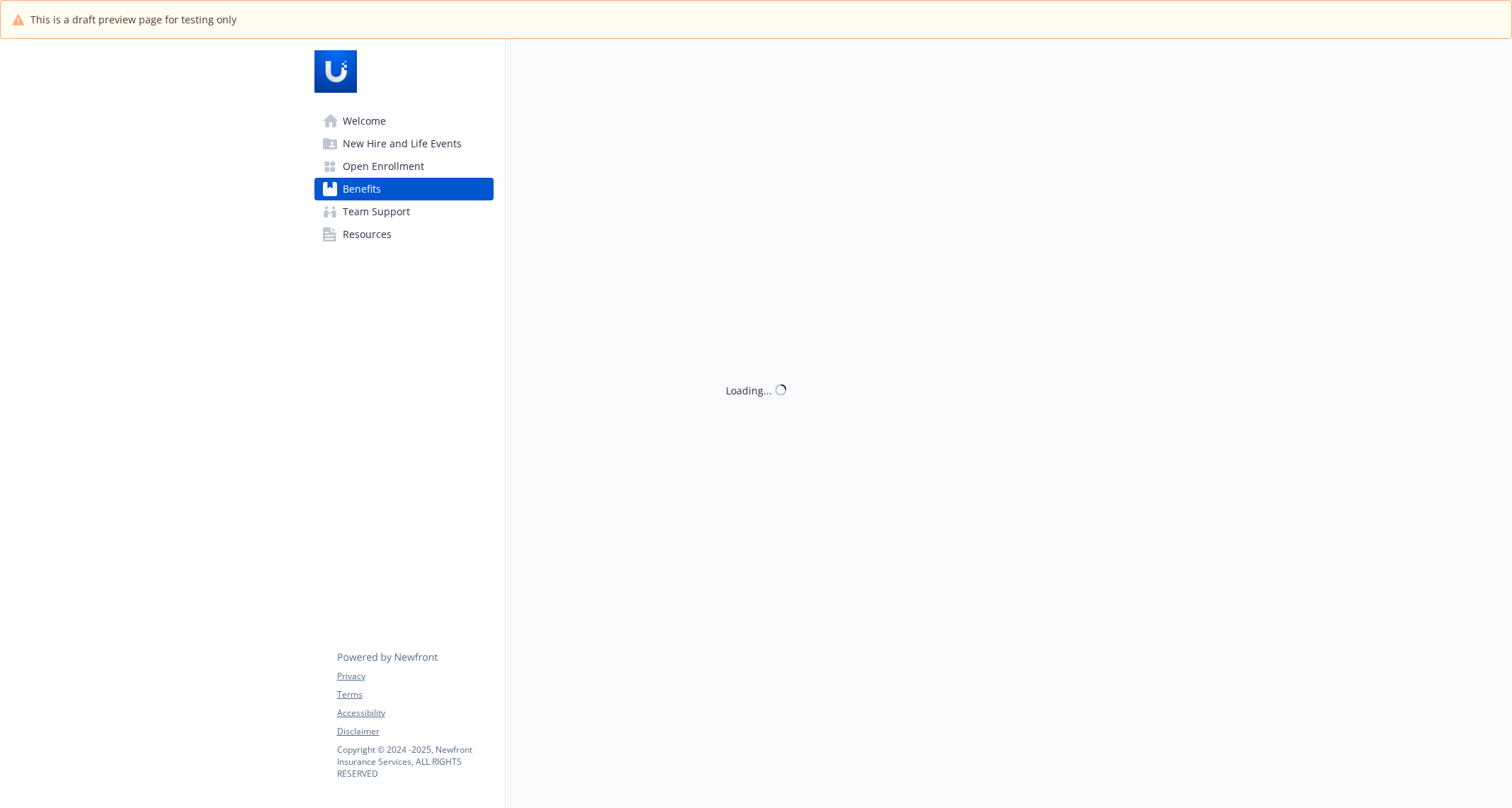
click at [394, 147] on span "New Hire and Life Events" at bounding box center [402, 144] width 119 height 23
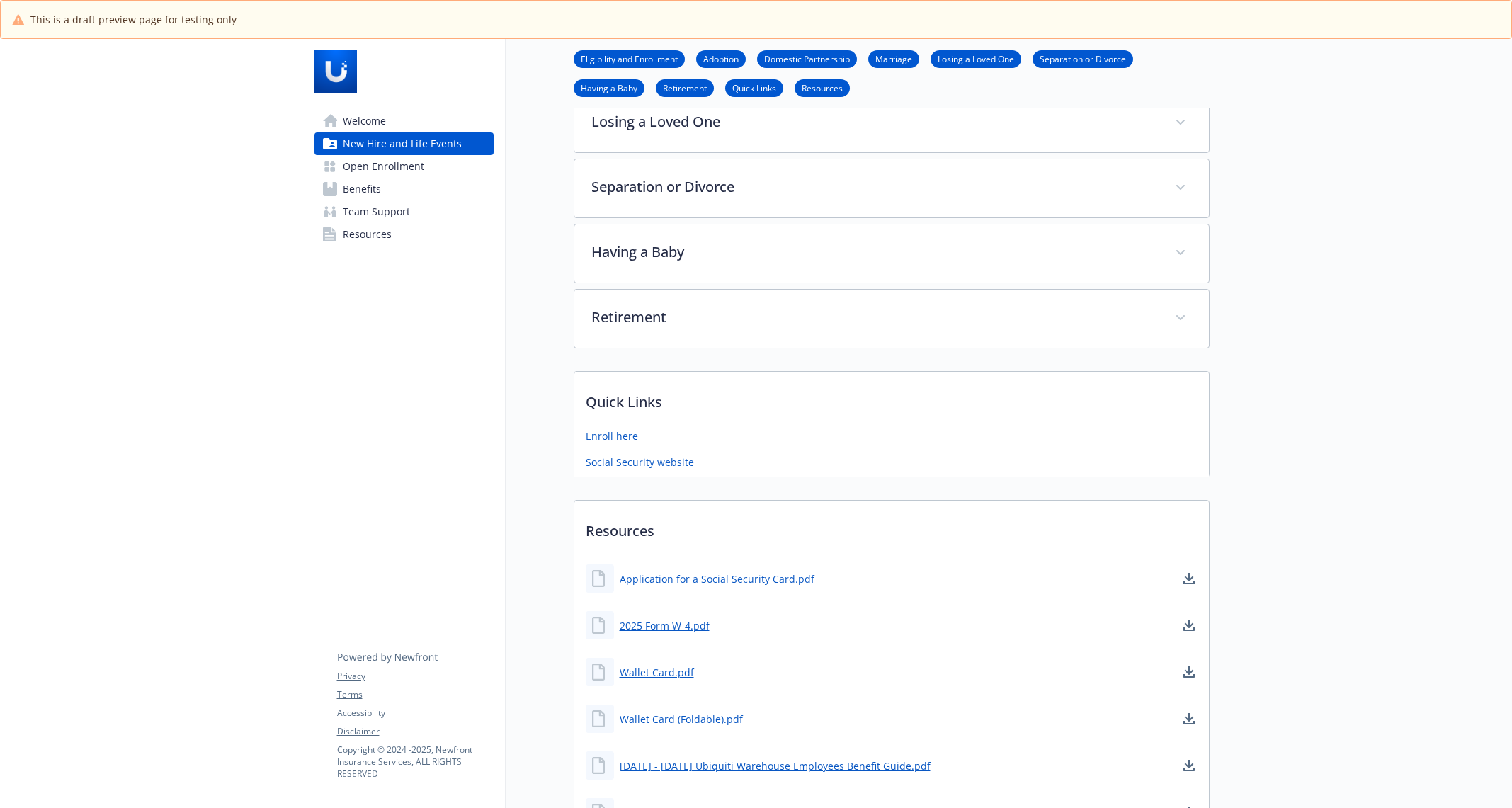
scroll to position [628, 0]
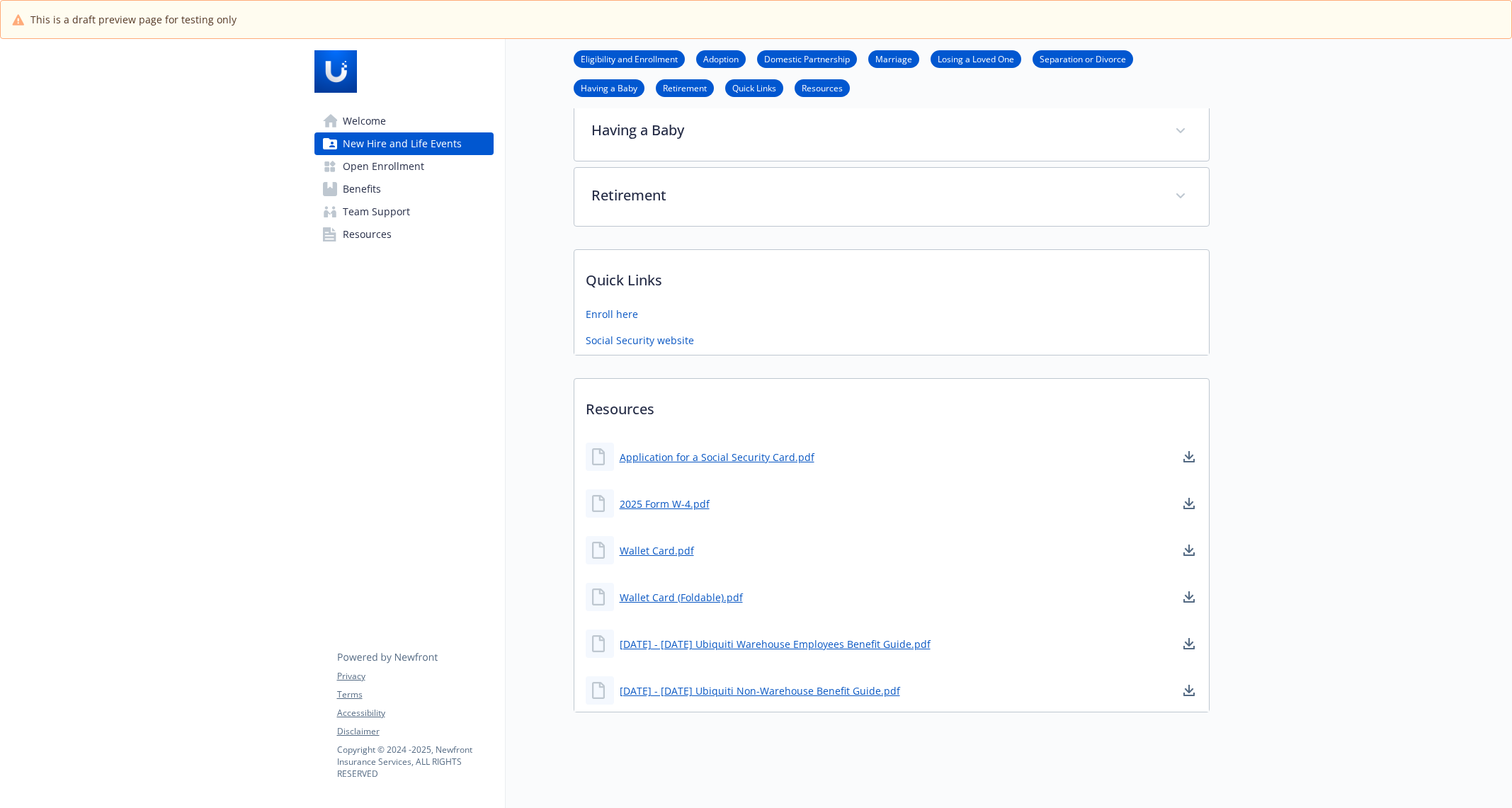
click at [429, 195] on link "Benefits" at bounding box center [403, 189] width 179 height 23
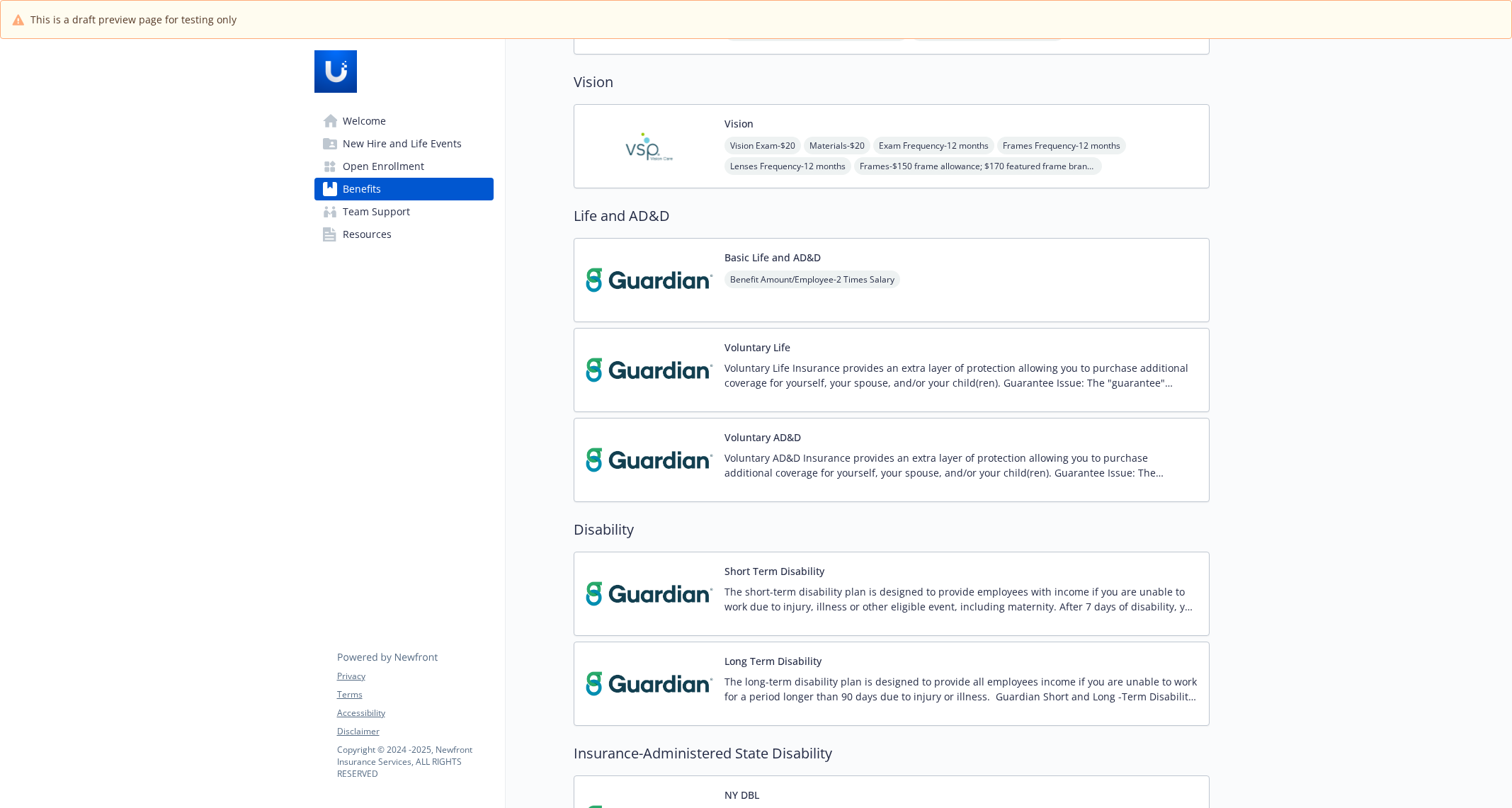
click at [416, 167] on span "Open Enrollment" at bounding box center [384, 166] width 82 height 23
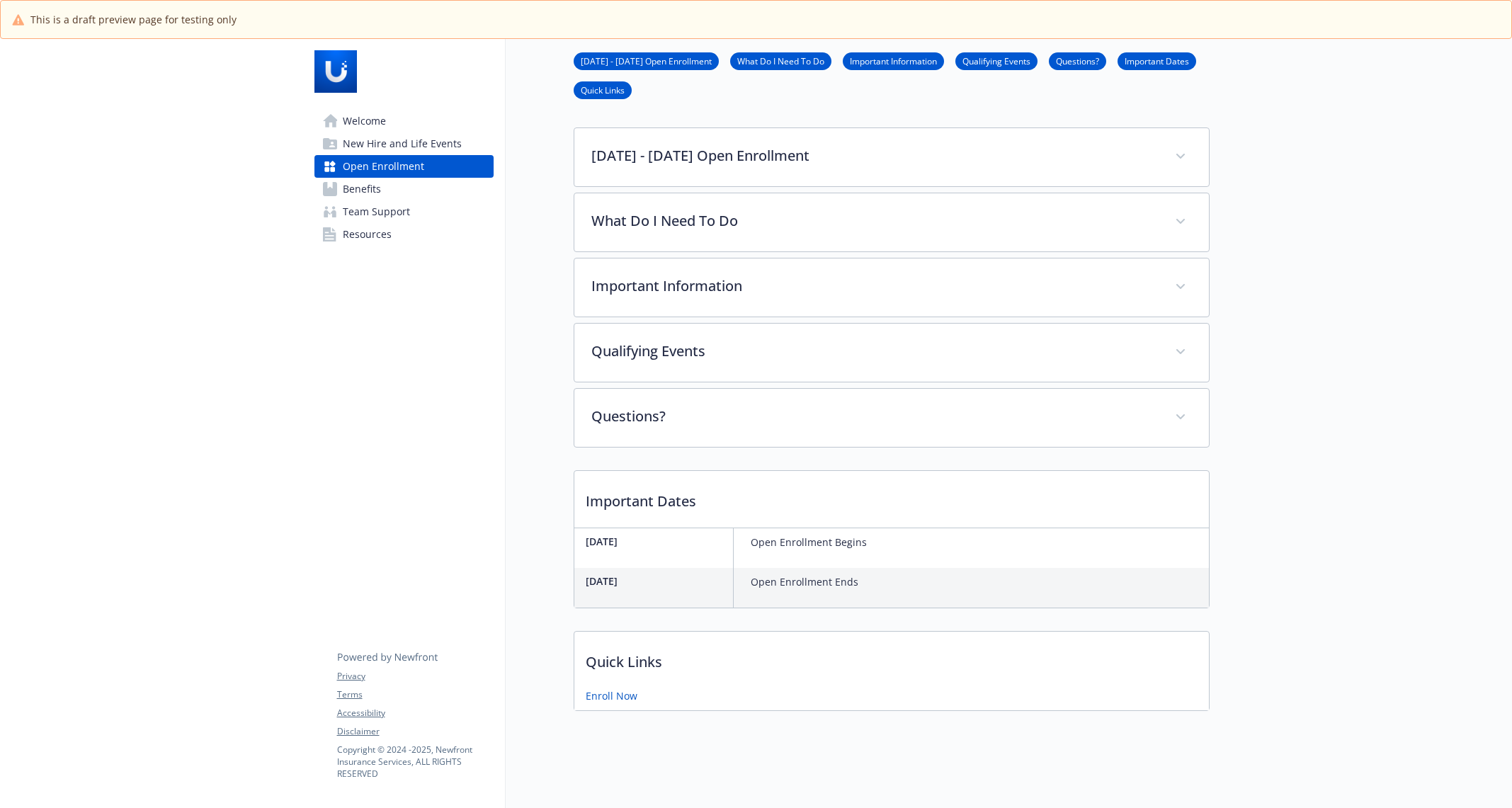
click at [415, 199] on link "Benefits" at bounding box center [403, 189] width 179 height 23
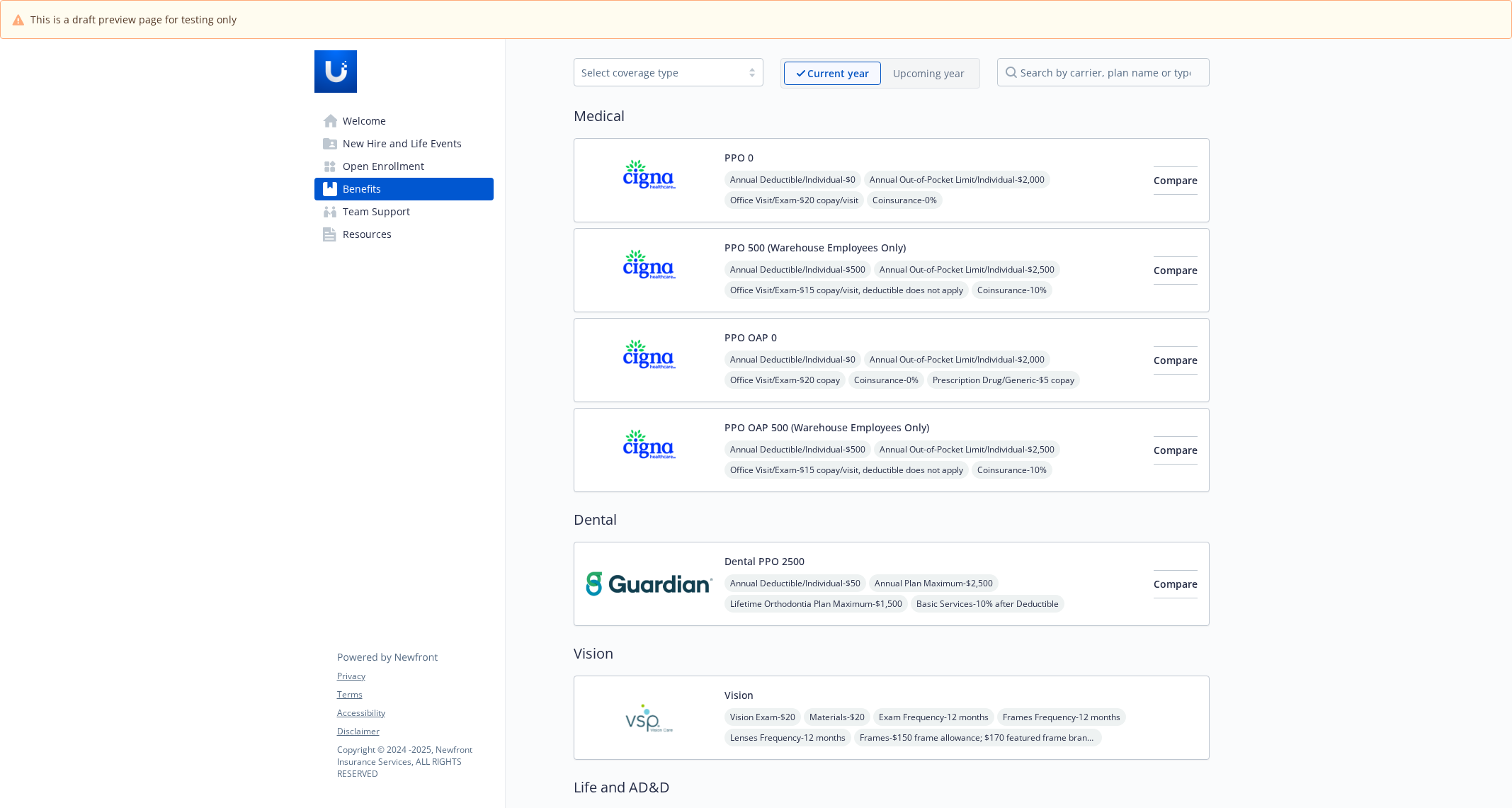
click at [899, 71] on p "Upcoming year" at bounding box center [929, 73] width 72 height 15
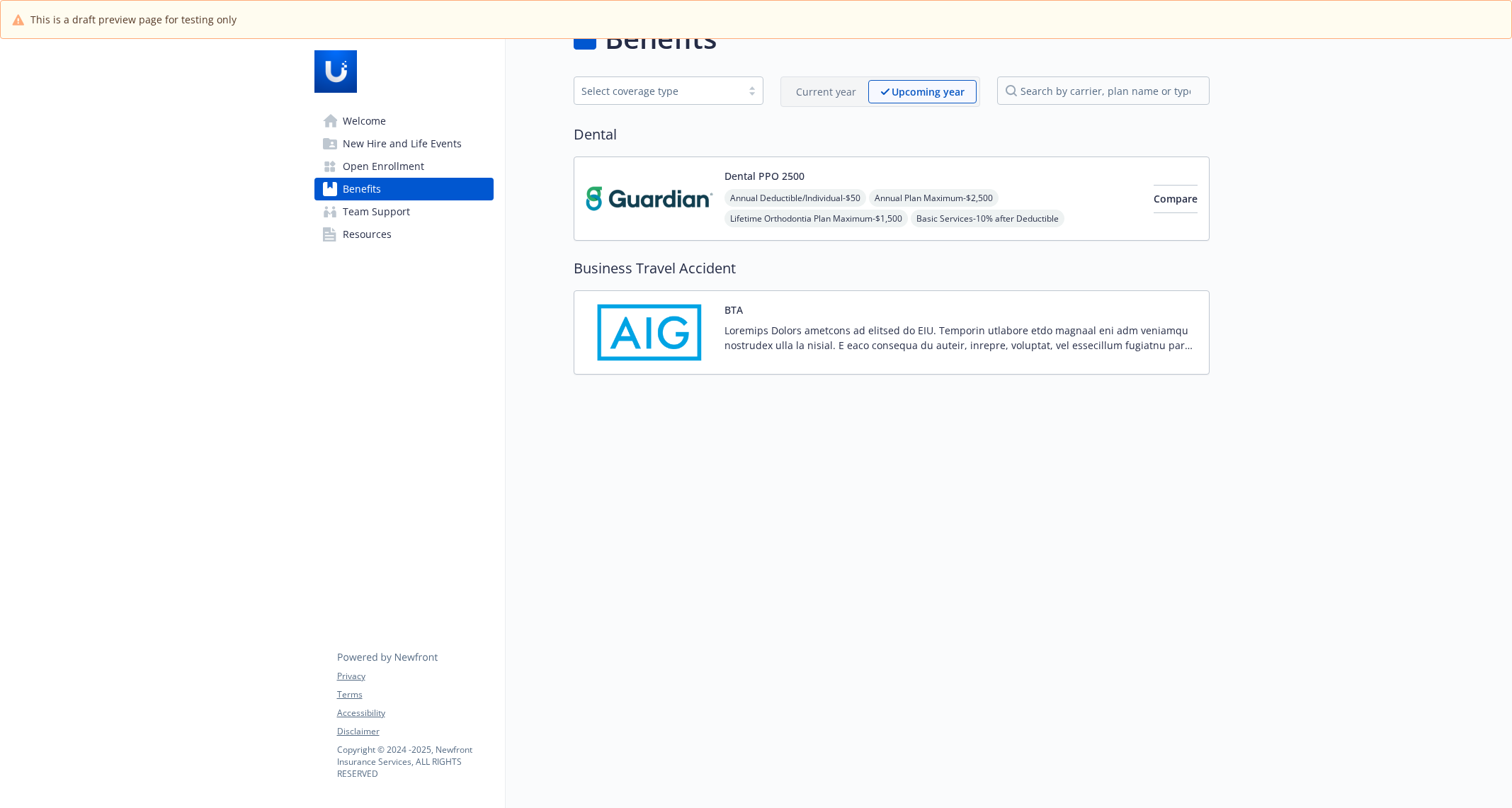
scroll to position [38, 0]
click at [852, 98] on p "Current year" at bounding box center [826, 92] width 60 height 15
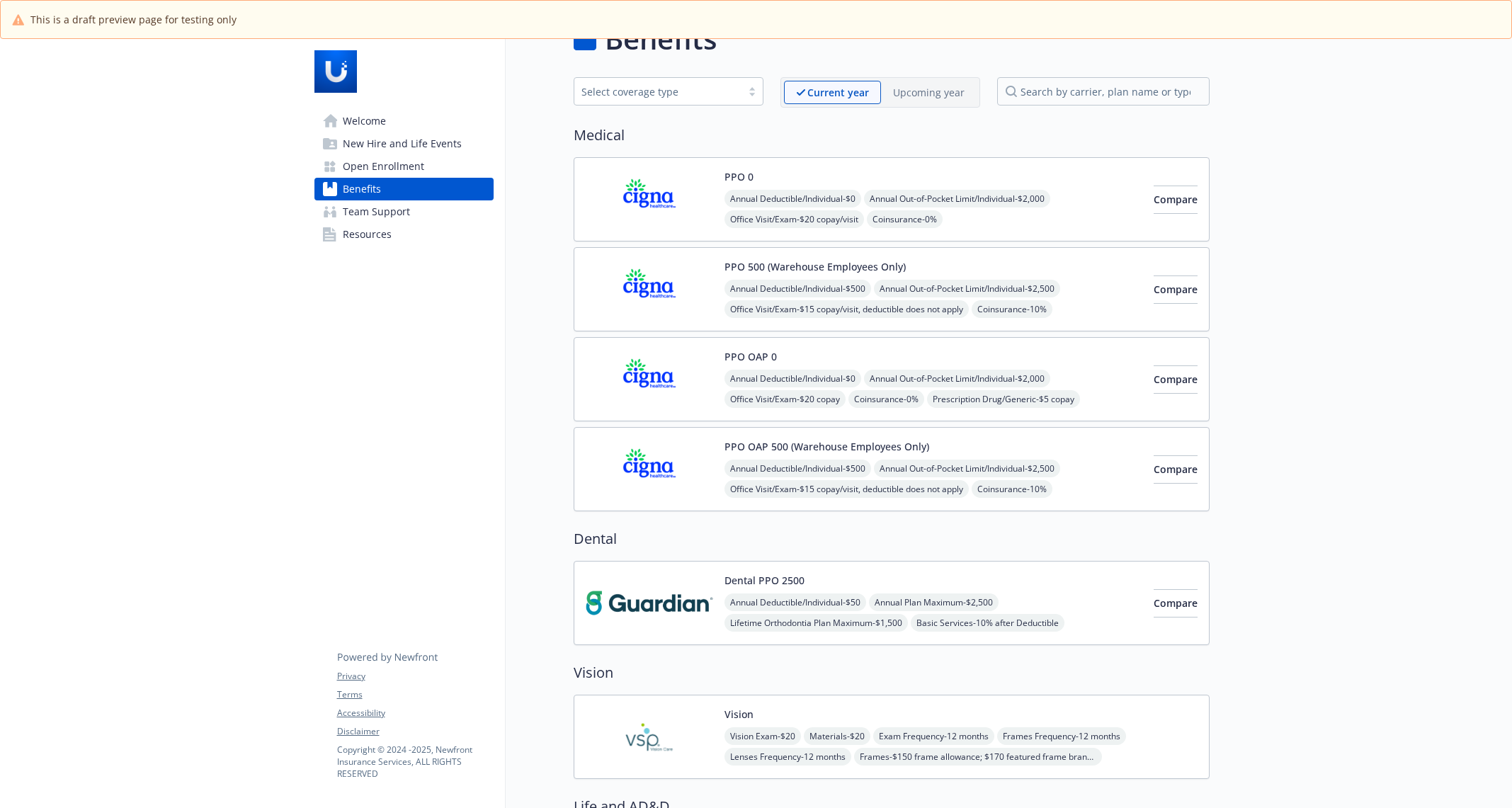
click at [917, 88] on p "Upcoming year" at bounding box center [929, 92] width 72 height 15
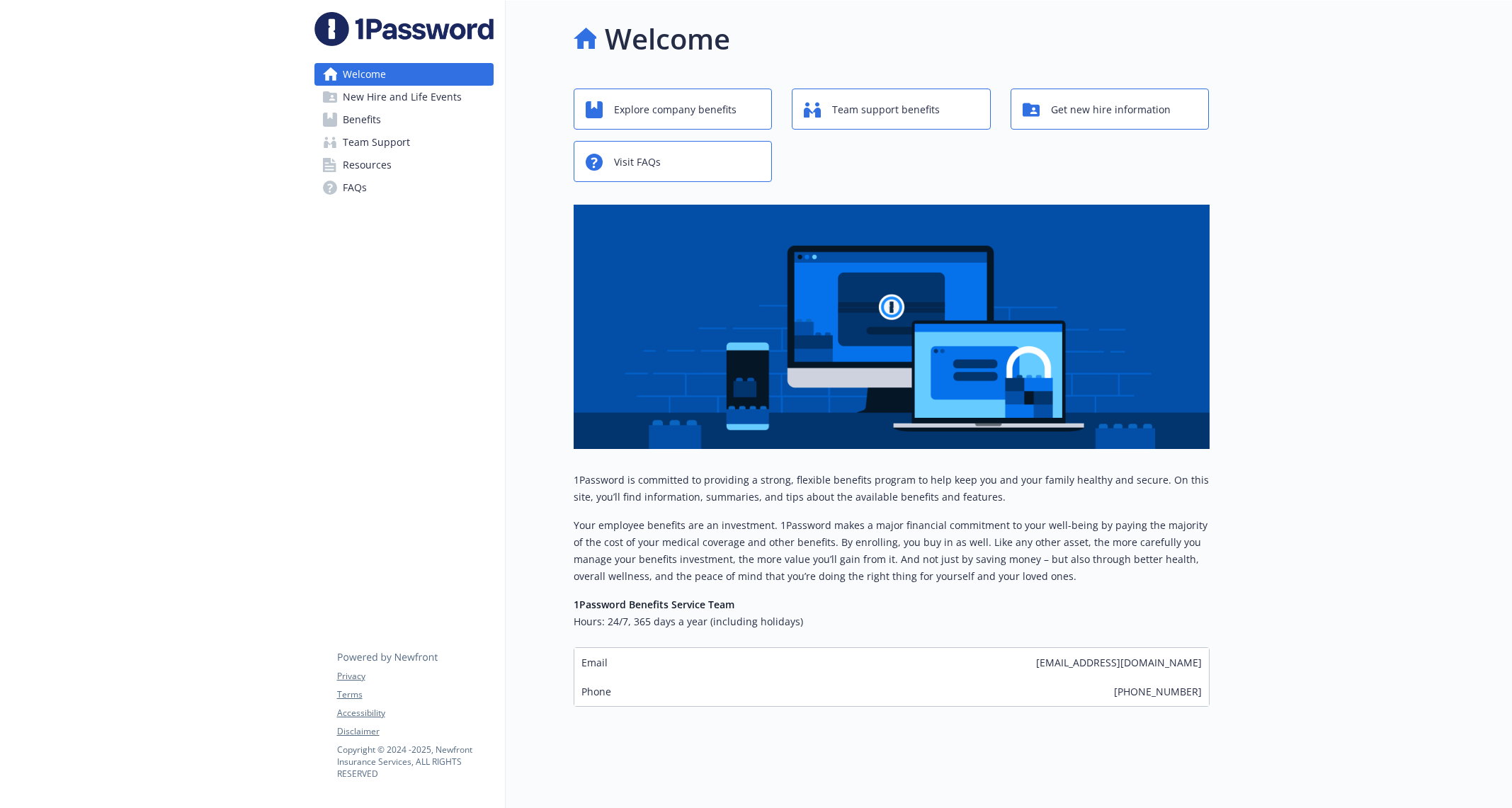
click at [416, 116] on link "Benefits" at bounding box center [403, 120] width 179 height 23
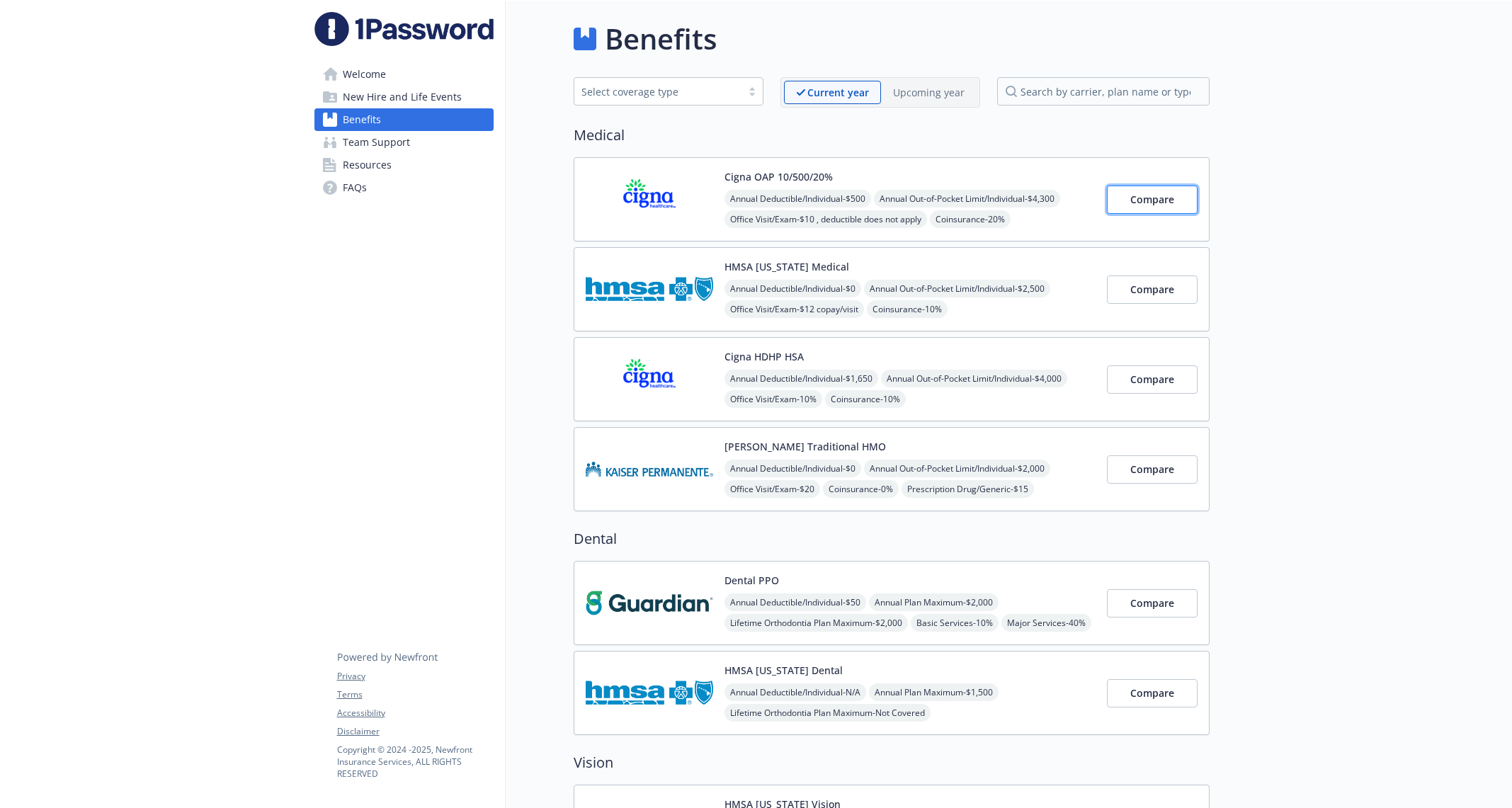
click at [1145, 211] on button "Compare" at bounding box center [1152, 199] width 91 height 29
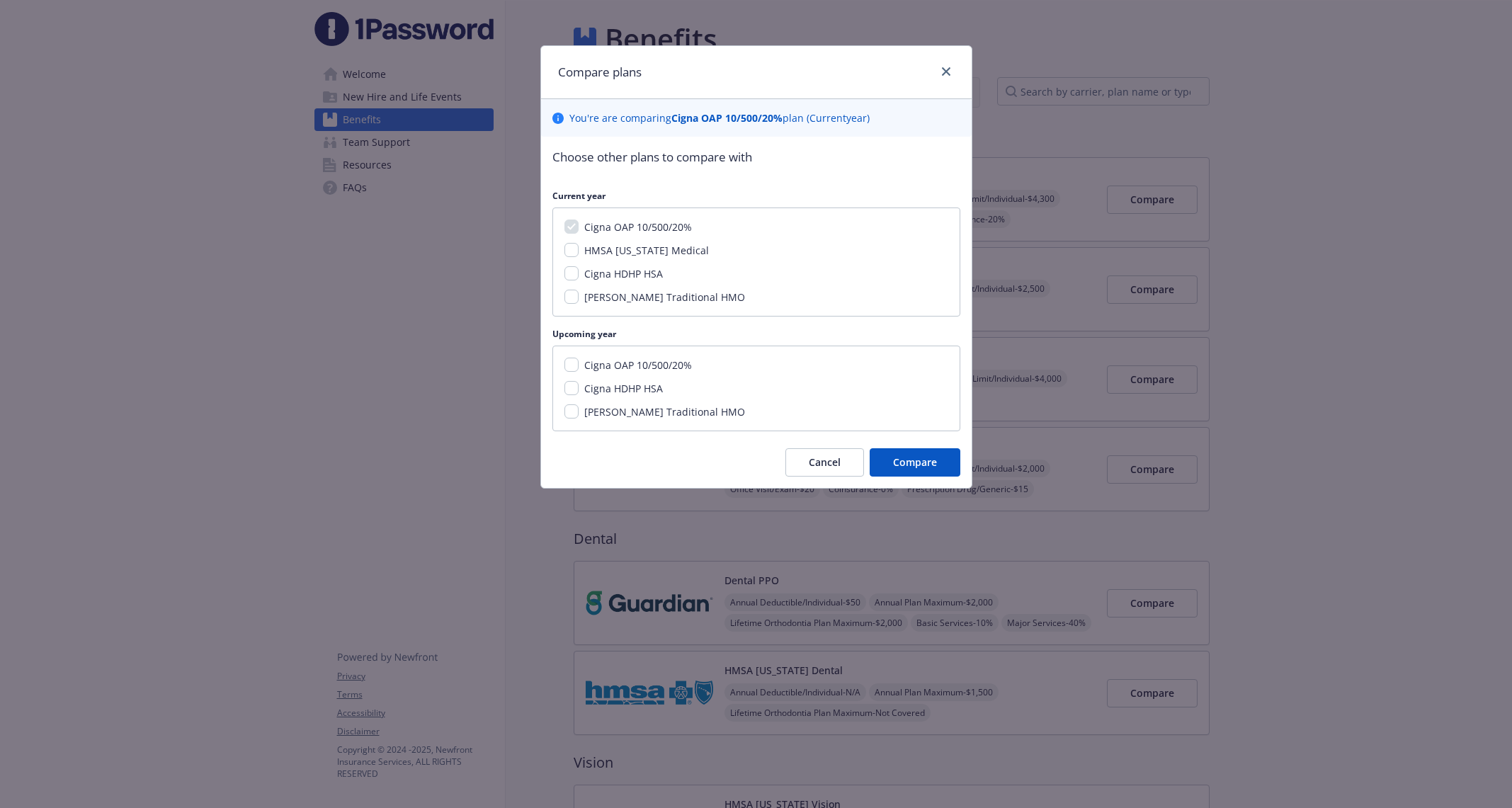
click at [647, 360] on span "Cigna OAP 10/500/20%" at bounding box center [638, 365] width 108 height 13
click at [574, 366] on input "Cigna OAP 10/500/20%" at bounding box center [571, 364] width 14 height 14
checkbox input "true"
click at [918, 466] on span "Compare" at bounding box center [915, 462] width 44 height 13
